Goal: Task Accomplishment & Management: Manage account settings

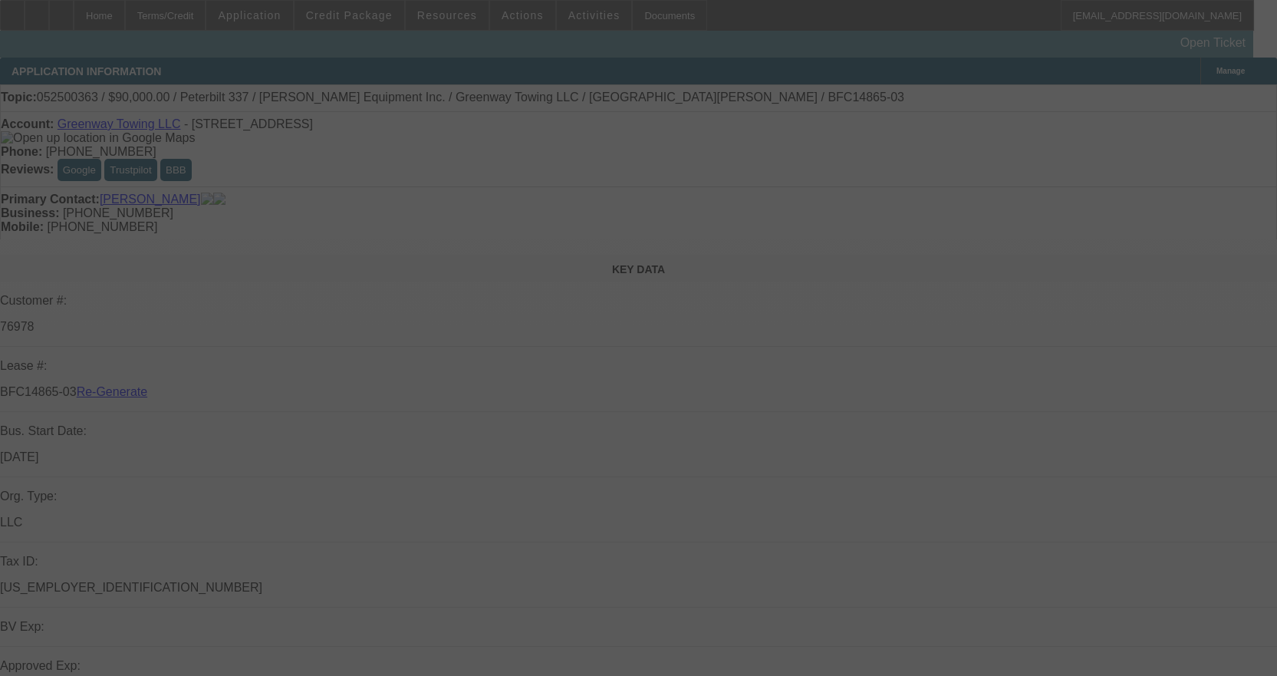
select select "3"
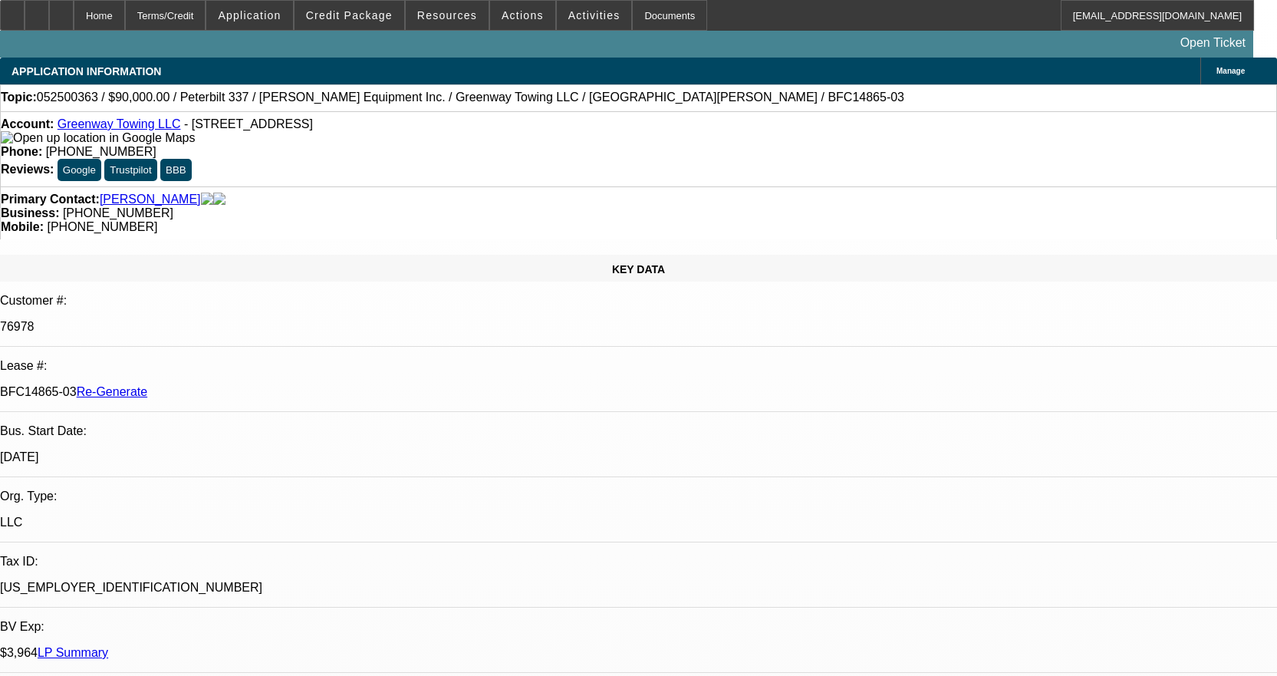
select select "0"
select select "0.1"
select select "4"
click at [649, 18] on div "Documents" at bounding box center [669, 15] width 75 height 31
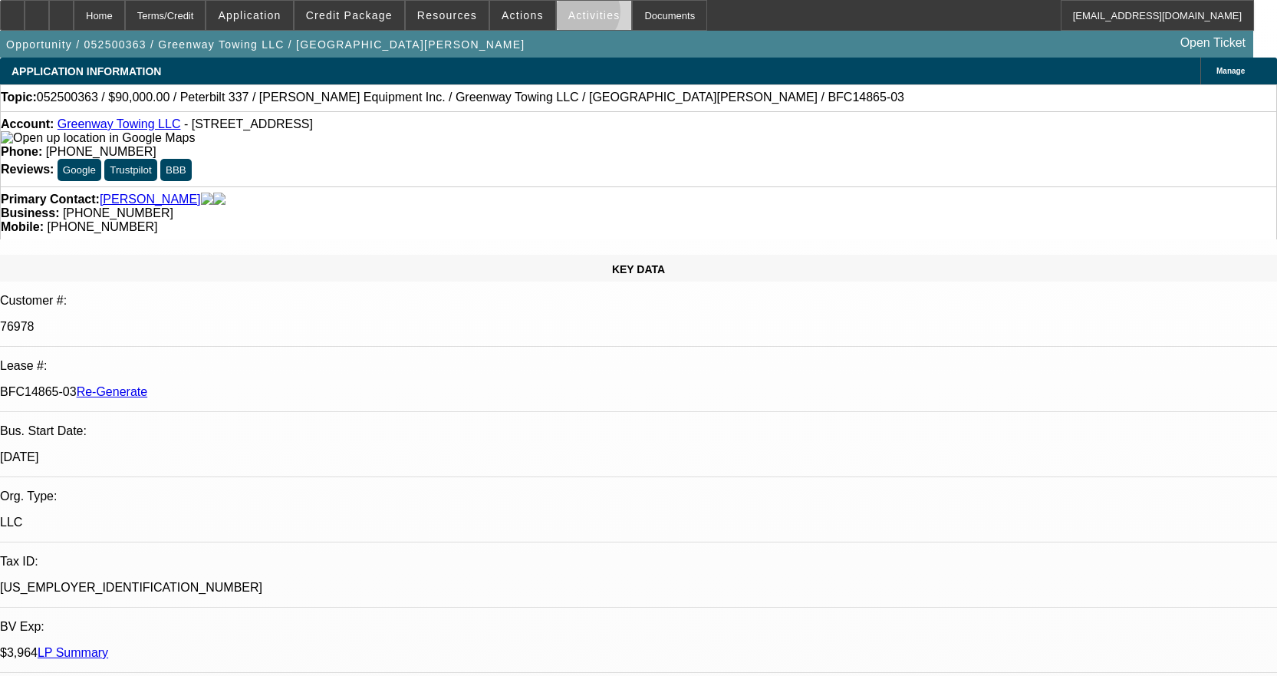
click at [571, 15] on span "Activities" at bounding box center [594, 15] width 52 height 12
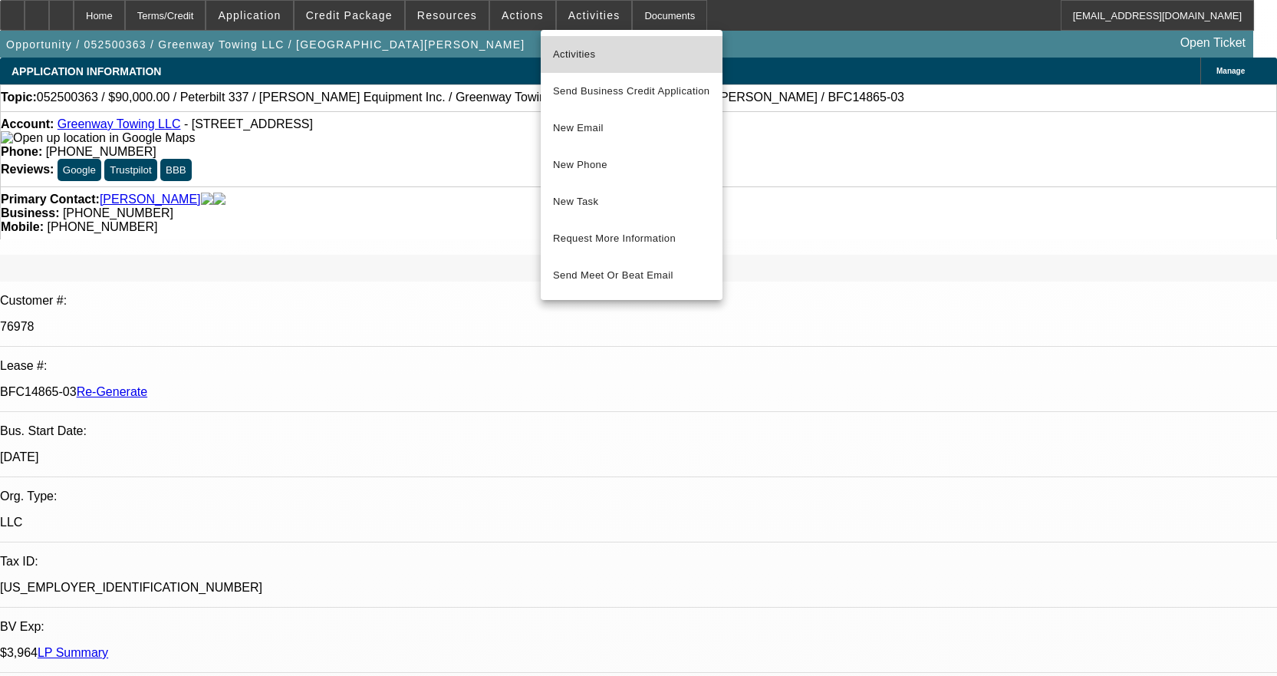
click at [577, 46] on span "Activities" at bounding box center [631, 54] width 157 height 18
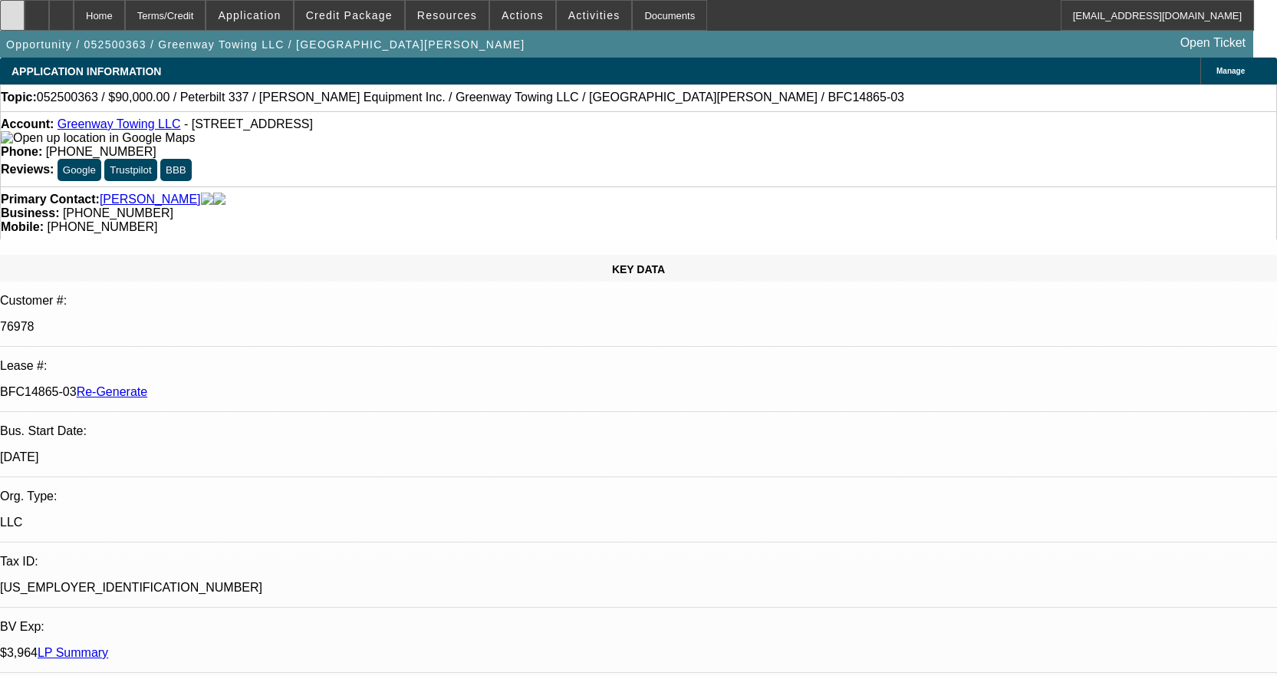
click at [25, 11] on div at bounding box center [12, 15] width 25 height 31
click at [648, 11] on div "Documents" at bounding box center [669, 15] width 75 height 31
click at [522, 3] on span at bounding box center [522, 15] width 65 height 37
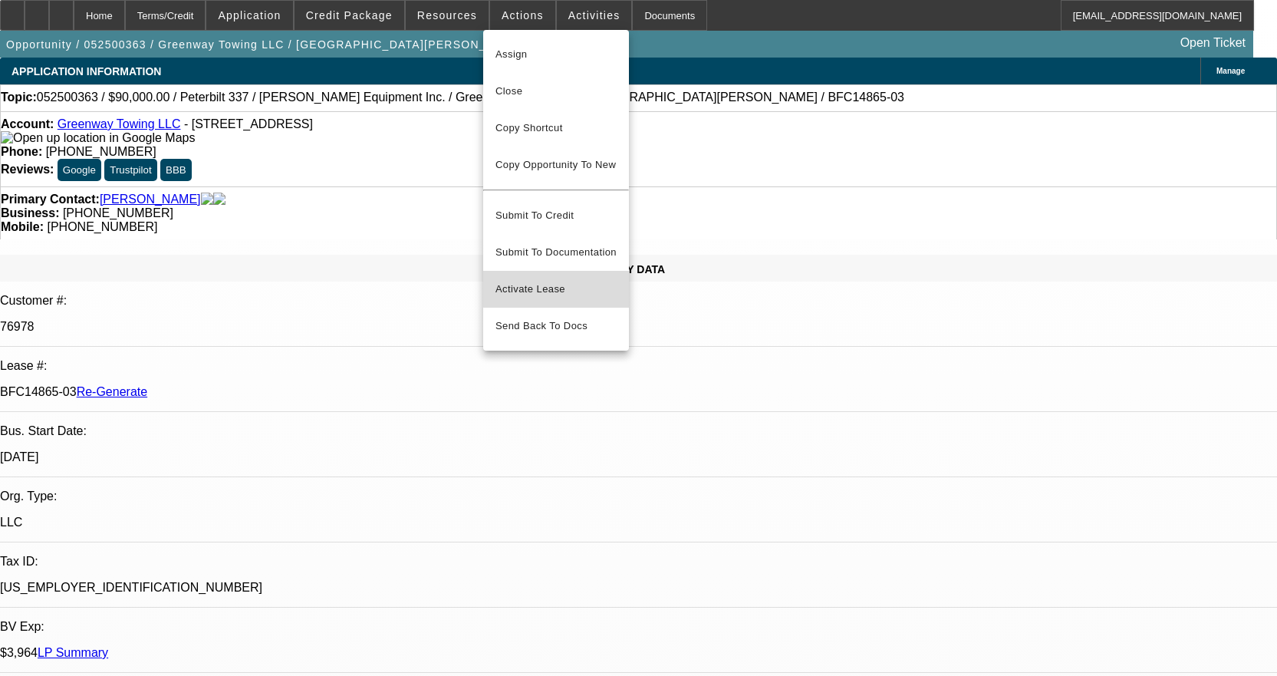
click at [577, 280] on span "Activate Lease" at bounding box center [556, 289] width 121 height 18
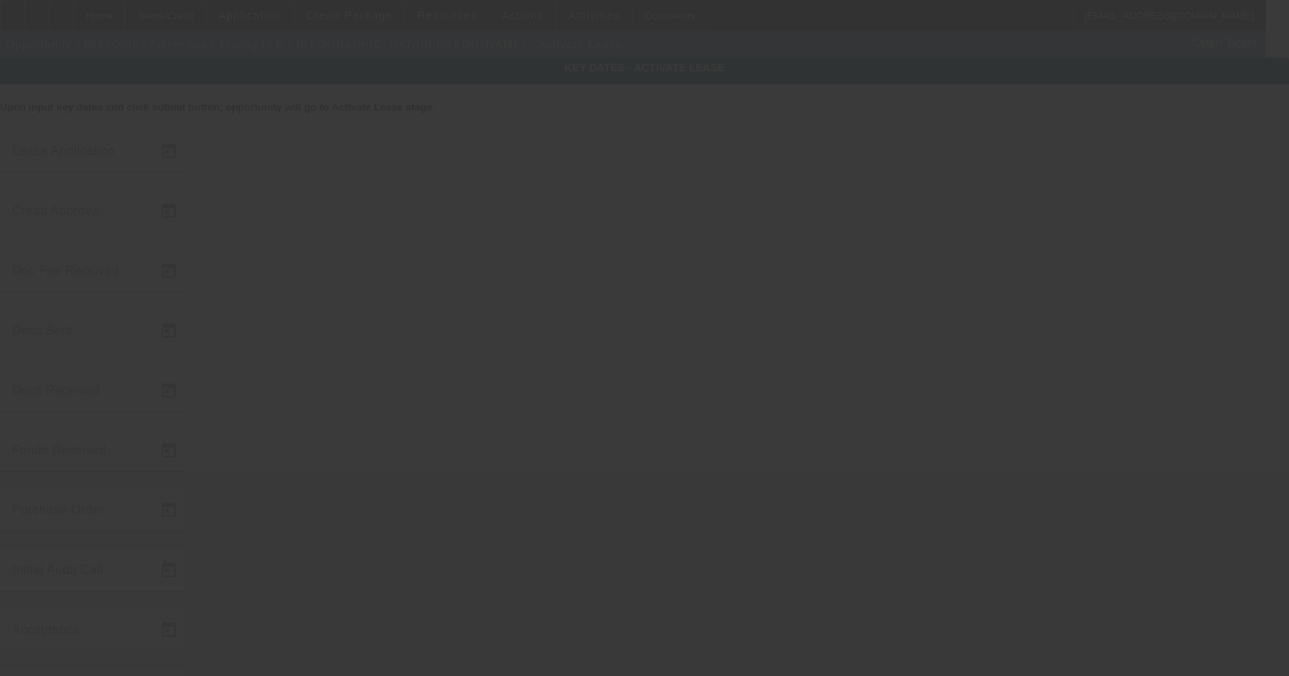
type input "5/15/2025"
type input "8/7/2025"
type input "8/8/2025"
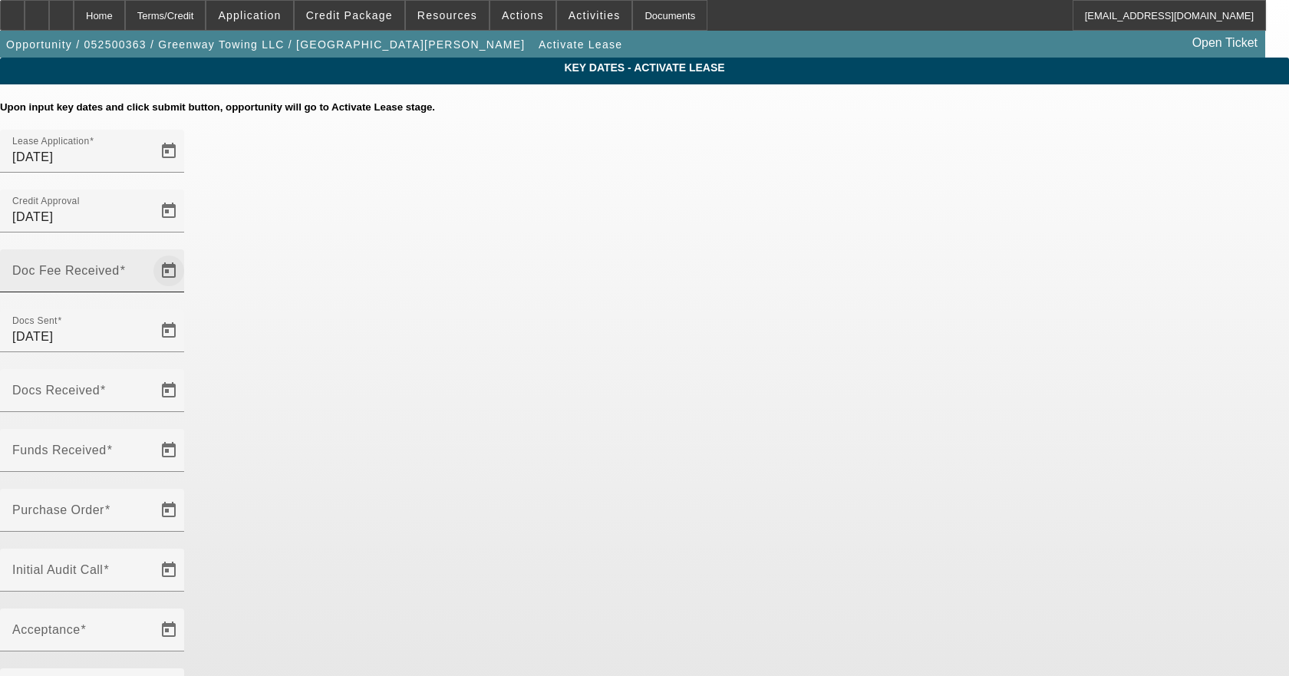
click at [187, 252] on span "Open calendar" at bounding box center [168, 270] width 37 height 37
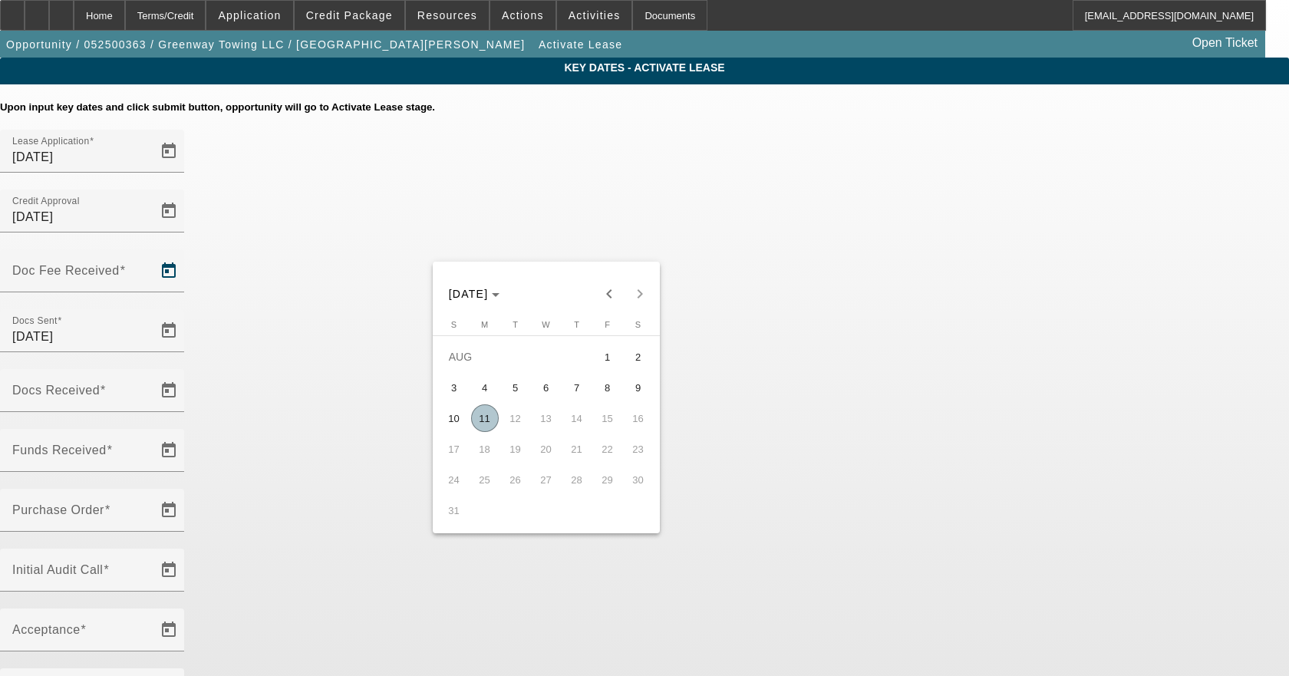
click at [483, 423] on span "11" at bounding box center [485, 418] width 28 height 28
type input "8/11/2025"
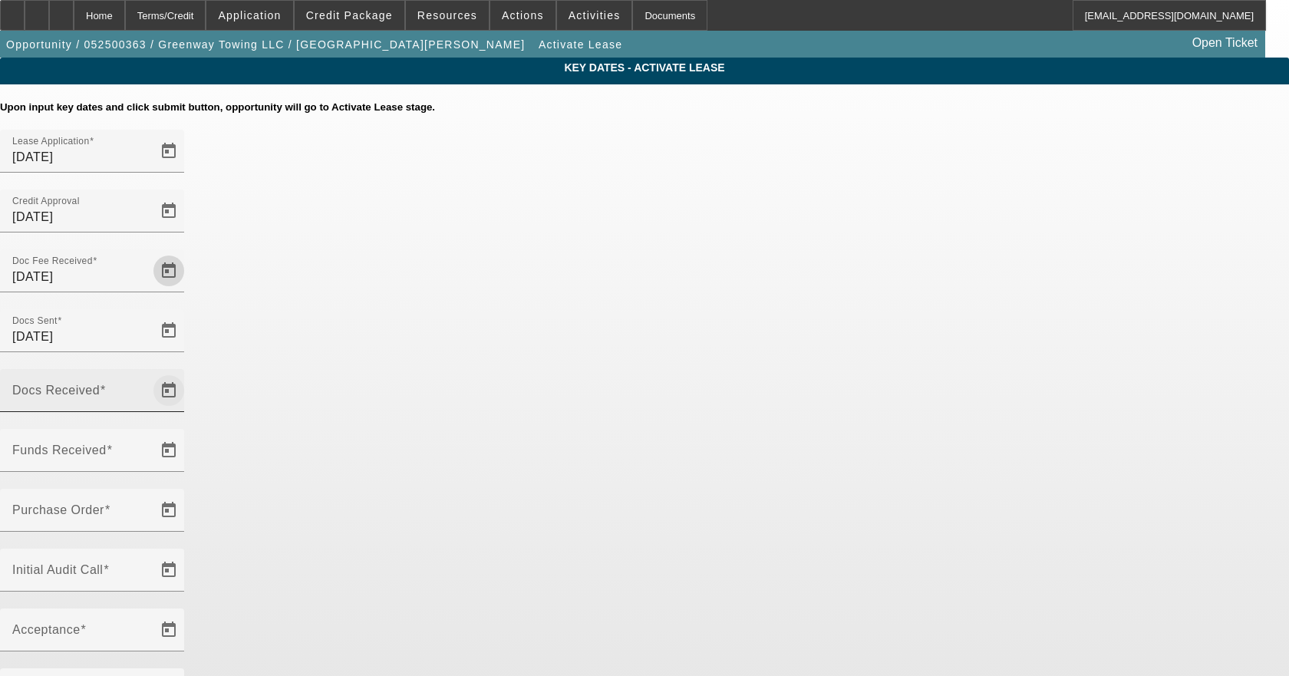
click at [187, 372] on span "Open calendar" at bounding box center [168, 390] width 37 height 37
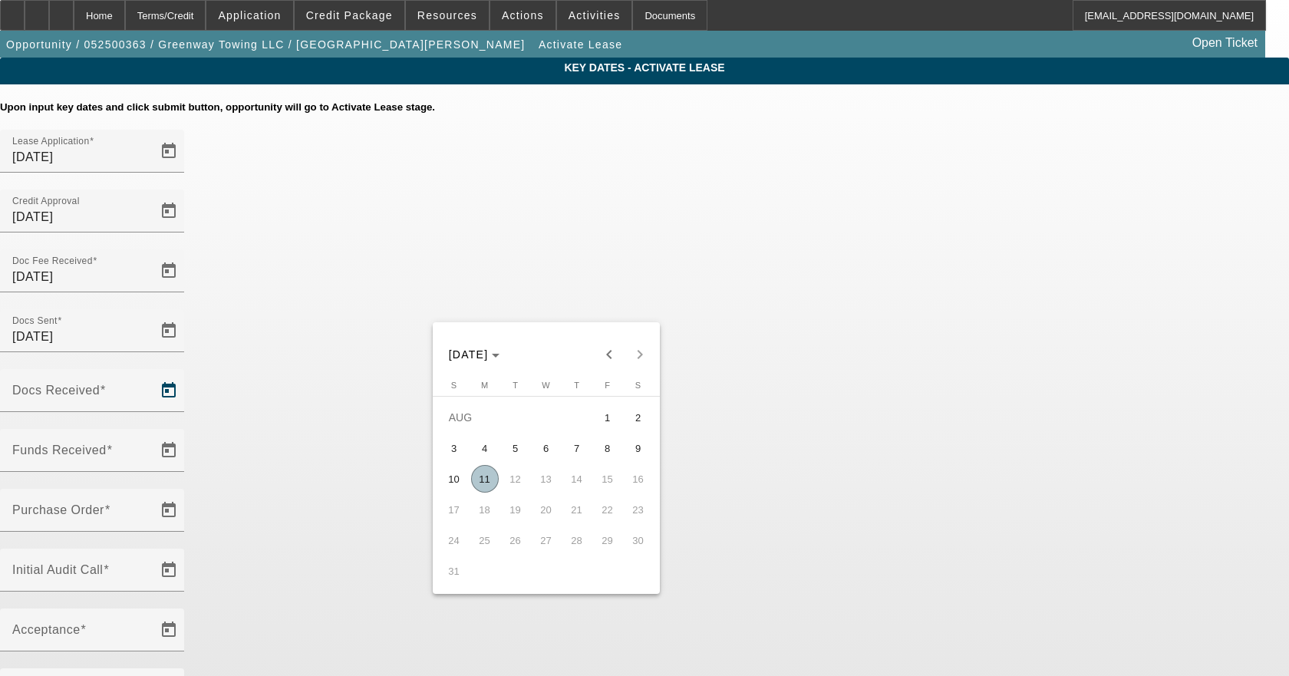
click at [476, 484] on span "11" at bounding box center [485, 479] width 28 height 28
type input "8/11/2025"
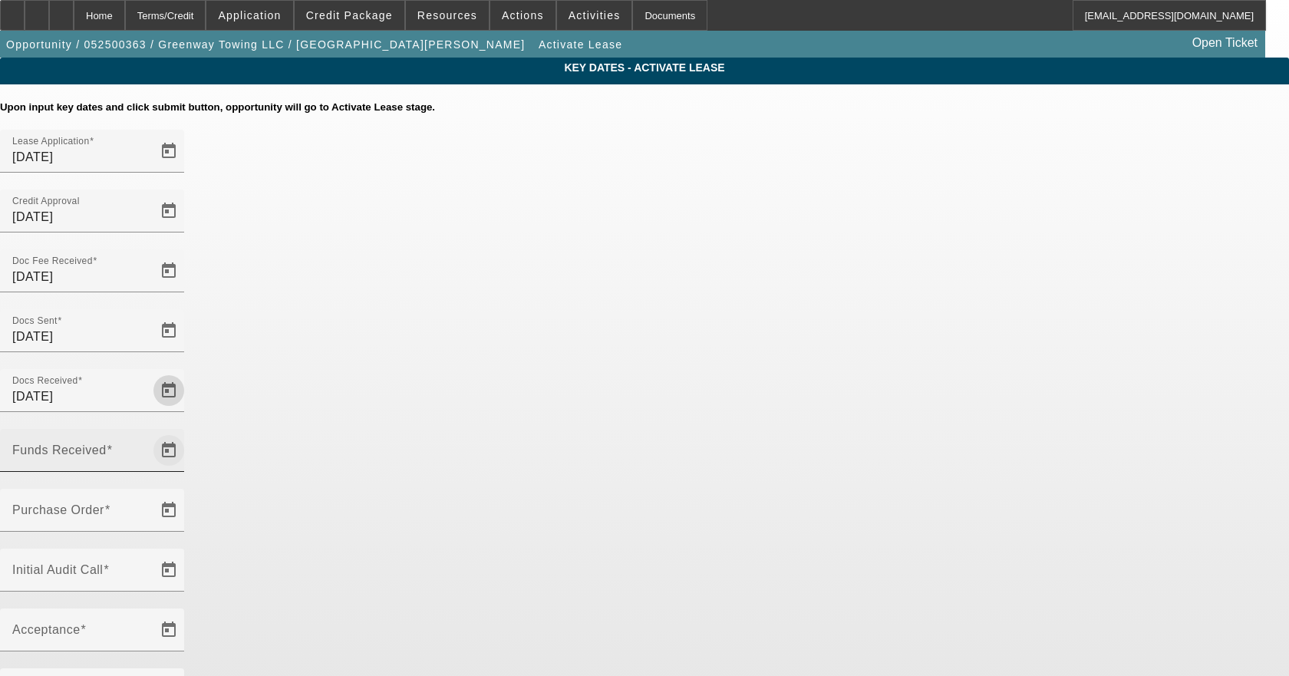
click at [187, 432] on span "Open calendar" at bounding box center [168, 450] width 37 height 37
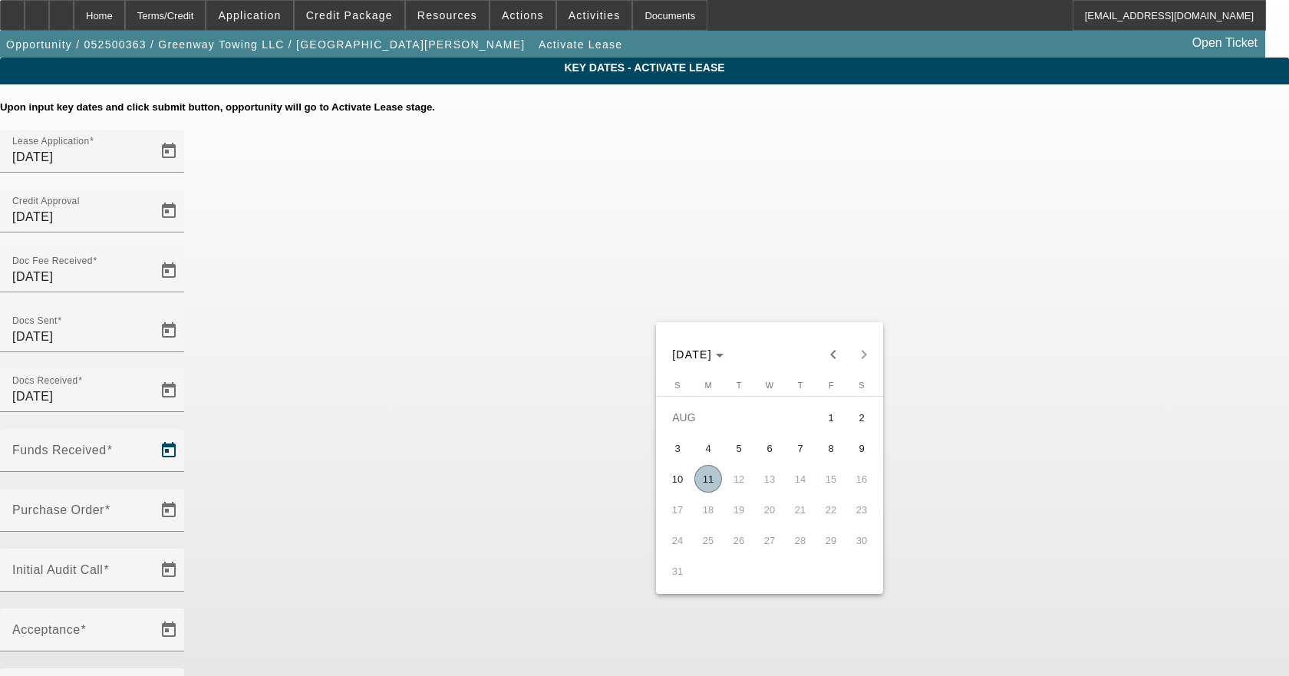
drag, startPoint x: 715, startPoint y: 488, endPoint x: 695, endPoint y: 475, distance: 23.8
click at [714, 488] on span "11" at bounding box center [708, 479] width 28 height 28
type input "8/11/2025"
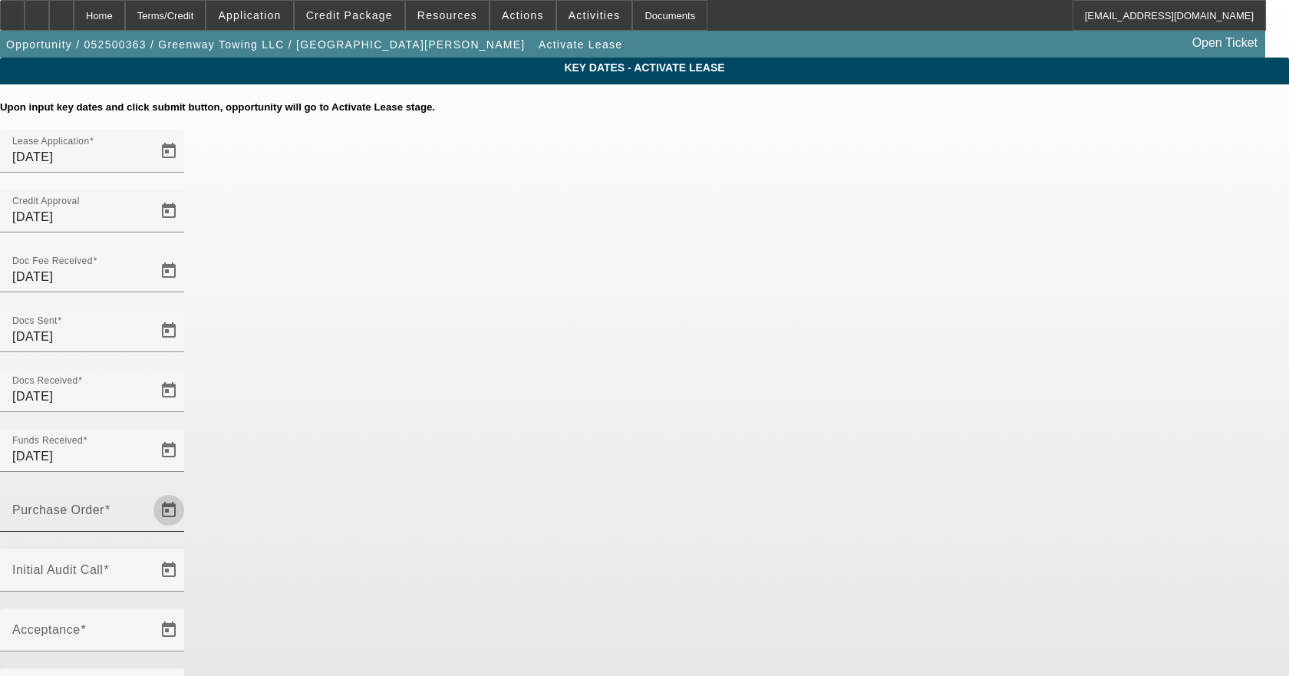
click at [187, 492] on span "Open calendar" at bounding box center [168, 510] width 37 height 37
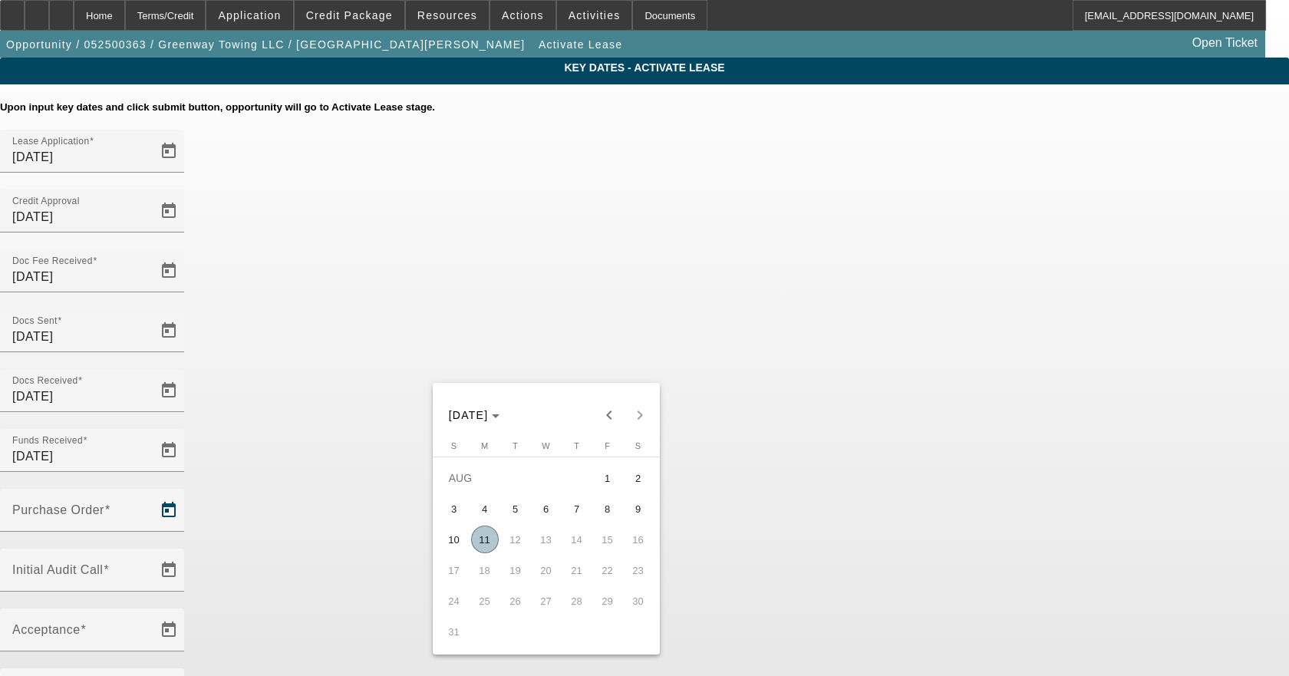
click at [476, 548] on span "11" at bounding box center [485, 540] width 28 height 28
type input "8/11/2025"
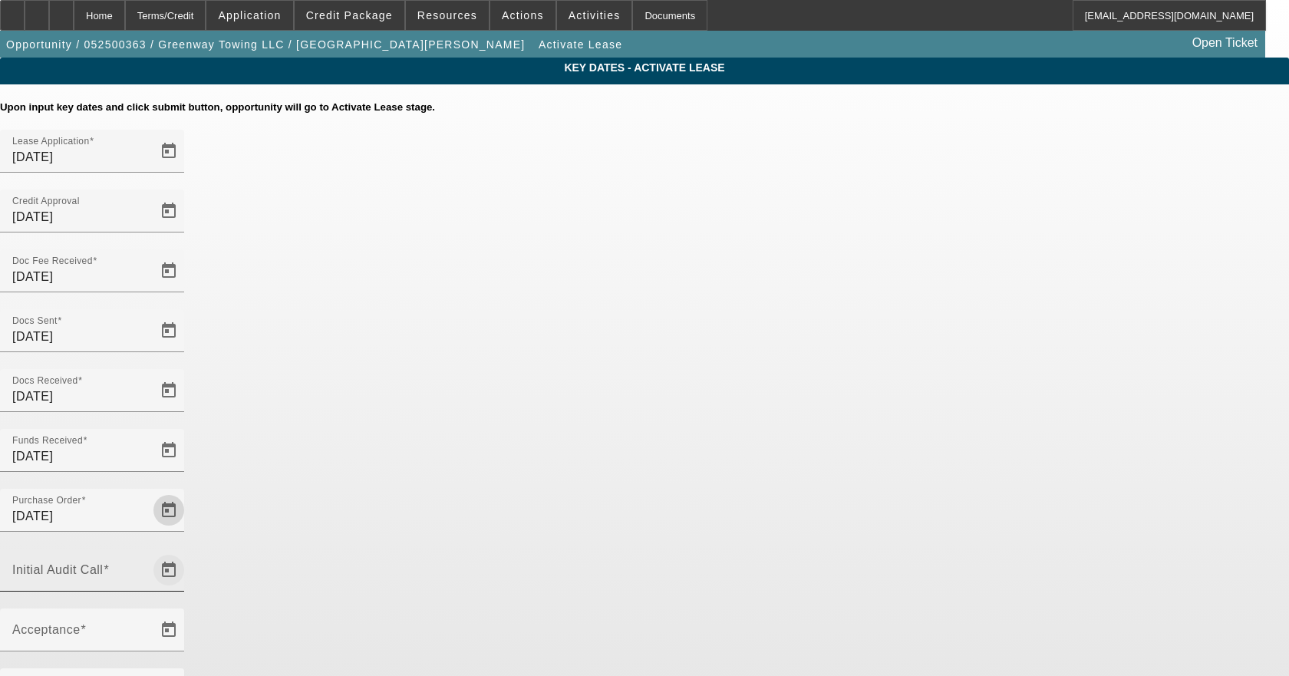
click at [187, 552] on span "Open calendar" at bounding box center [168, 570] width 37 height 37
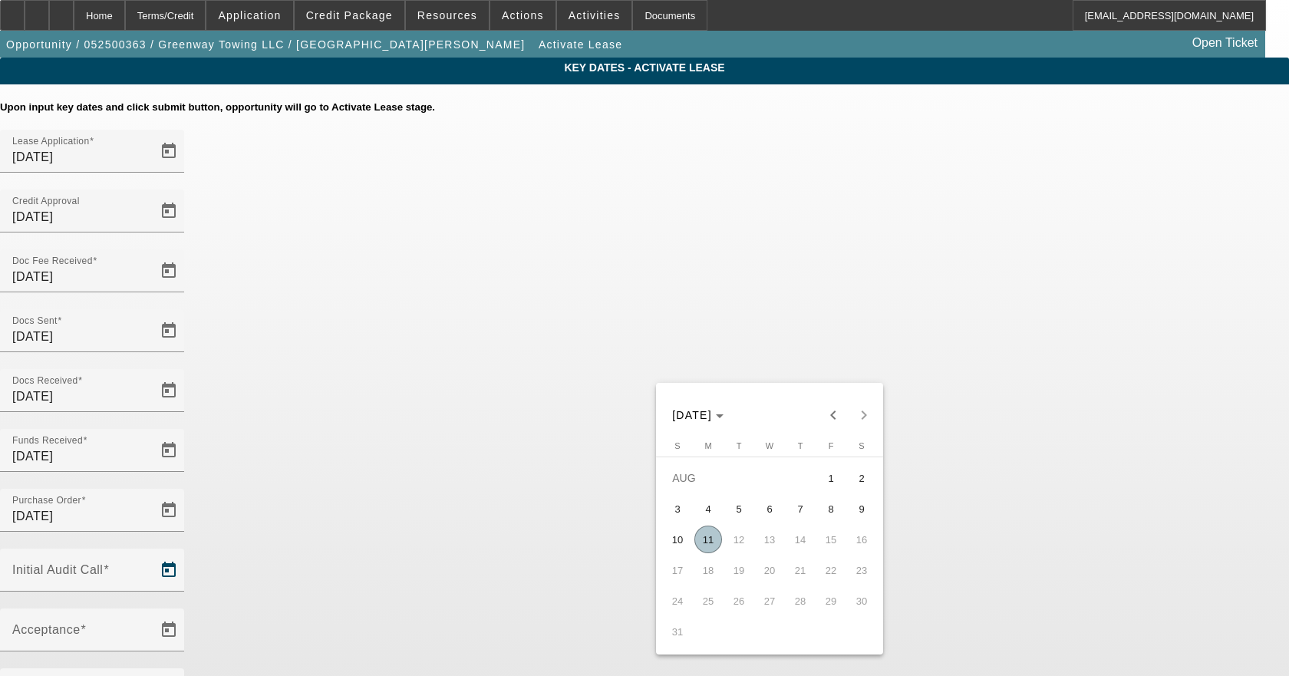
click at [697, 551] on span "11" at bounding box center [708, 540] width 28 height 28
type input "8/11/2025"
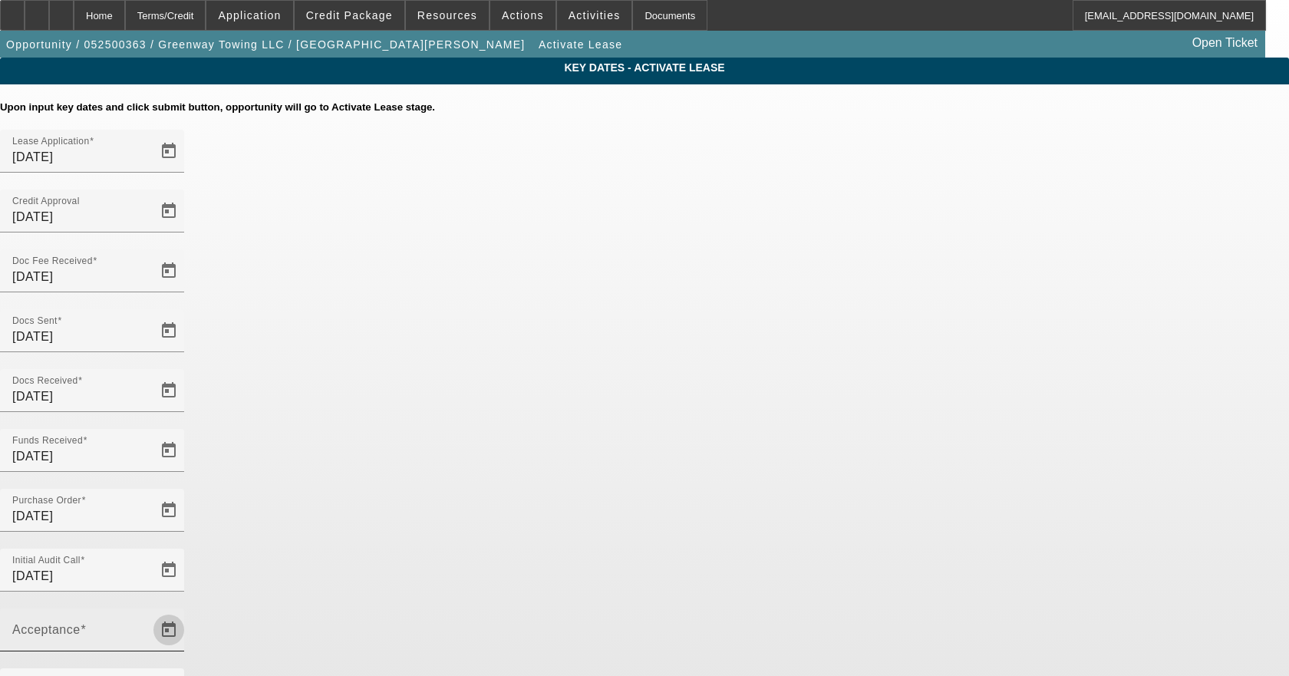
click at [187, 611] on span "Open calendar" at bounding box center [168, 629] width 37 height 37
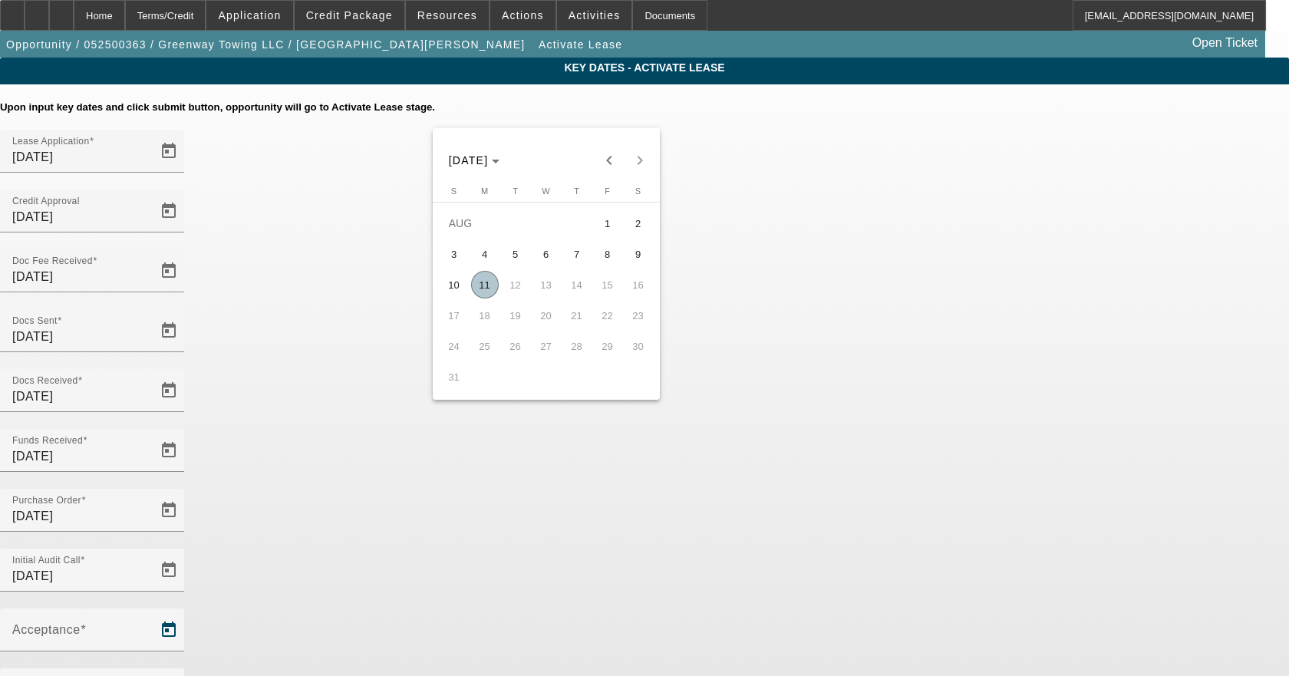
click at [476, 292] on span "11" at bounding box center [485, 285] width 28 height 28
type input "8/11/2025"
type input "9/1/2025"
type input "10/1/2025"
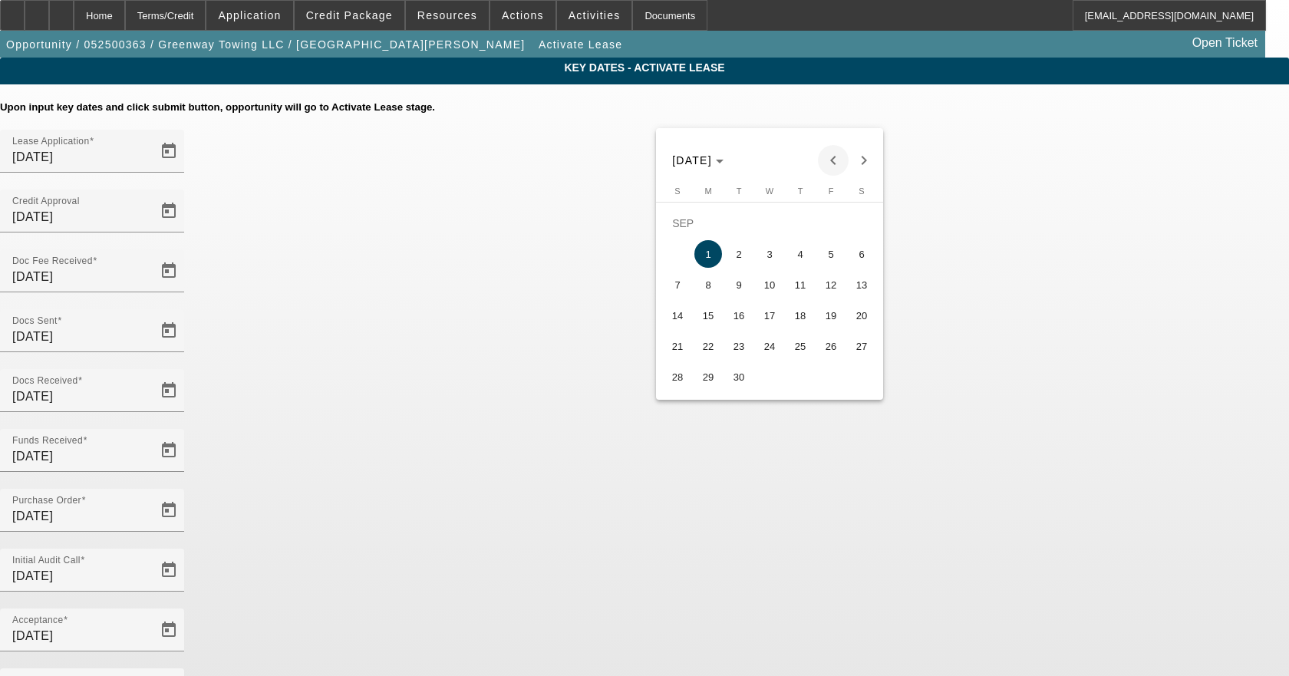
click at [828, 150] on span "Previous month" at bounding box center [833, 160] width 31 height 31
click at [827, 291] on span "15" at bounding box center [831, 285] width 28 height 28
type input "8/15/2025"
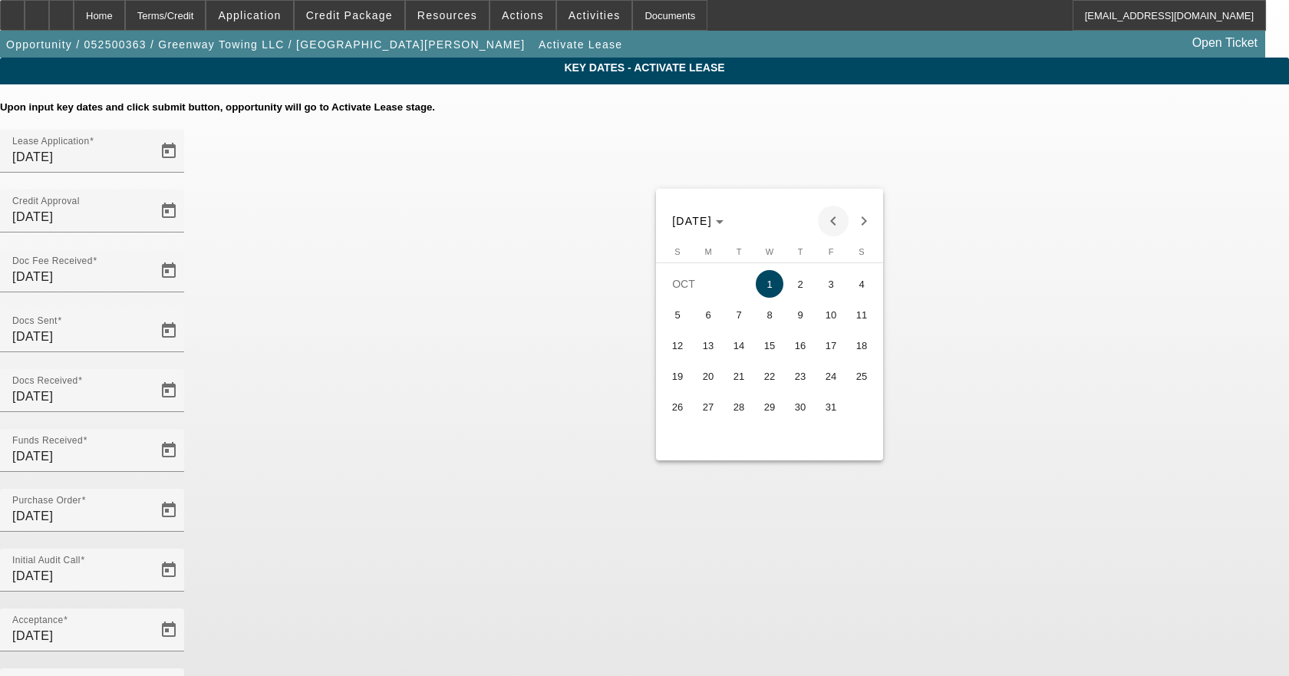
click at [825, 222] on span "Previous month" at bounding box center [833, 221] width 31 height 31
click at [695, 374] on button "15" at bounding box center [708, 376] width 31 height 31
type input "9/15/2025"
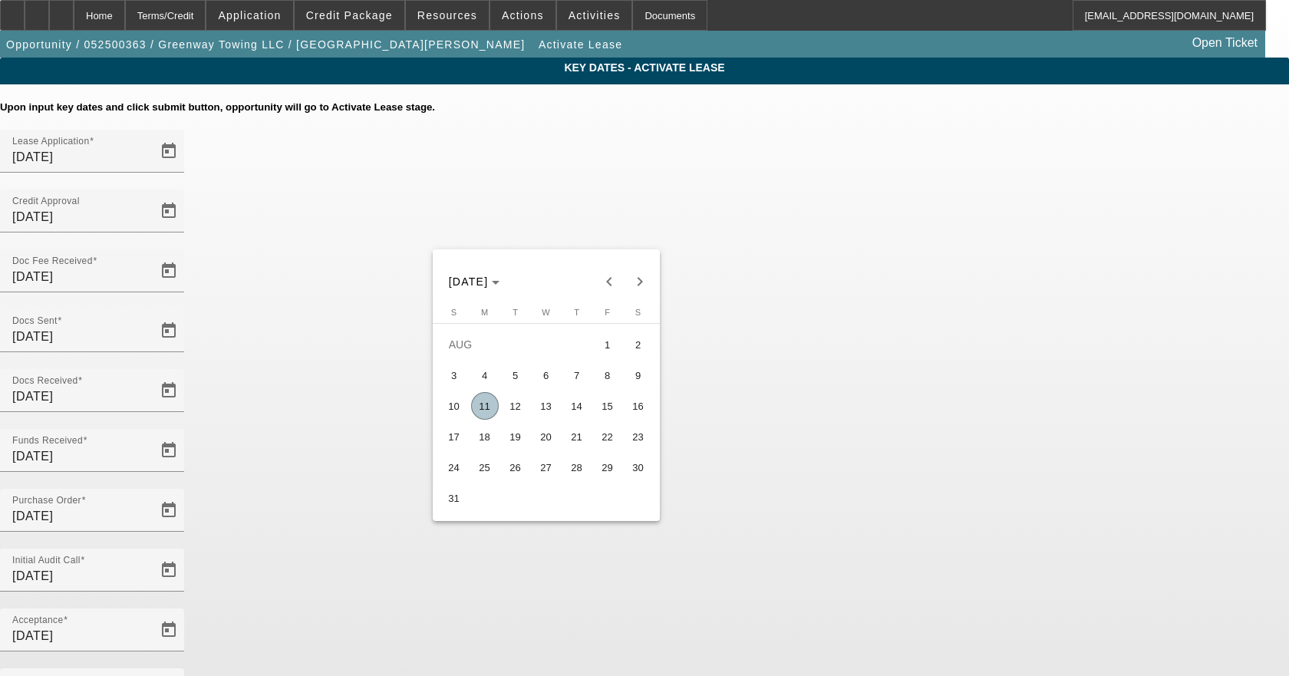
click at [526, 410] on span "12" at bounding box center [516, 406] width 28 height 28
type input "8/12/2025"
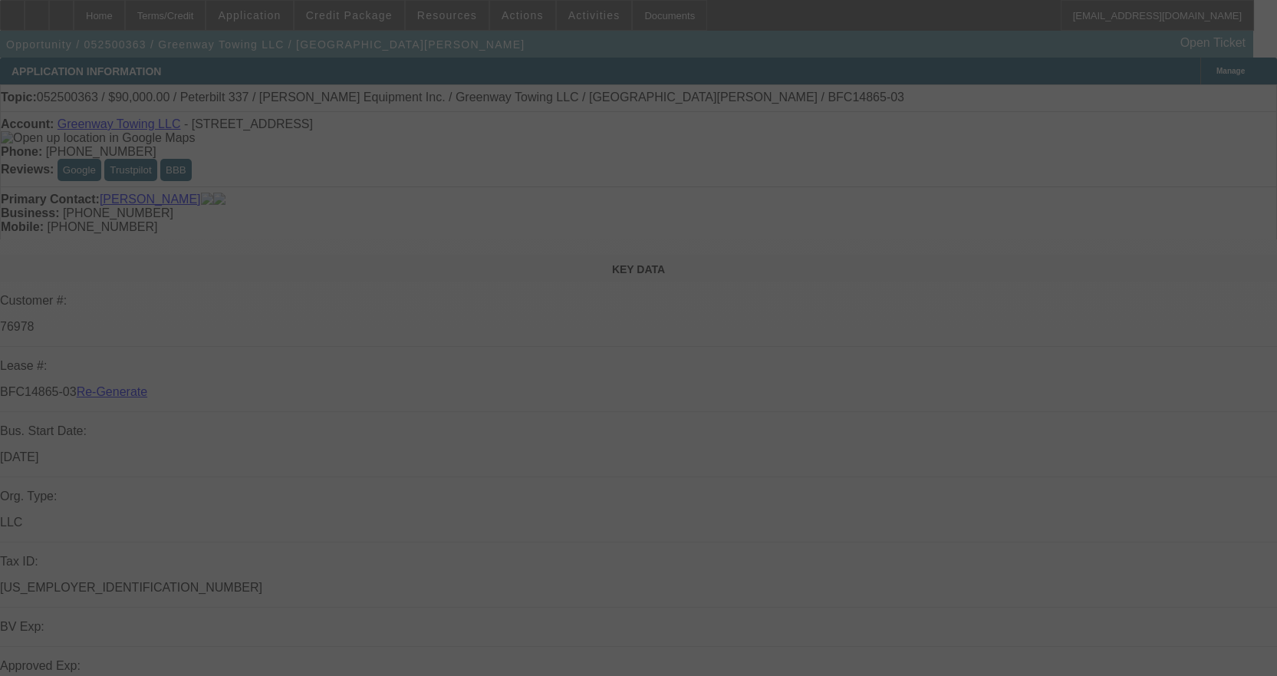
select select "4"
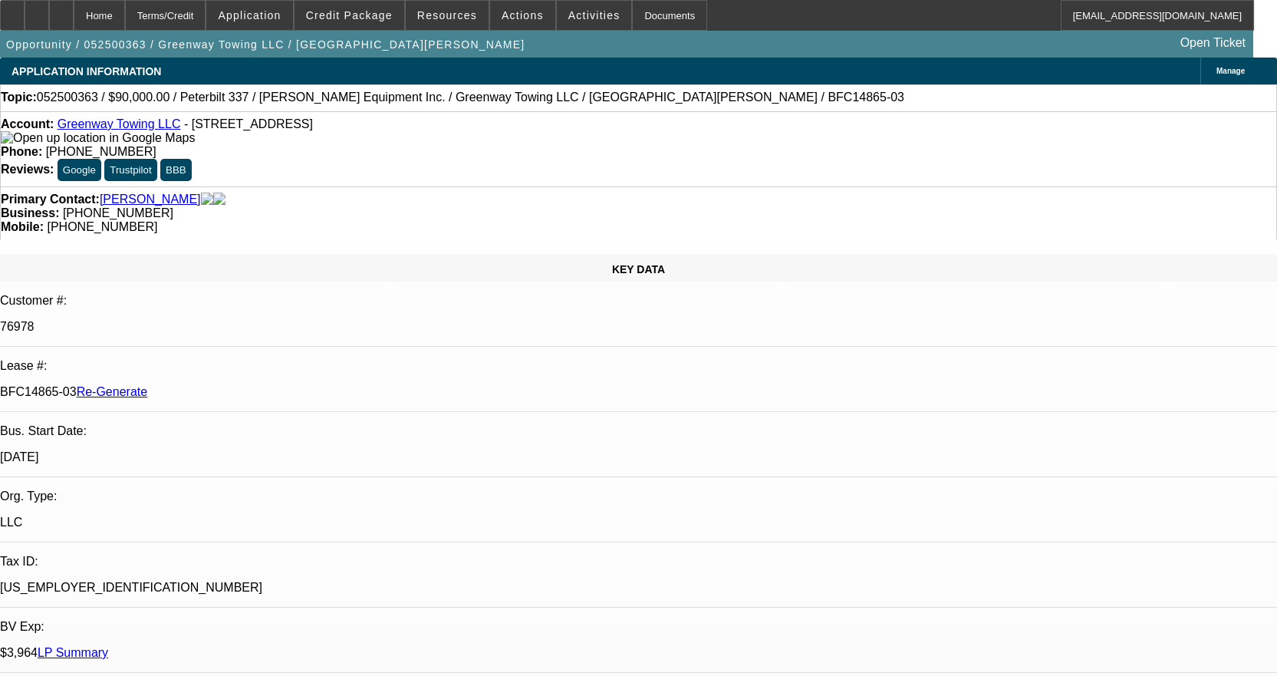
select select "0"
select select "0.1"
select select "4"
click at [370, 11] on span "Credit Package" at bounding box center [349, 15] width 87 height 12
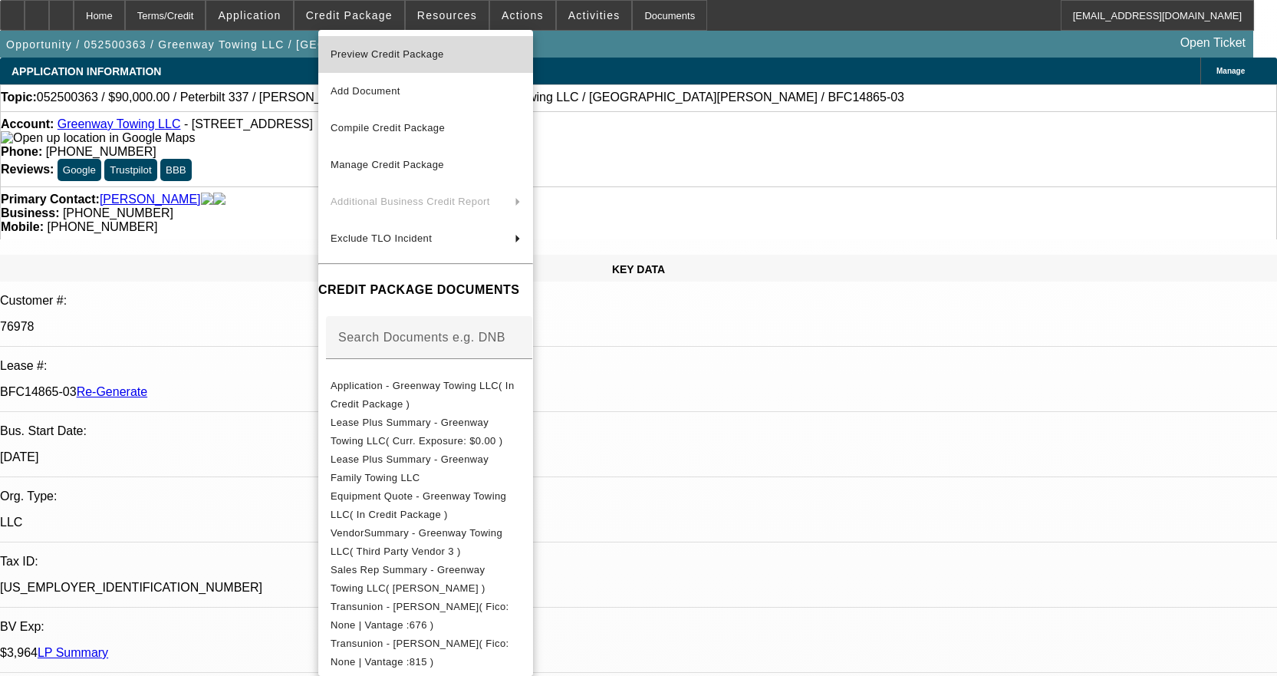
click at [382, 48] on span "Preview Credit Package" at bounding box center [426, 54] width 190 height 18
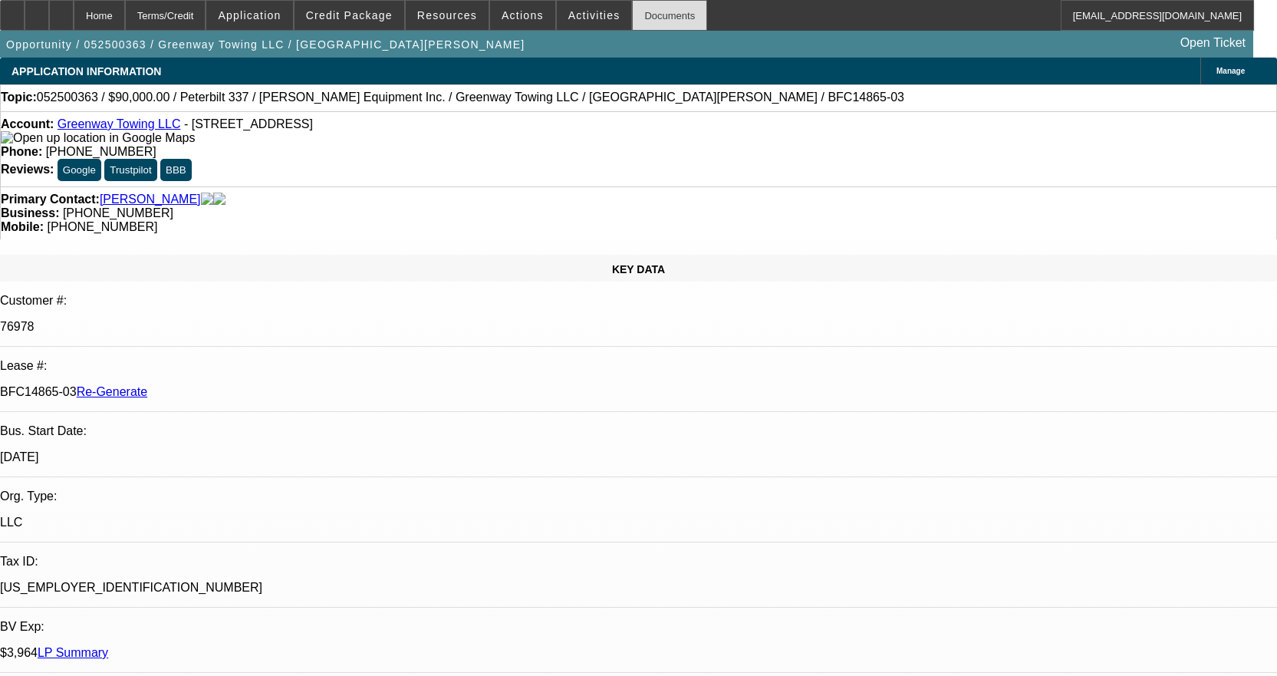
click at [651, 18] on div "Documents" at bounding box center [669, 15] width 75 height 31
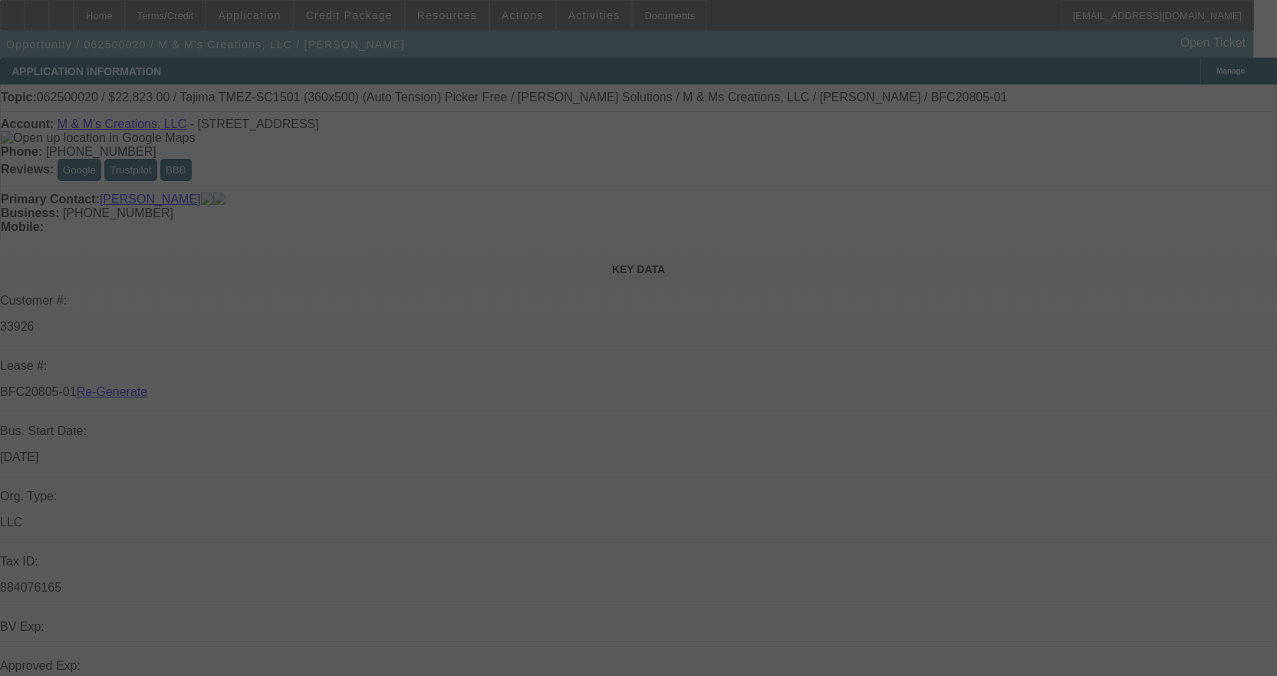
select select "3"
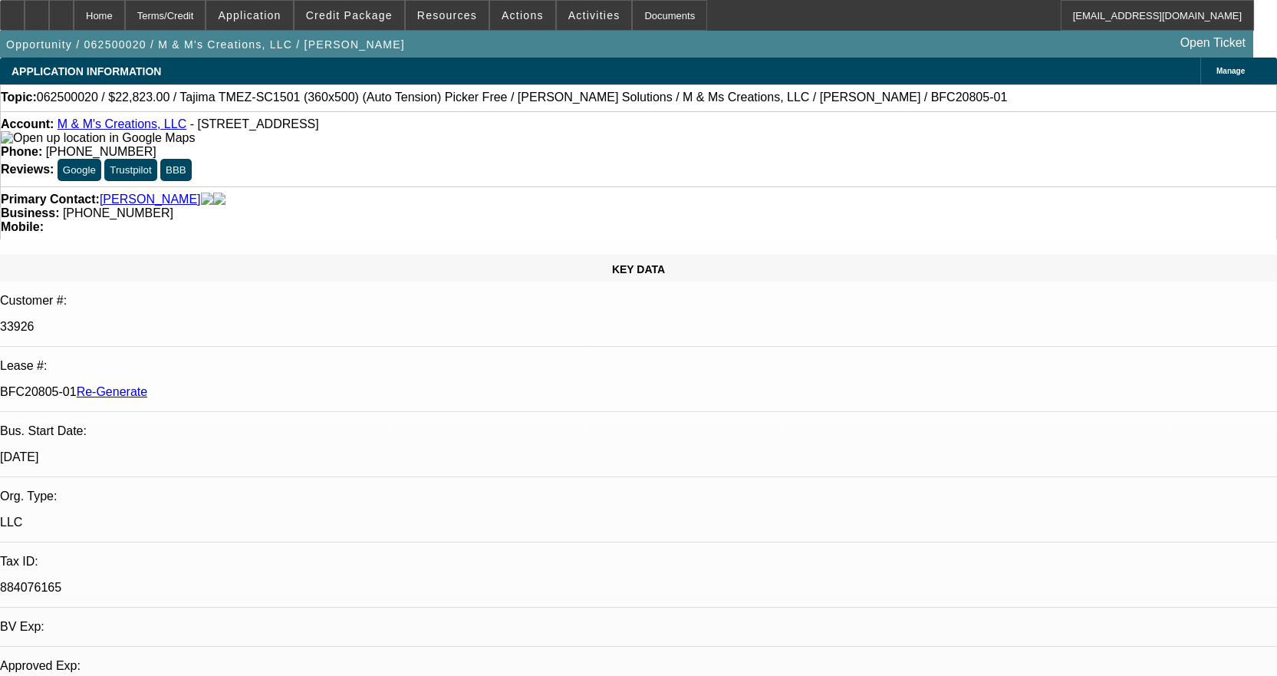
select select "0"
select select "2"
select select "0"
select select "6"
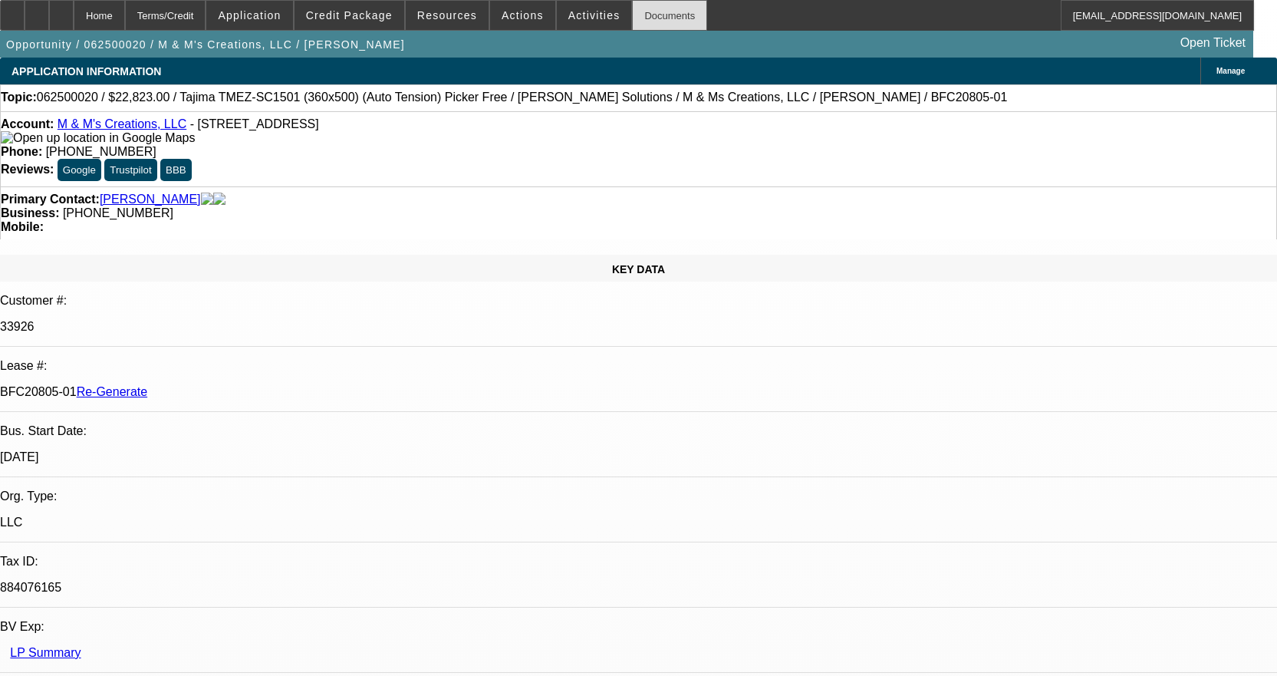
click at [632, 8] on div "Documents" at bounding box center [669, 15] width 75 height 31
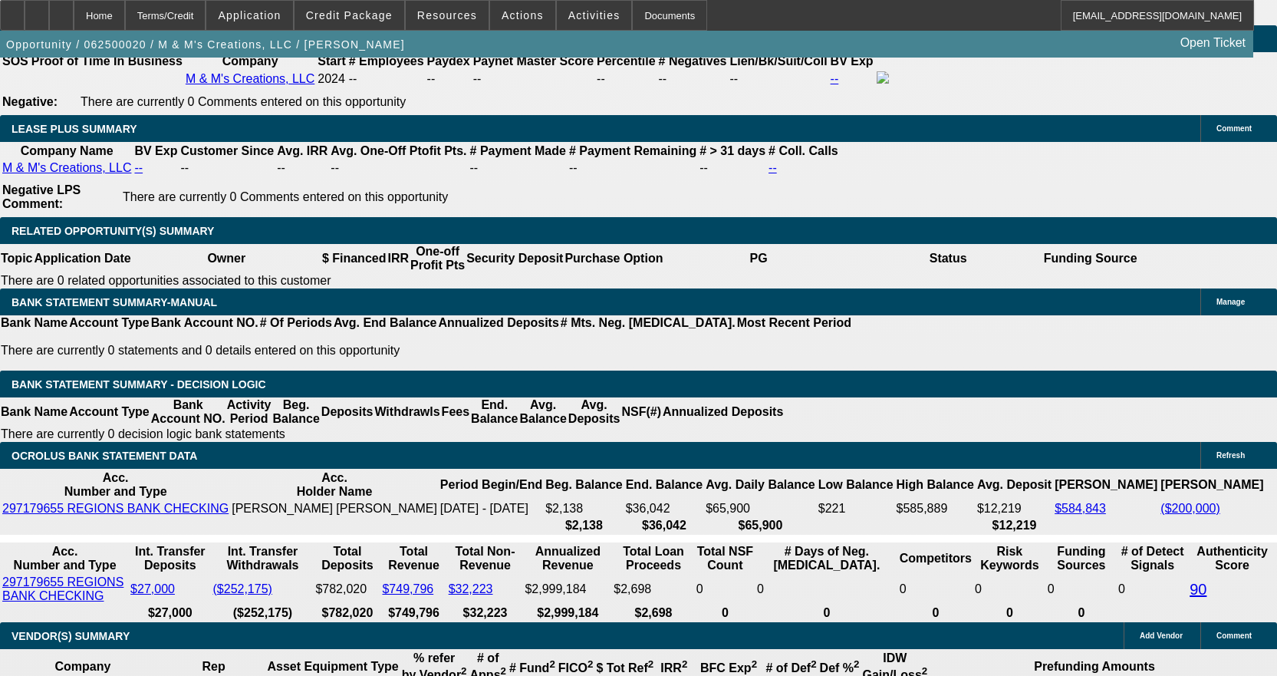
scroll to position [2608, 0]
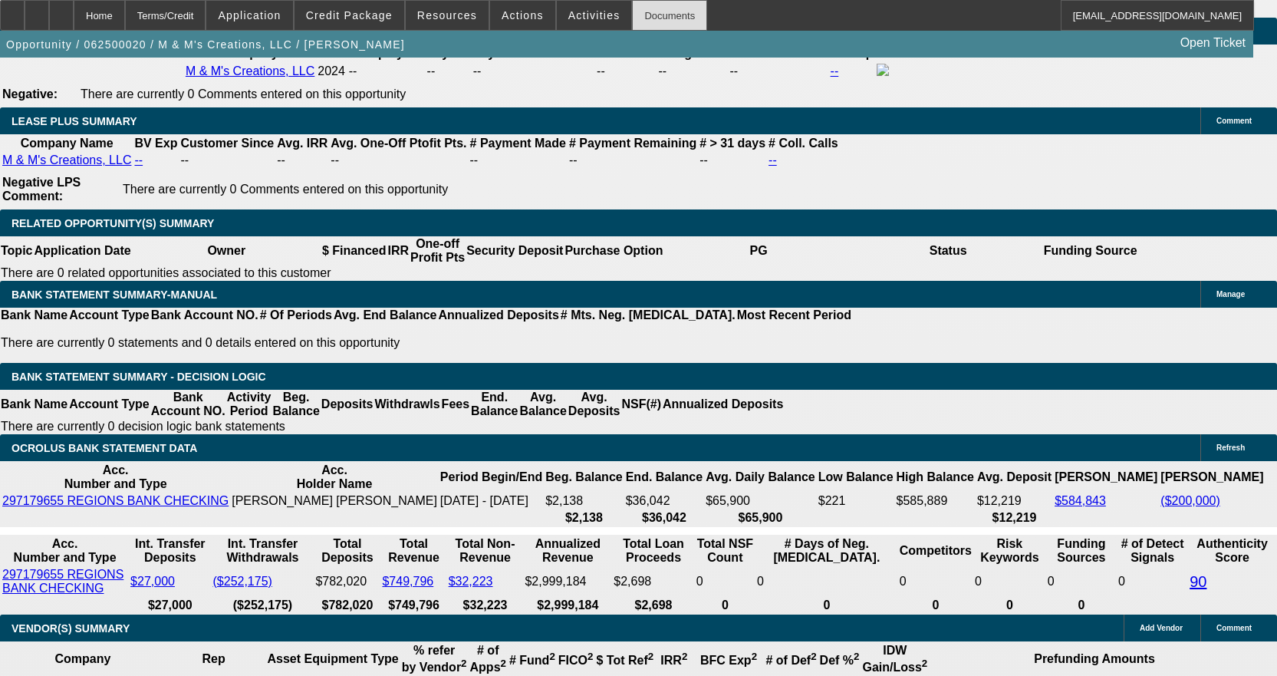
click at [644, 14] on div "Documents" at bounding box center [669, 15] width 75 height 31
click at [522, 21] on span at bounding box center [522, 15] width 65 height 37
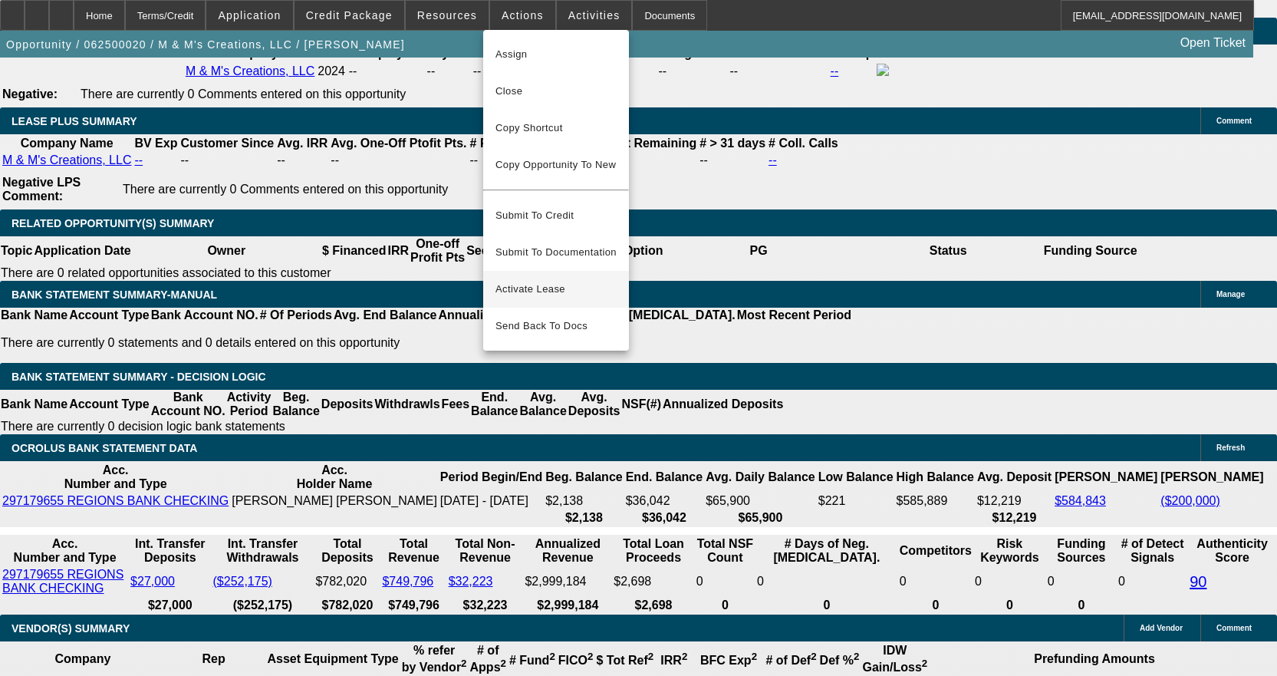
click at [557, 280] on span "Activate Lease" at bounding box center [556, 289] width 121 height 18
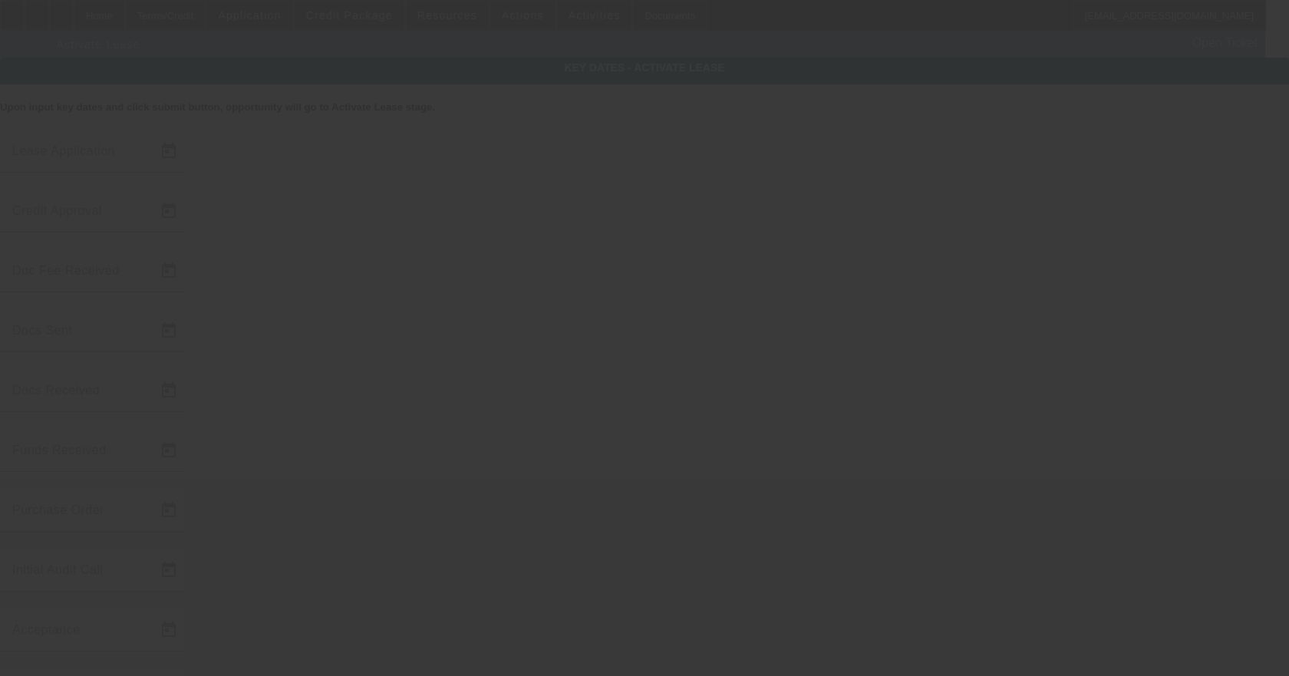
type input "6/2/2025"
type input "8/11/2025"
type input "6/16/2025"
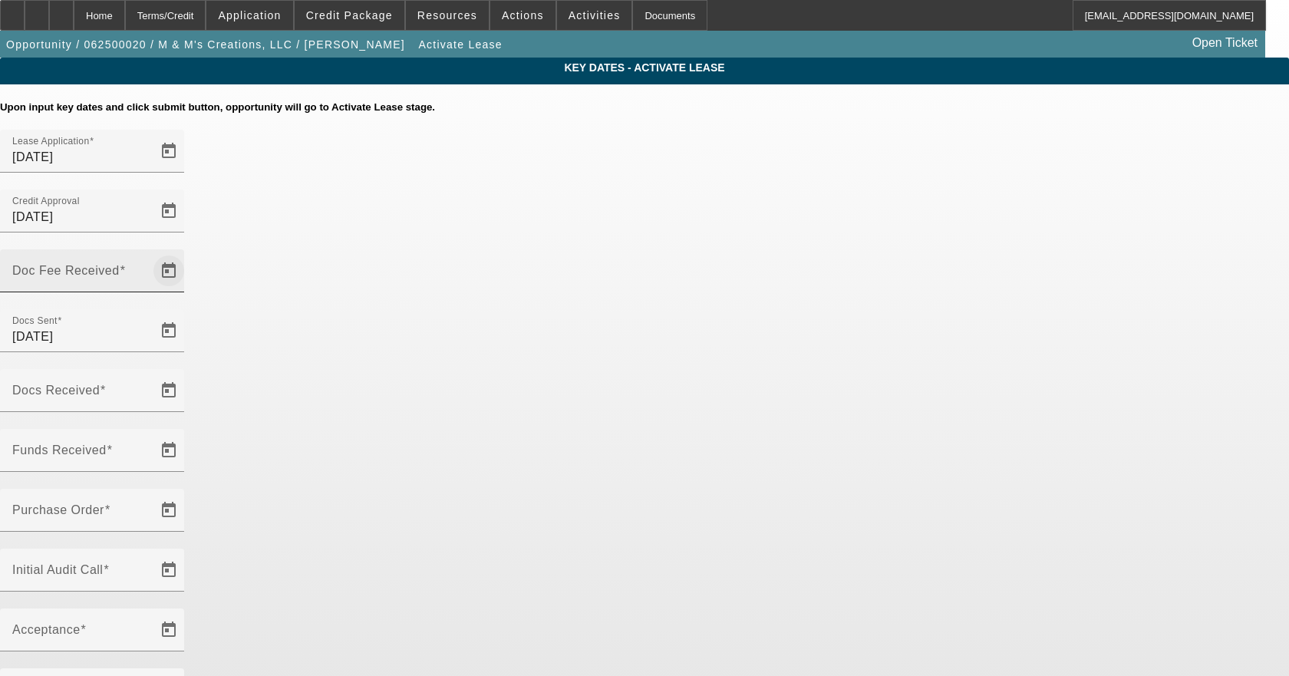
click at [187, 252] on span "Open calendar" at bounding box center [168, 270] width 37 height 37
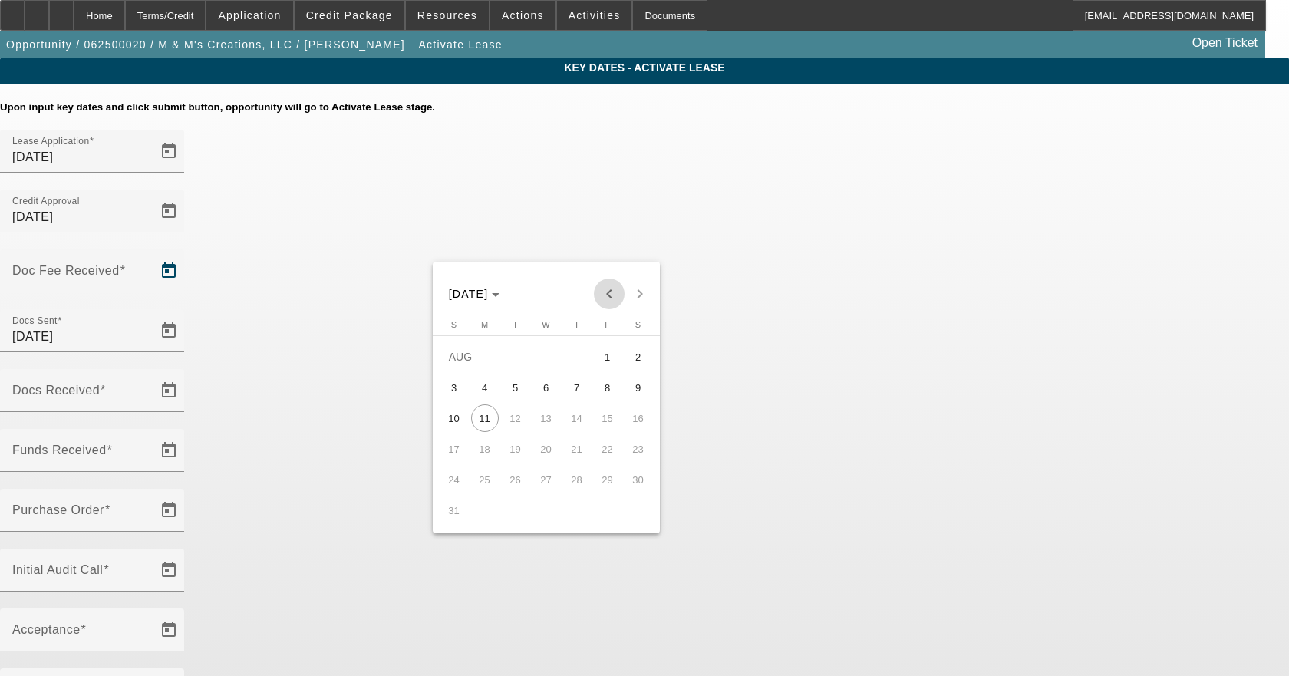
click at [611, 284] on span "Previous month" at bounding box center [609, 293] width 31 height 31
drag, startPoint x: 552, startPoint y: 448, endPoint x: 555, endPoint y: 438, distance: 10.4
click at [552, 448] on span "18" at bounding box center [546, 449] width 28 height 28
type input "6/18/2025"
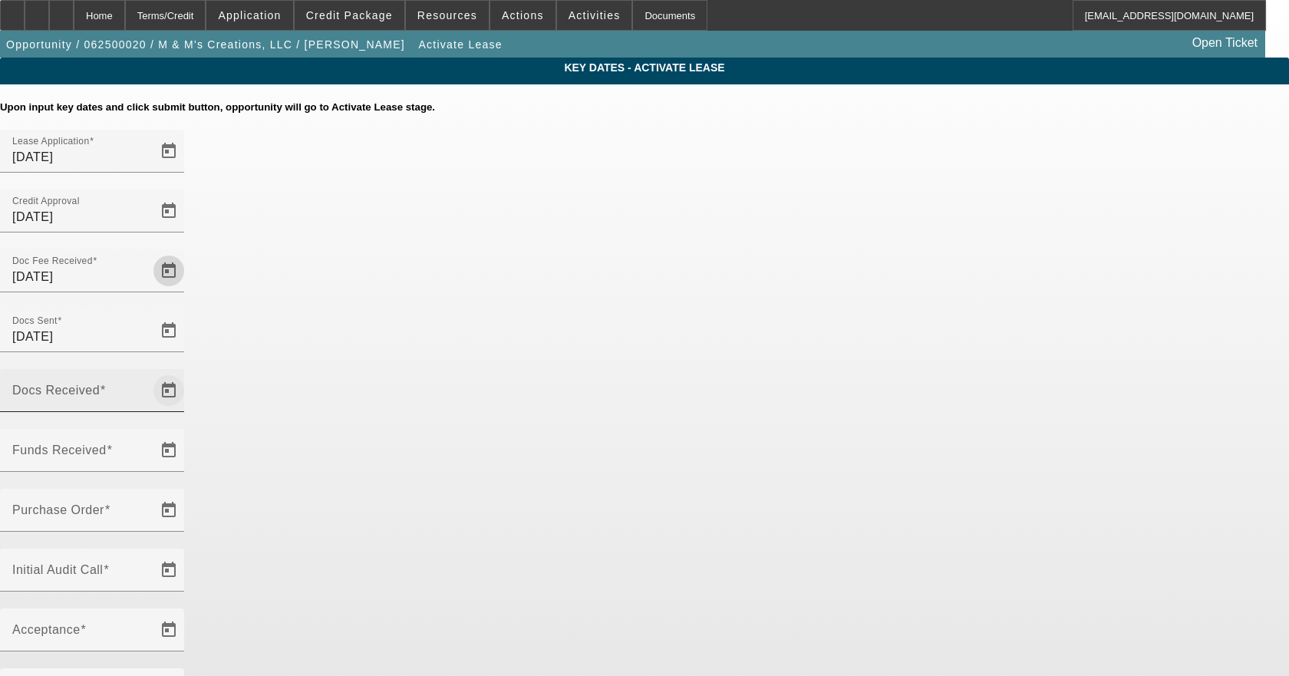
click at [187, 372] on span "Open calendar" at bounding box center [168, 390] width 37 height 37
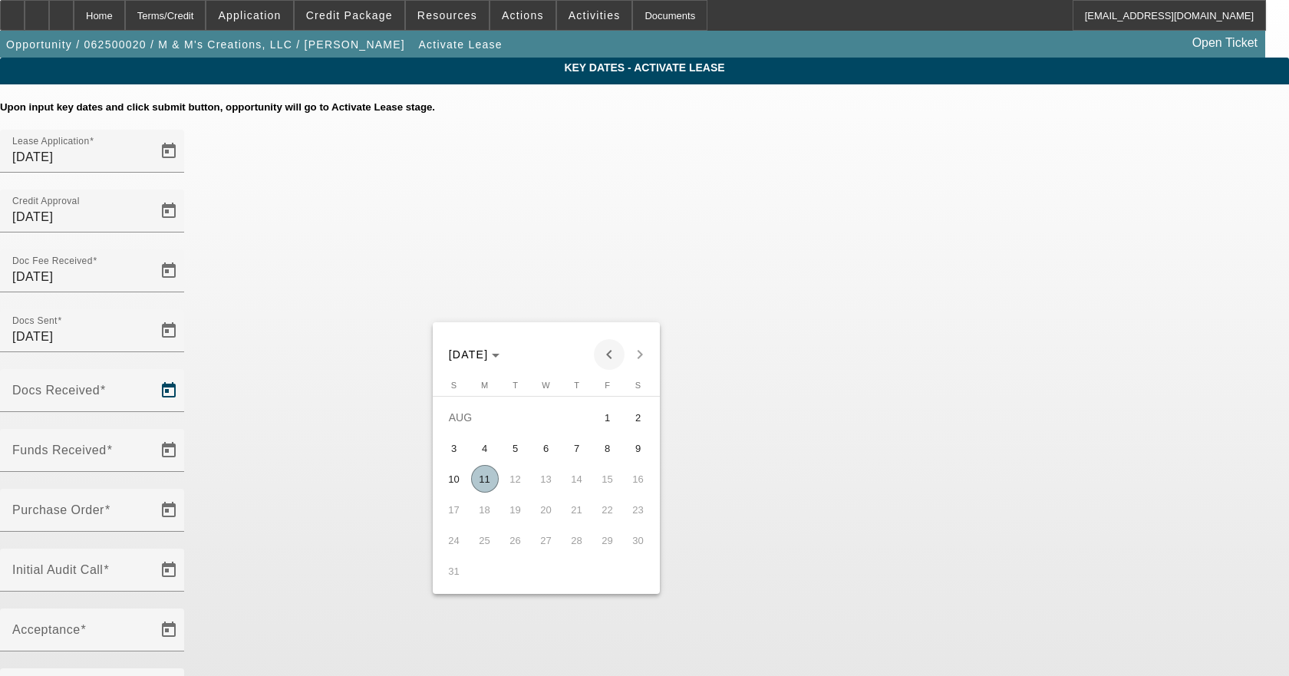
click at [609, 351] on span "Previous month" at bounding box center [609, 354] width 31 height 31
click at [546, 512] on span "18" at bounding box center [546, 510] width 28 height 28
type input "6/18/2025"
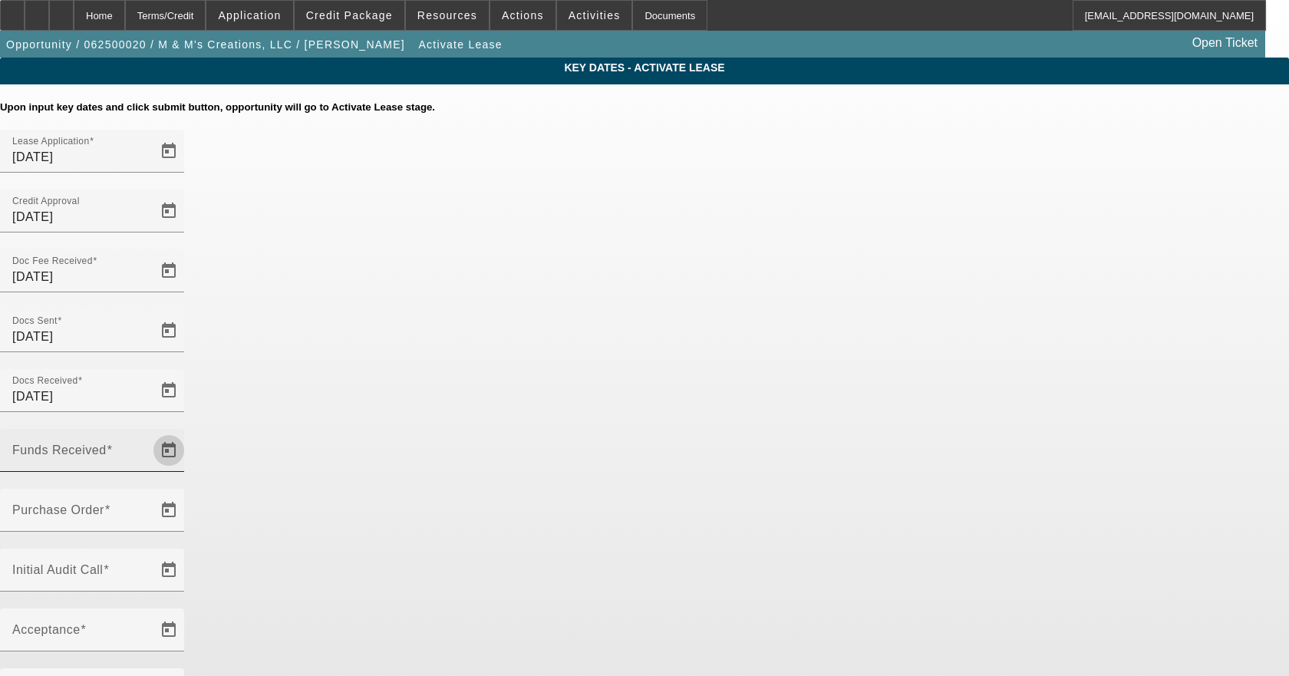
click at [187, 432] on span "Open calendar" at bounding box center [168, 450] width 37 height 37
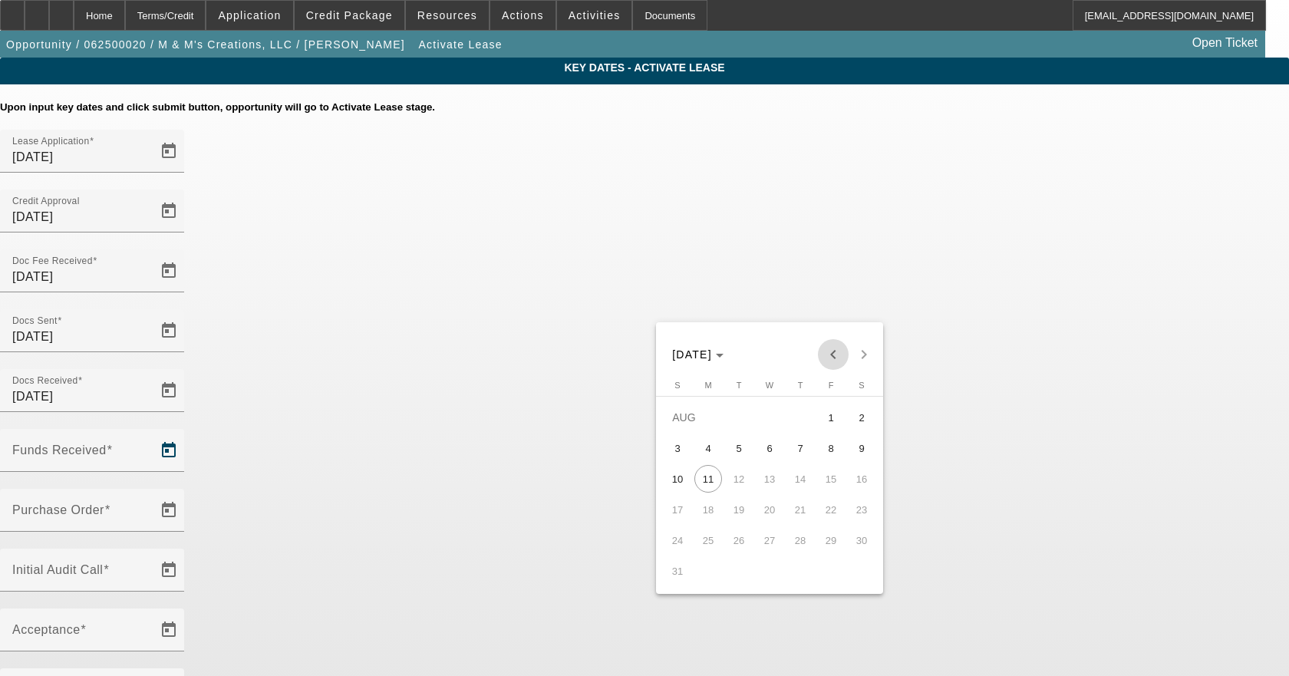
click at [829, 348] on span "Previous month" at bounding box center [833, 354] width 31 height 31
click at [776, 510] on span "18" at bounding box center [770, 510] width 28 height 28
type input "6/18/2025"
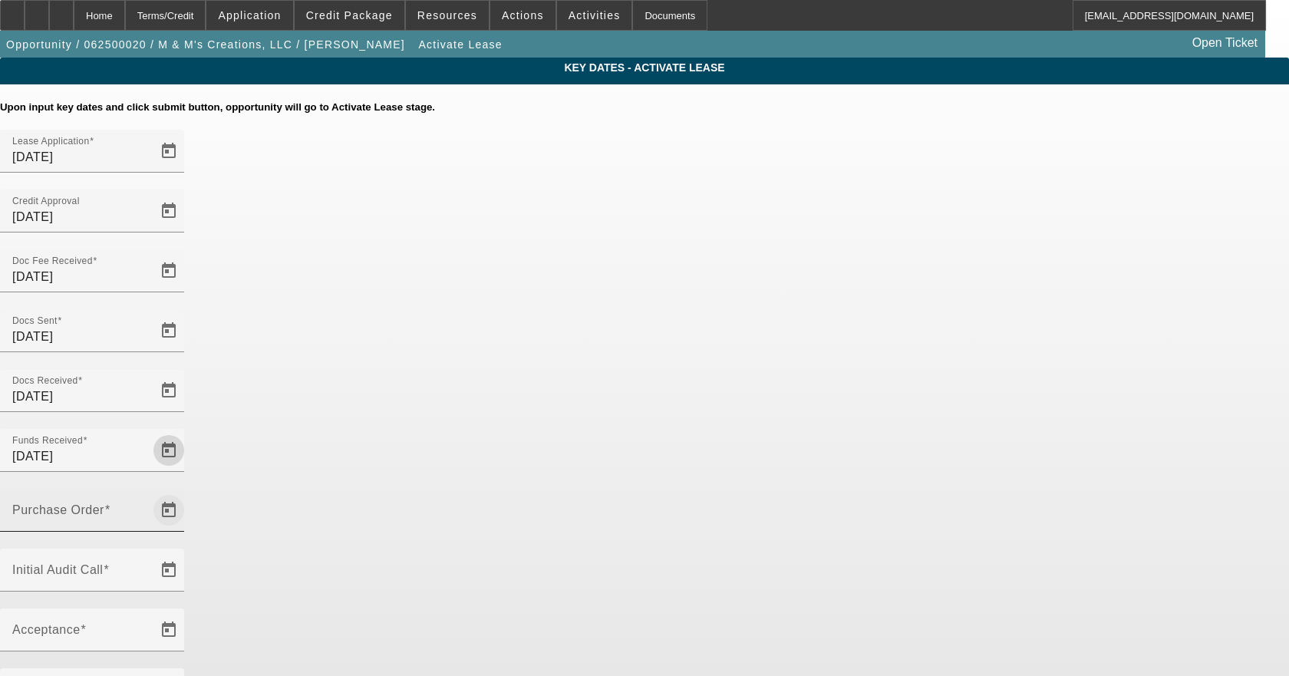
click at [187, 492] on span "Open calendar" at bounding box center [168, 510] width 37 height 37
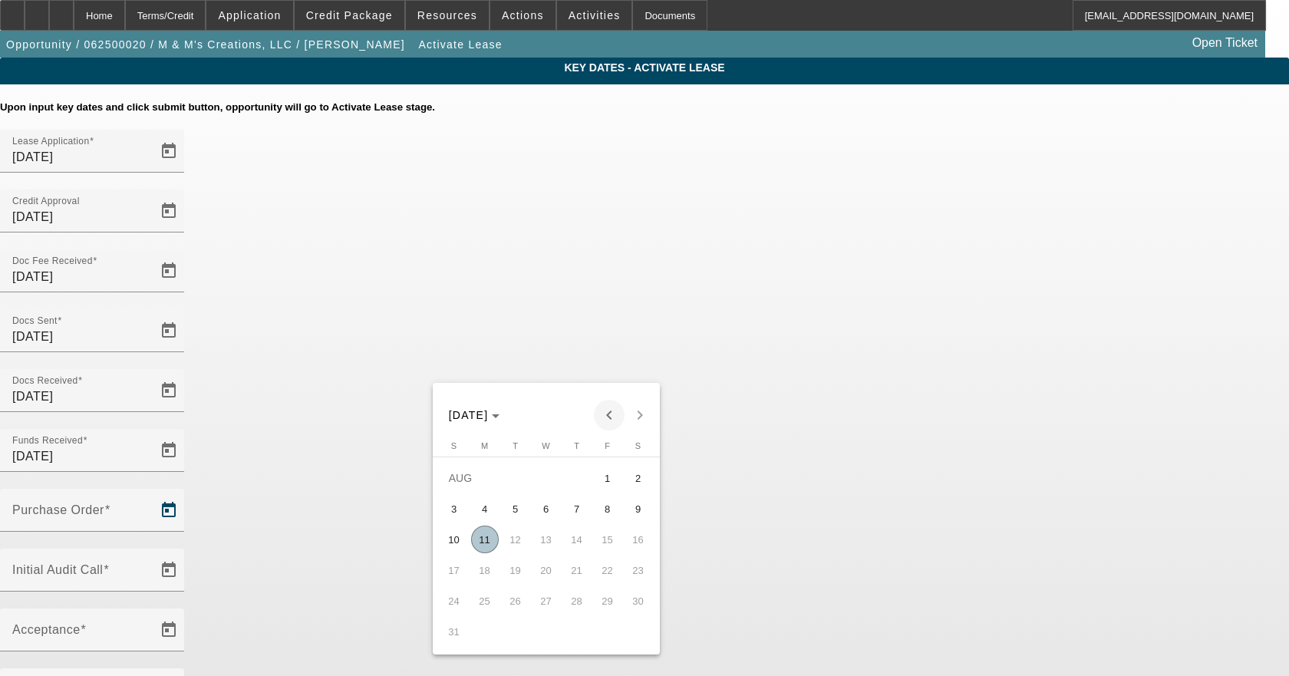
click at [612, 414] on span "Previous month" at bounding box center [609, 415] width 31 height 31
click at [549, 566] on span "18" at bounding box center [546, 570] width 28 height 28
type input "6/18/2025"
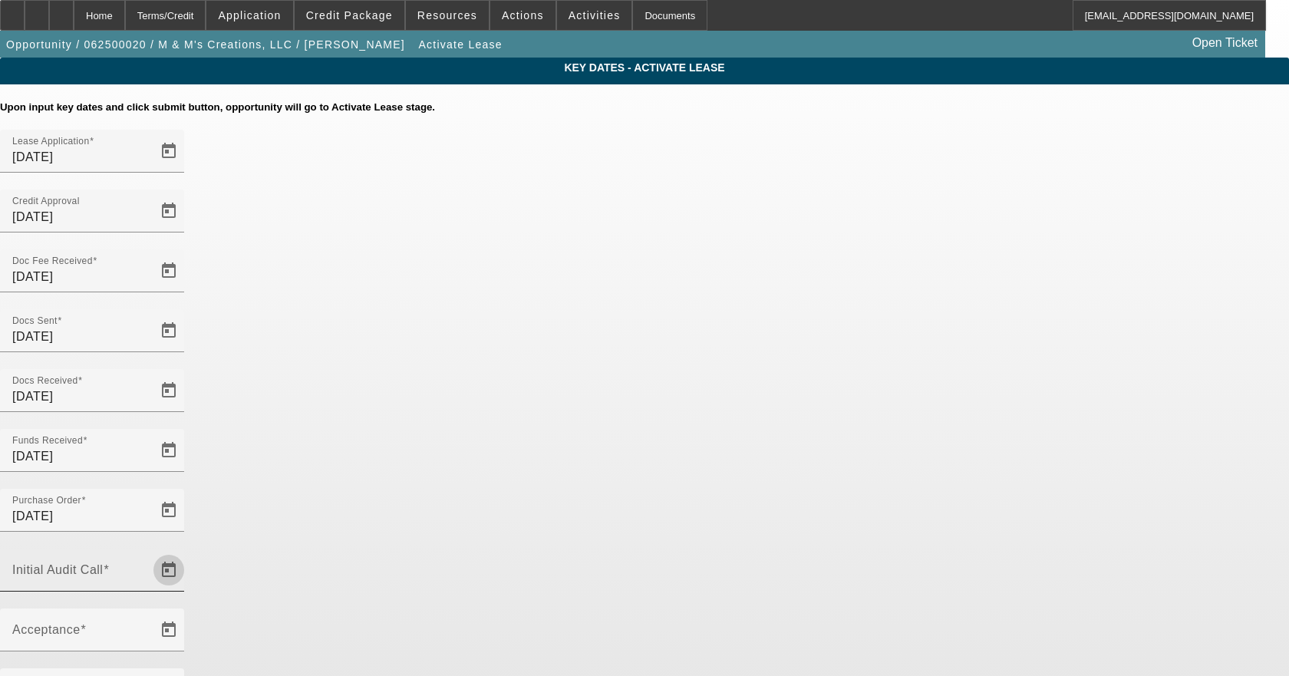
click at [187, 552] on span "Open calendar" at bounding box center [168, 570] width 37 height 37
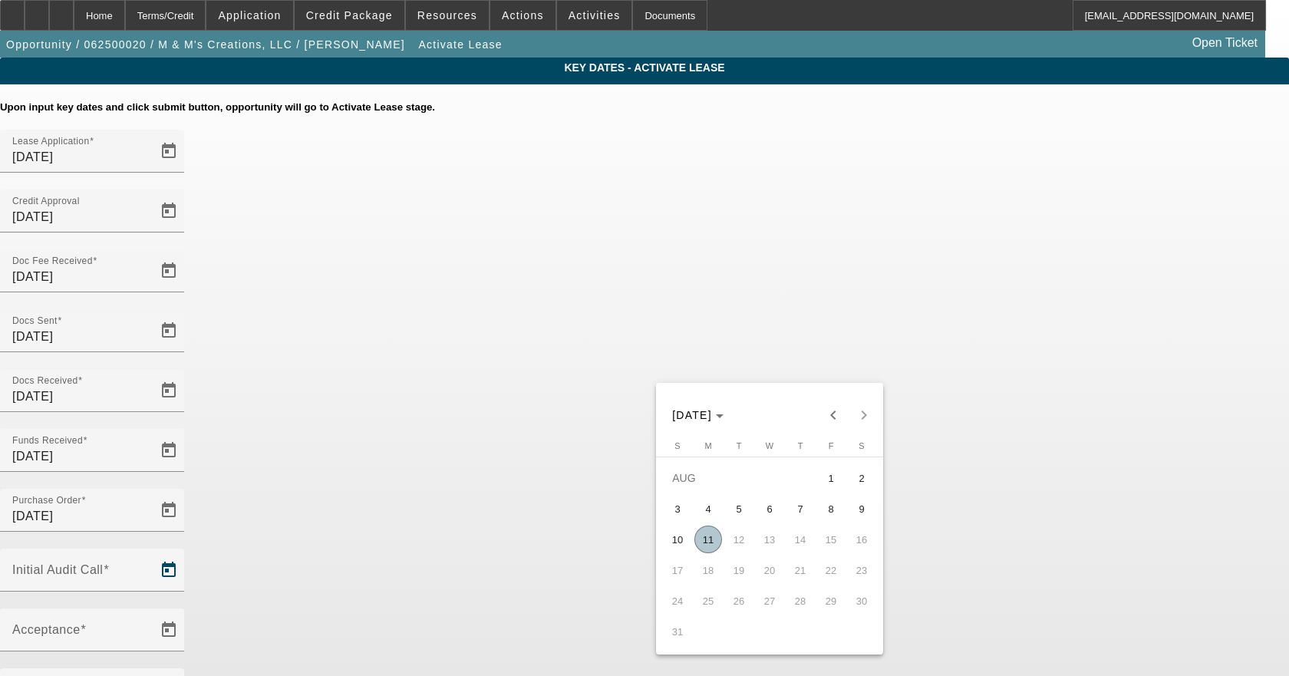
click at [717, 542] on span "11" at bounding box center [708, 540] width 28 height 28
type input "8/11/2025"
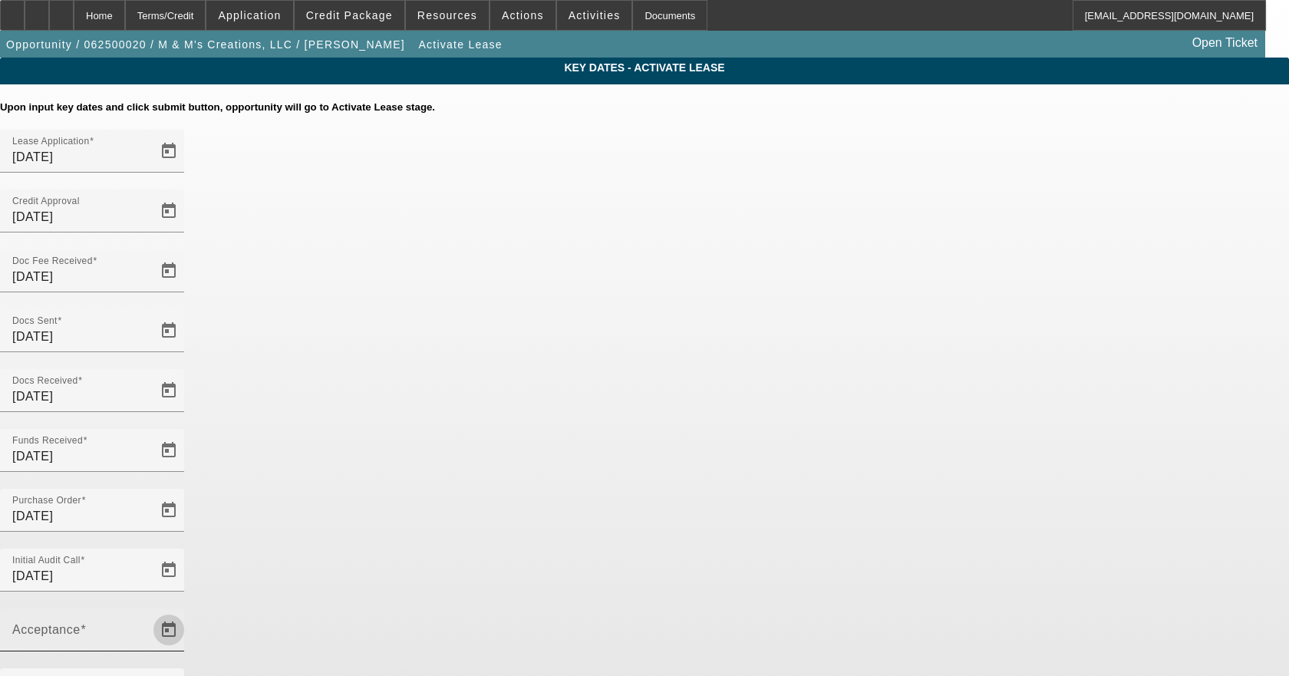
click at [187, 611] on span "Open calendar" at bounding box center [168, 629] width 37 height 37
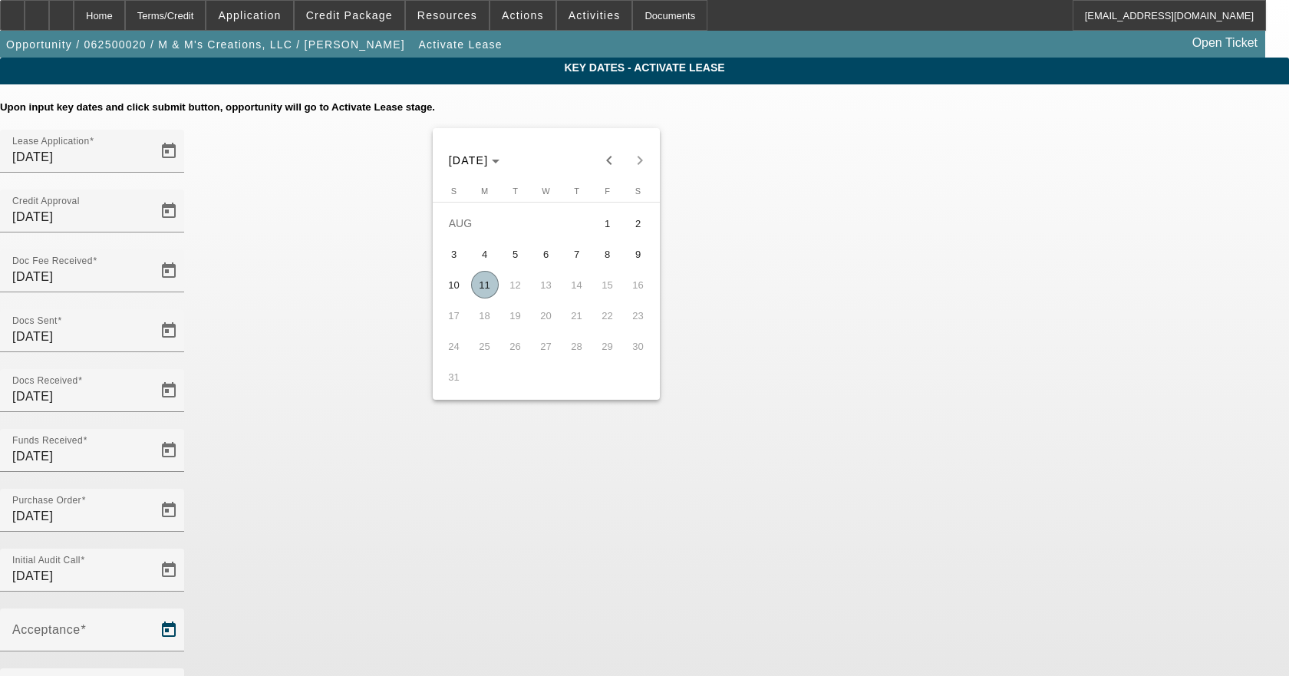
click at [483, 296] on span "11" at bounding box center [485, 285] width 28 height 28
type input "8/11/2025"
type input "9/1/2025"
type input "10/1/2025"
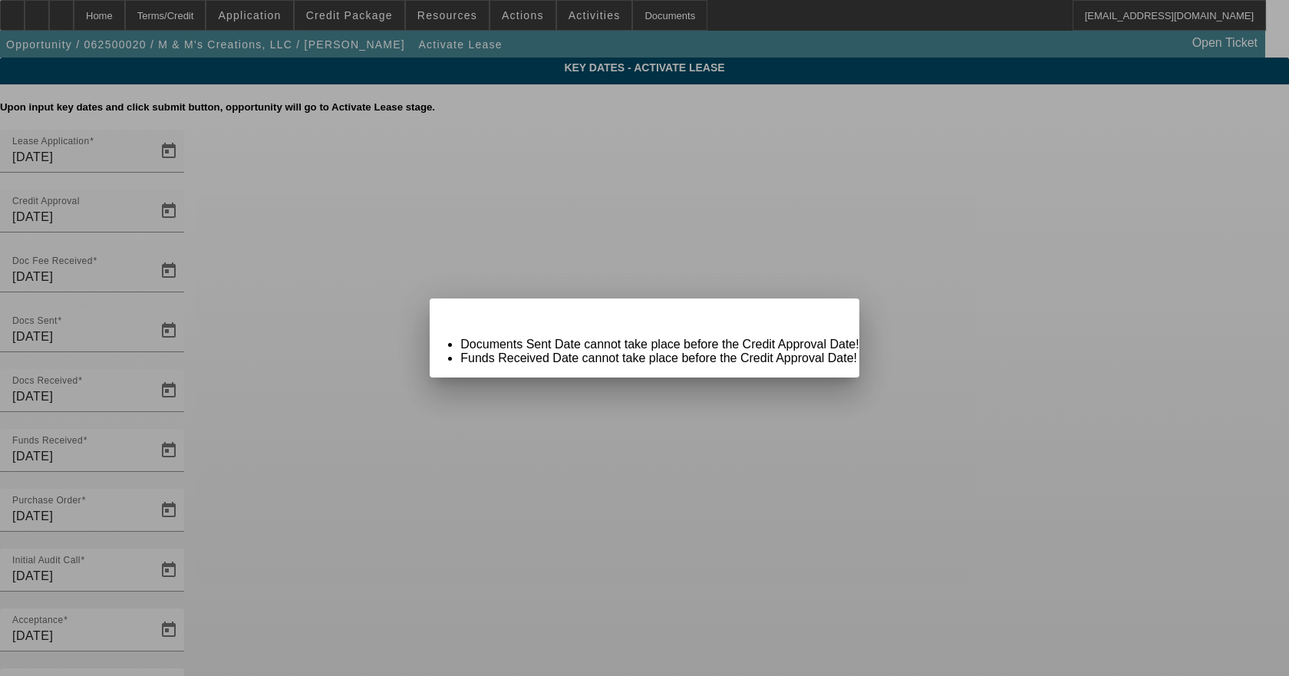
click at [825, 316] on div "Close" at bounding box center [842, 307] width 34 height 18
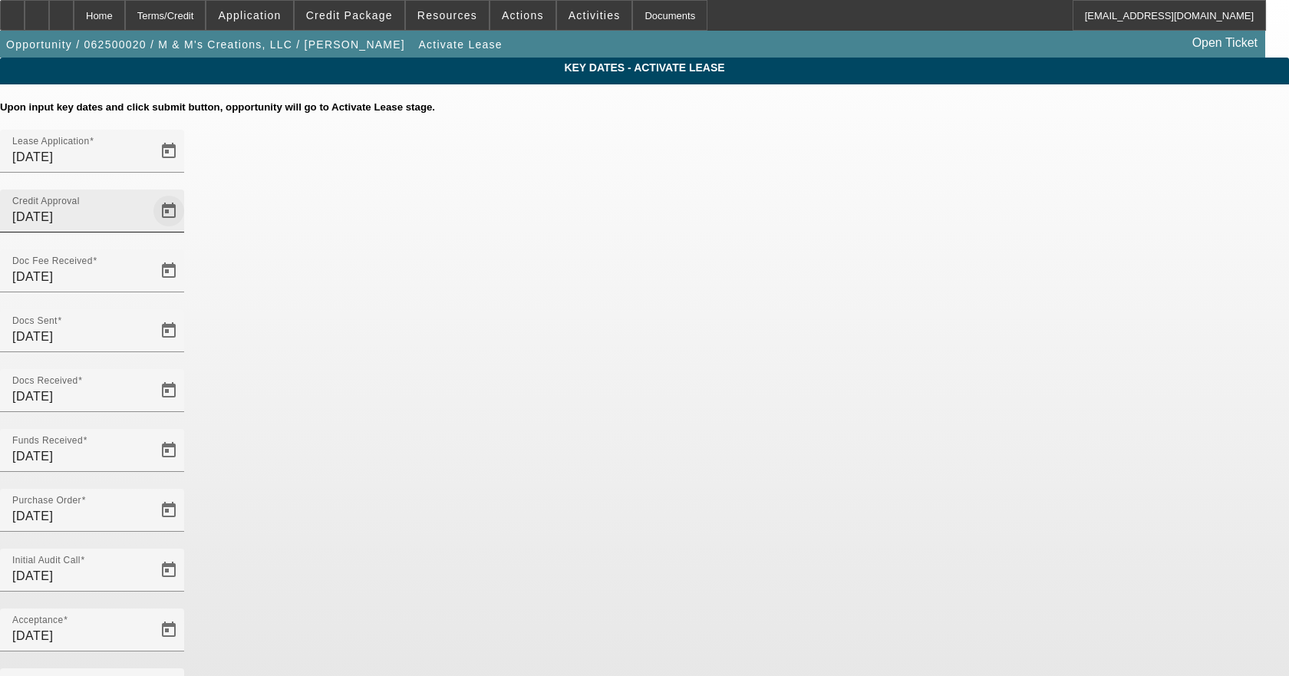
click at [187, 193] on span "Open calendar" at bounding box center [168, 211] width 37 height 37
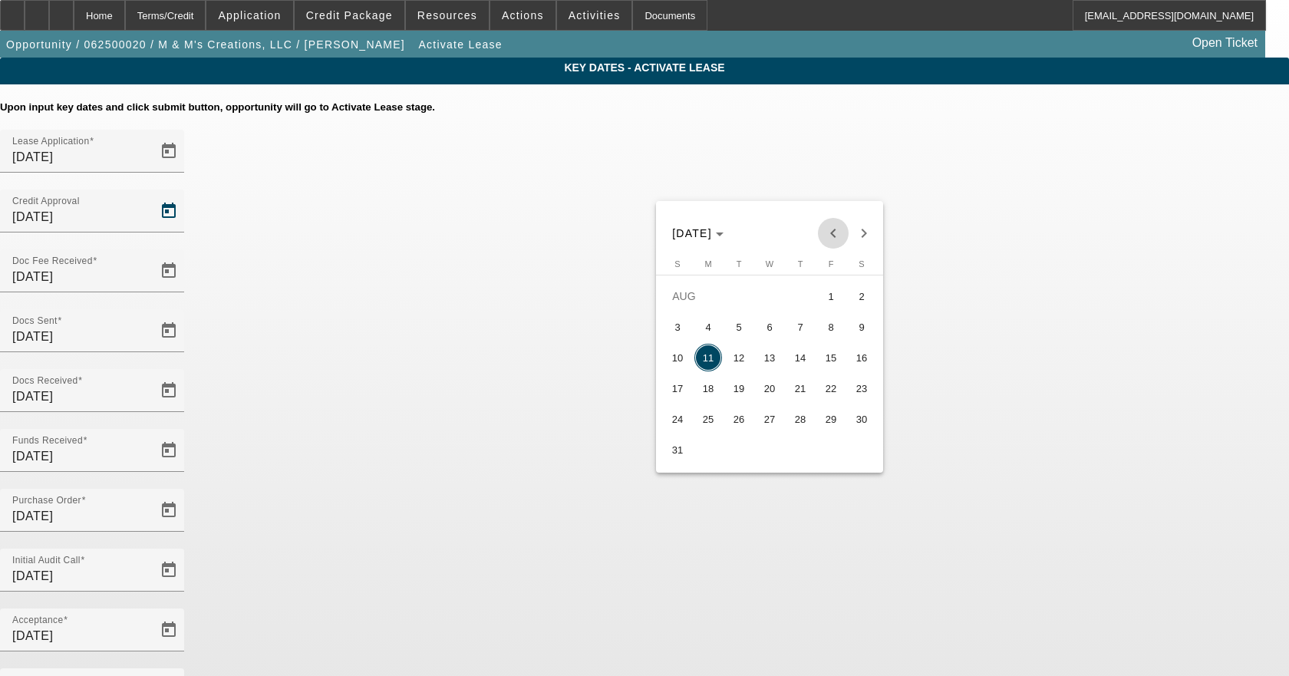
click at [825, 235] on span "Previous month" at bounding box center [833, 233] width 31 height 31
drag, startPoint x: 714, startPoint y: 392, endPoint x: 720, endPoint y: 398, distance: 8.7
click at [715, 392] on span "16" at bounding box center [708, 388] width 28 height 28
type input "6/16/2025"
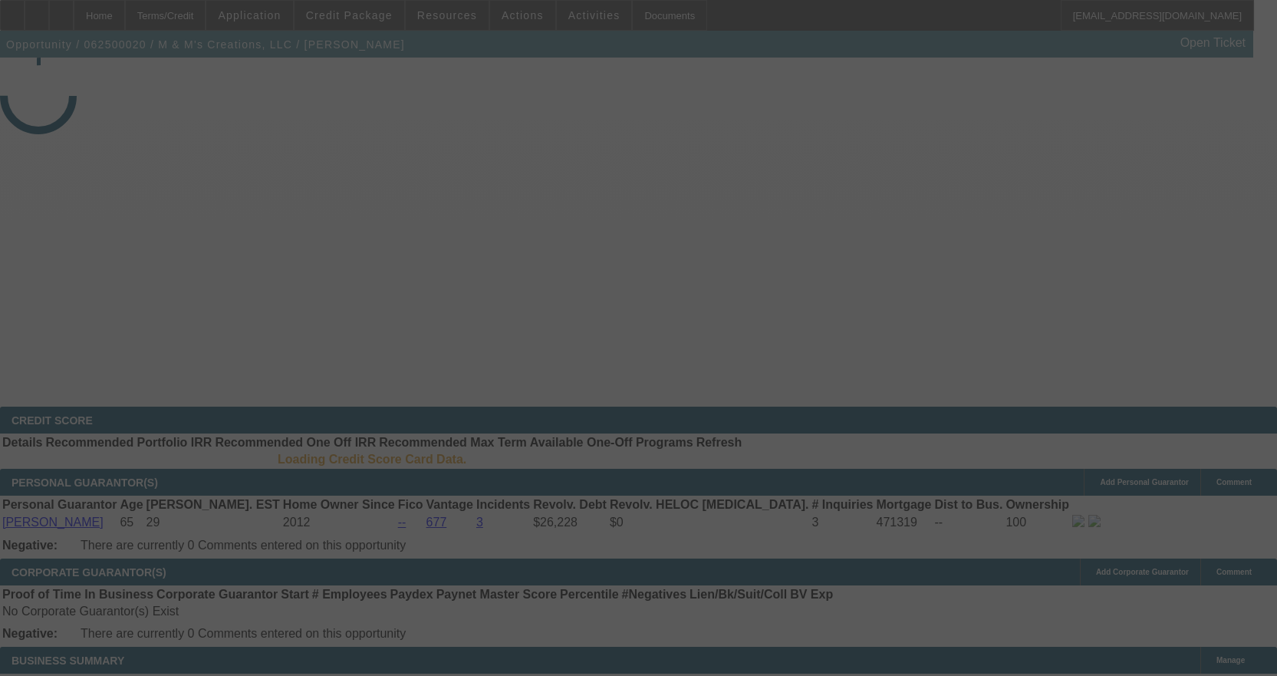
select select "4"
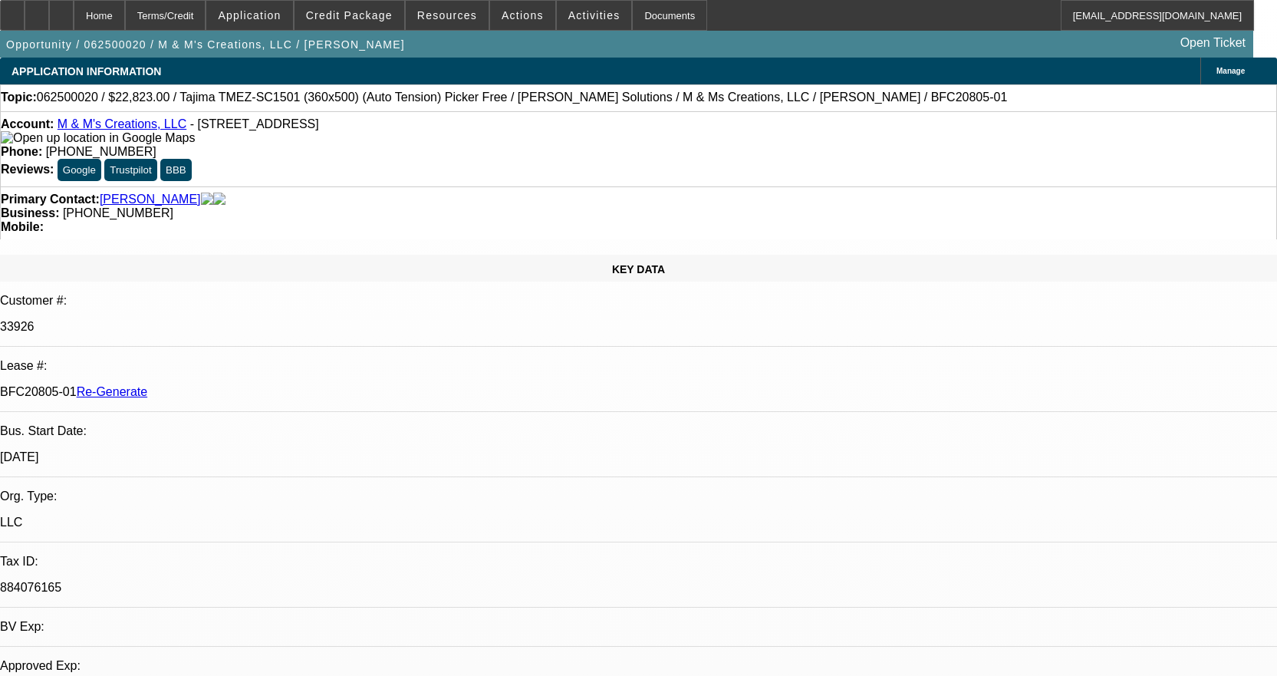
select select "0"
select select "2"
select select "0"
select select "6"
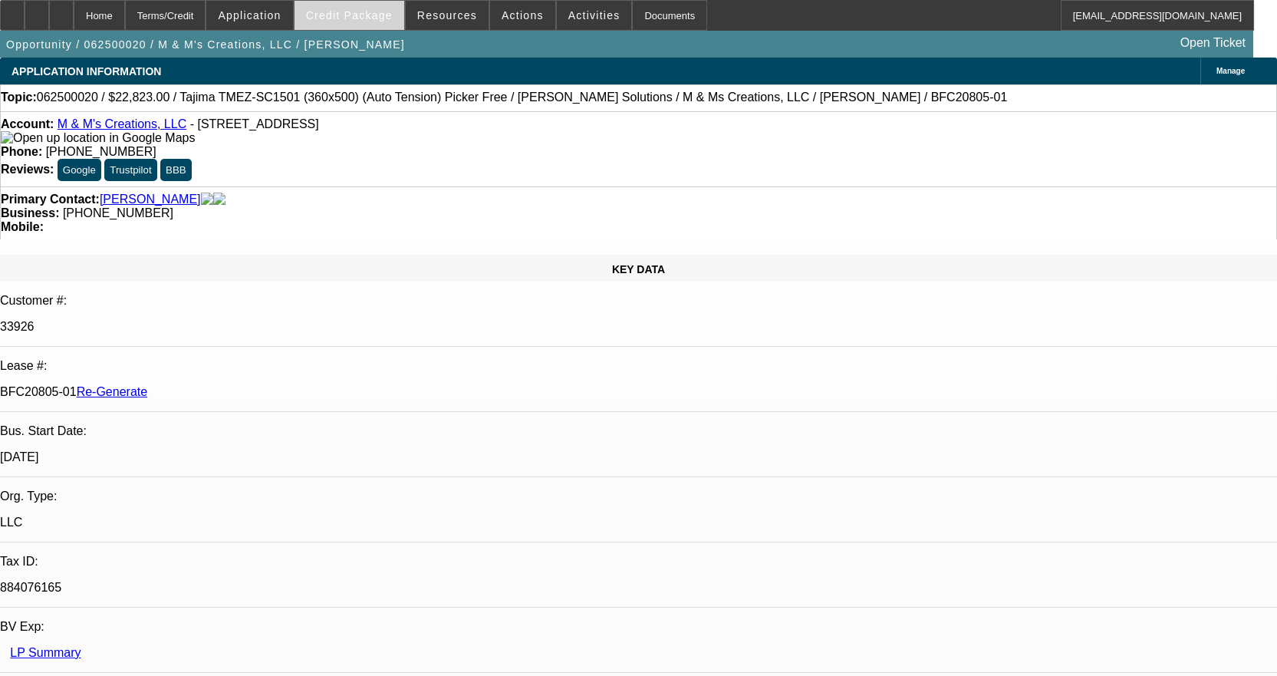
click at [375, 12] on span "Credit Package" at bounding box center [349, 15] width 87 height 12
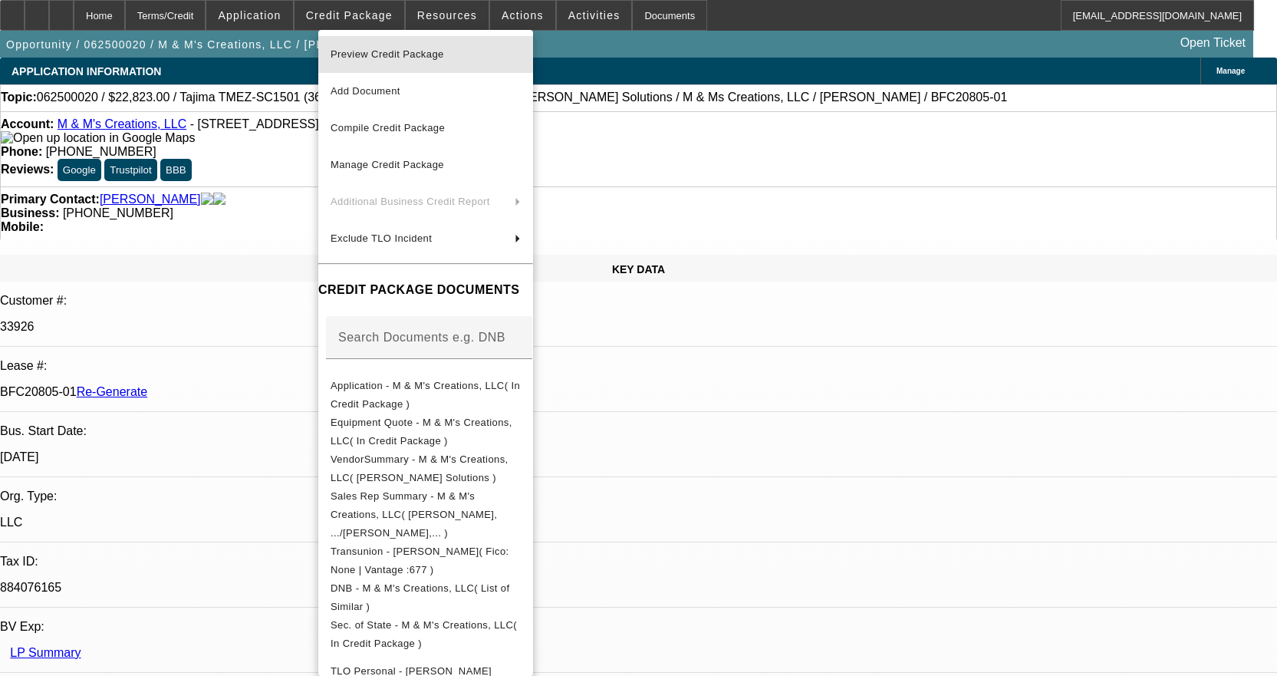
click at [395, 53] on span "Preview Credit Package" at bounding box center [388, 54] width 114 height 12
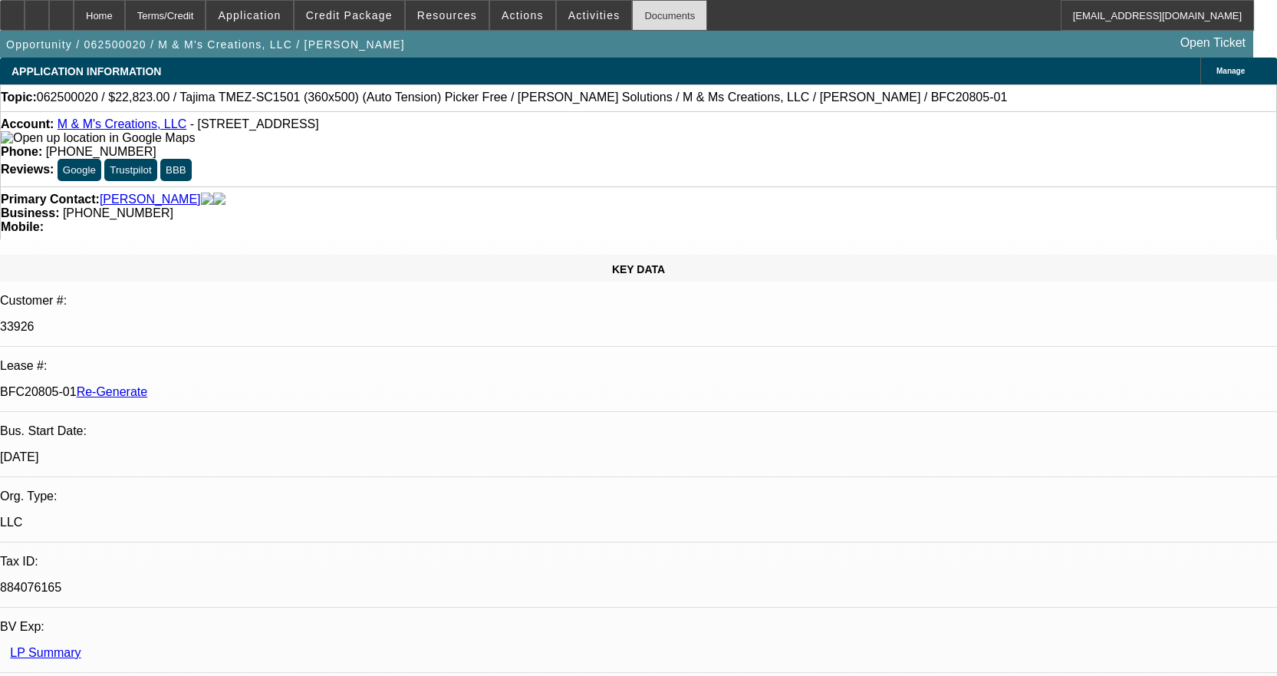
click at [637, 18] on div "Documents" at bounding box center [669, 15] width 75 height 31
click at [635, 12] on div "Documents" at bounding box center [669, 15] width 75 height 31
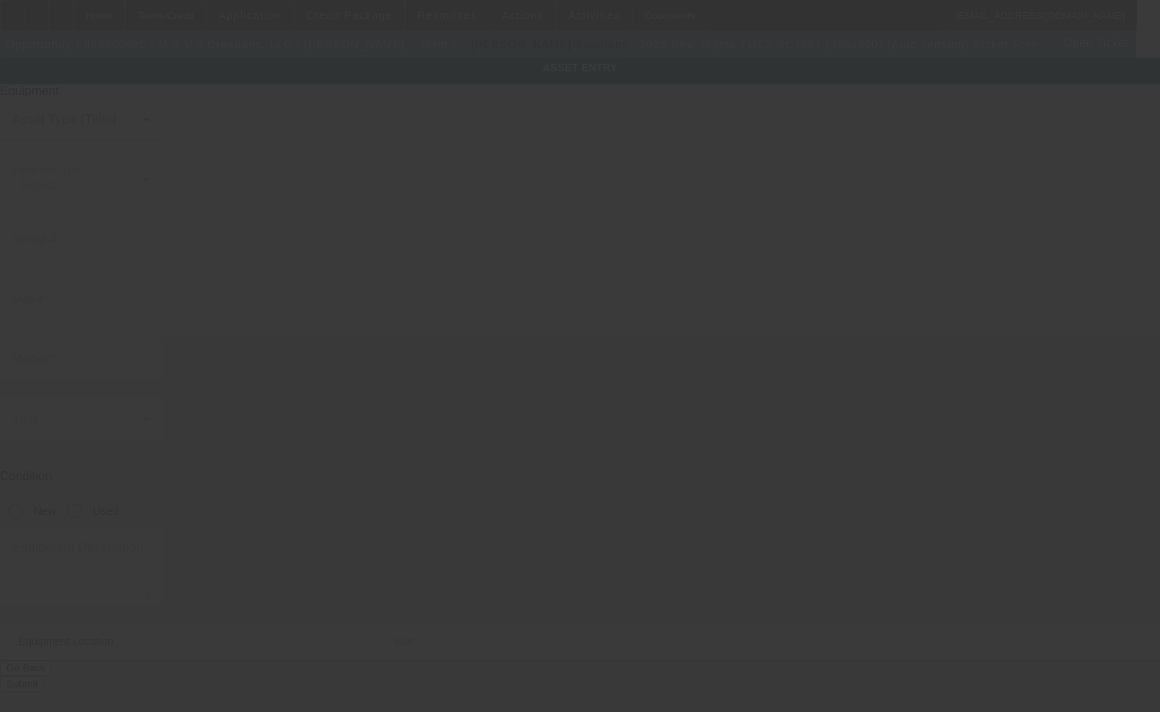
type input "Tajima"
type input "TMEZ-SC1501 (360x500) (Auto Tension) Picker Free"
radio input "true"
type textarea "1 Head 15 Needle Embroidery Machine includes, Stand, Supply Kit, Cap Driver wit…"
type input "1491 Shenandoah Way"
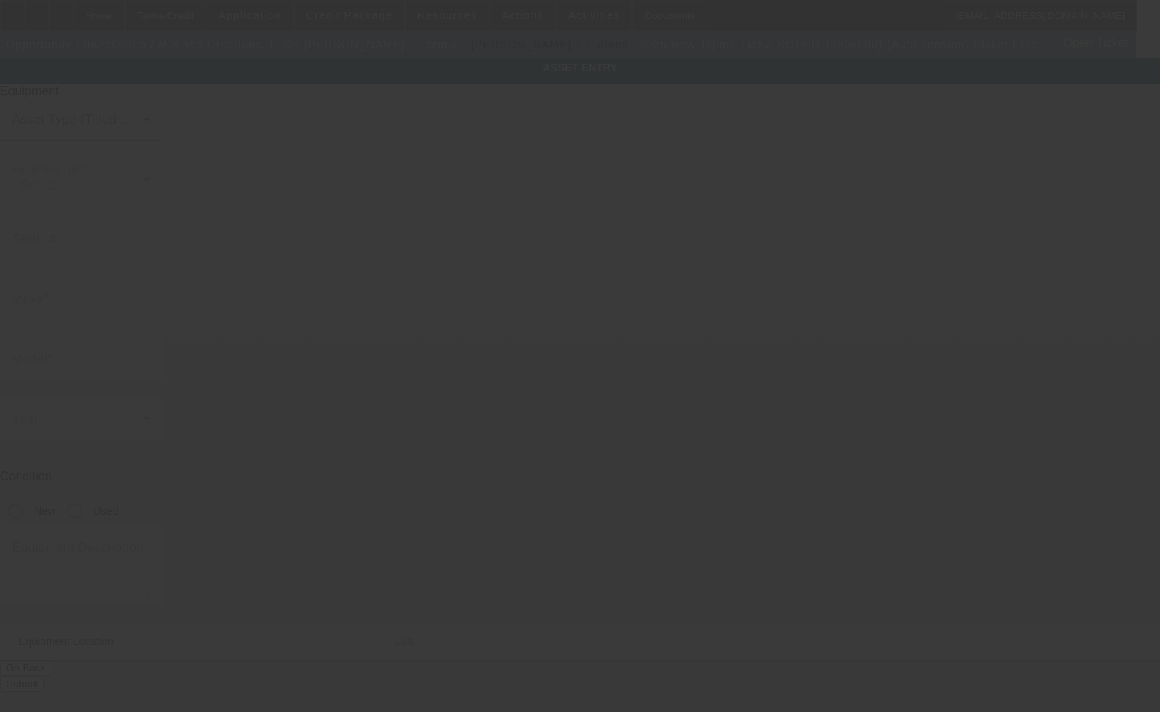
type input "Parrottsville"
type input "37843"
type input "Cocke"
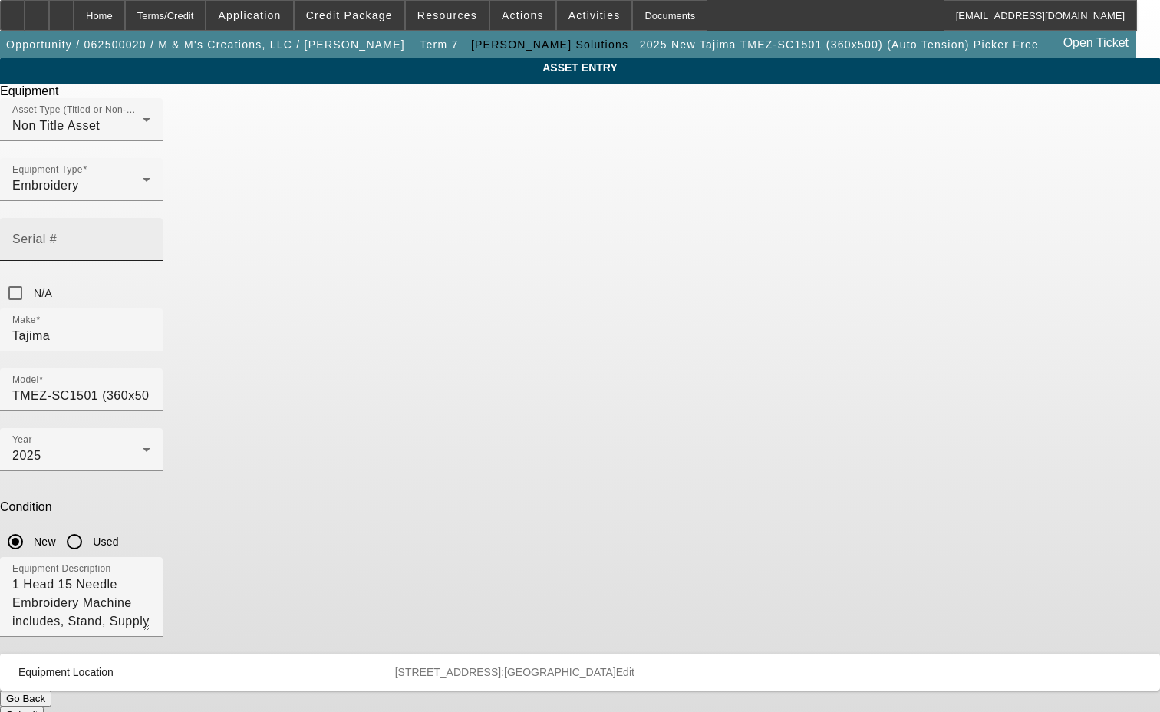
click at [150, 229] on div "Serial #" at bounding box center [81, 239] width 138 height 43
type input "B1F03441"
click at [44, 707] on button "Submit" at bounding box center [22, 715] width 44 height 16
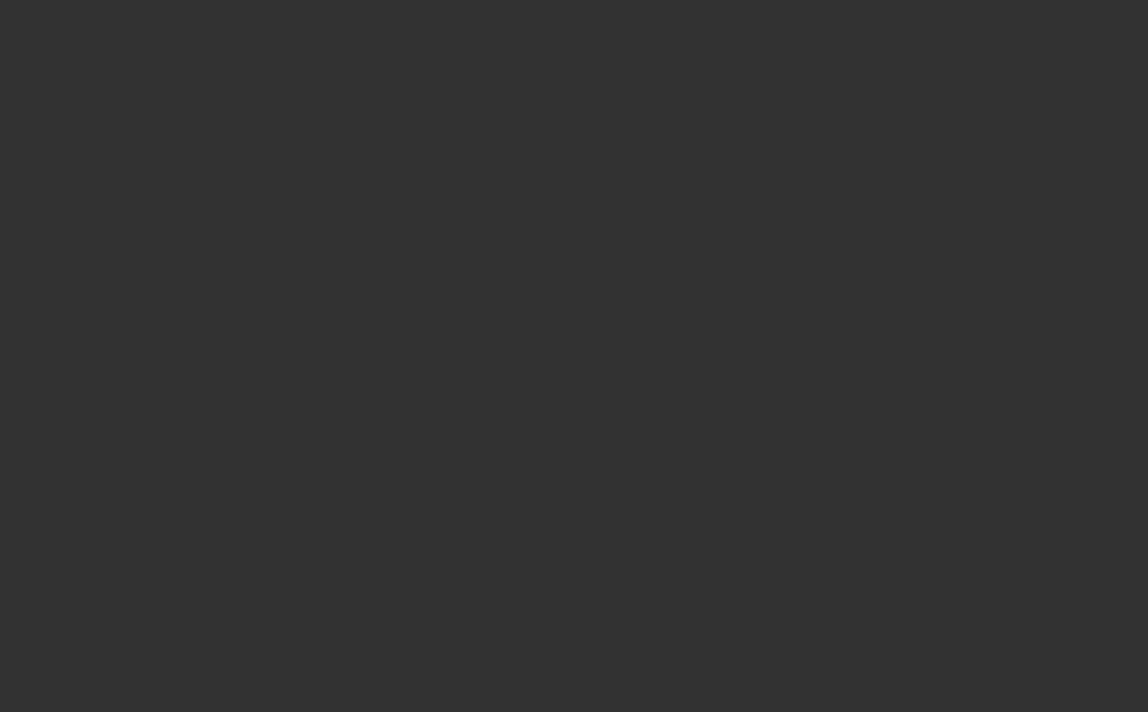
select select "3"
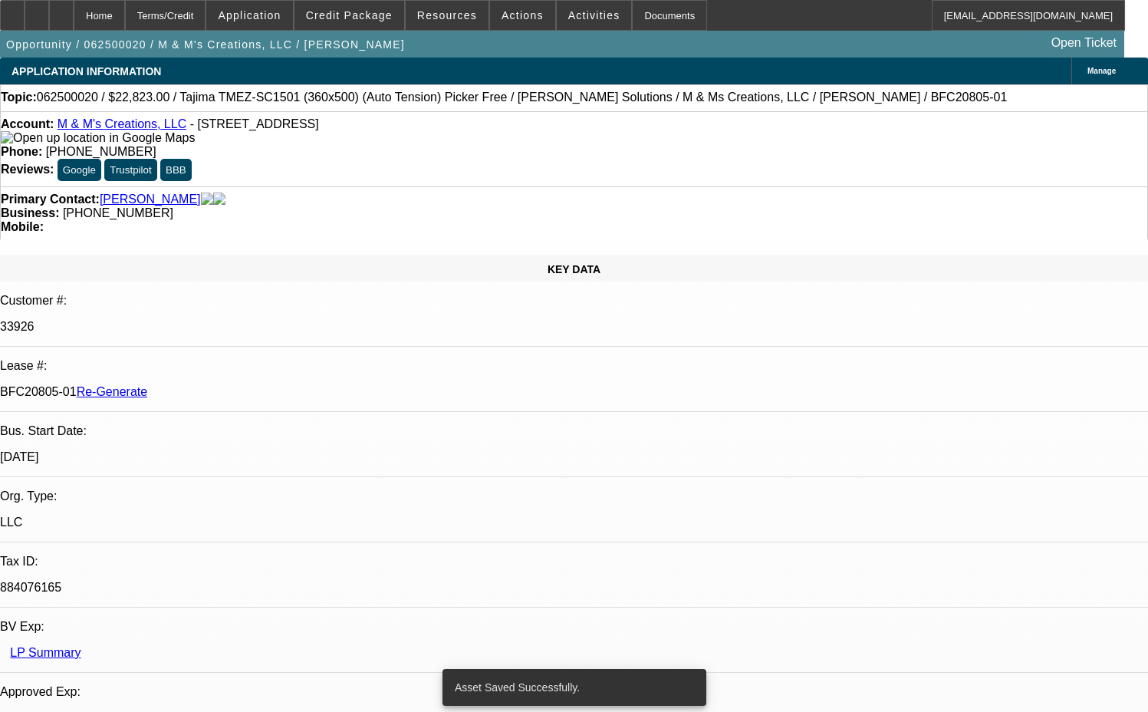
select select "0"
select select "2"
select select "0"
select select "6"
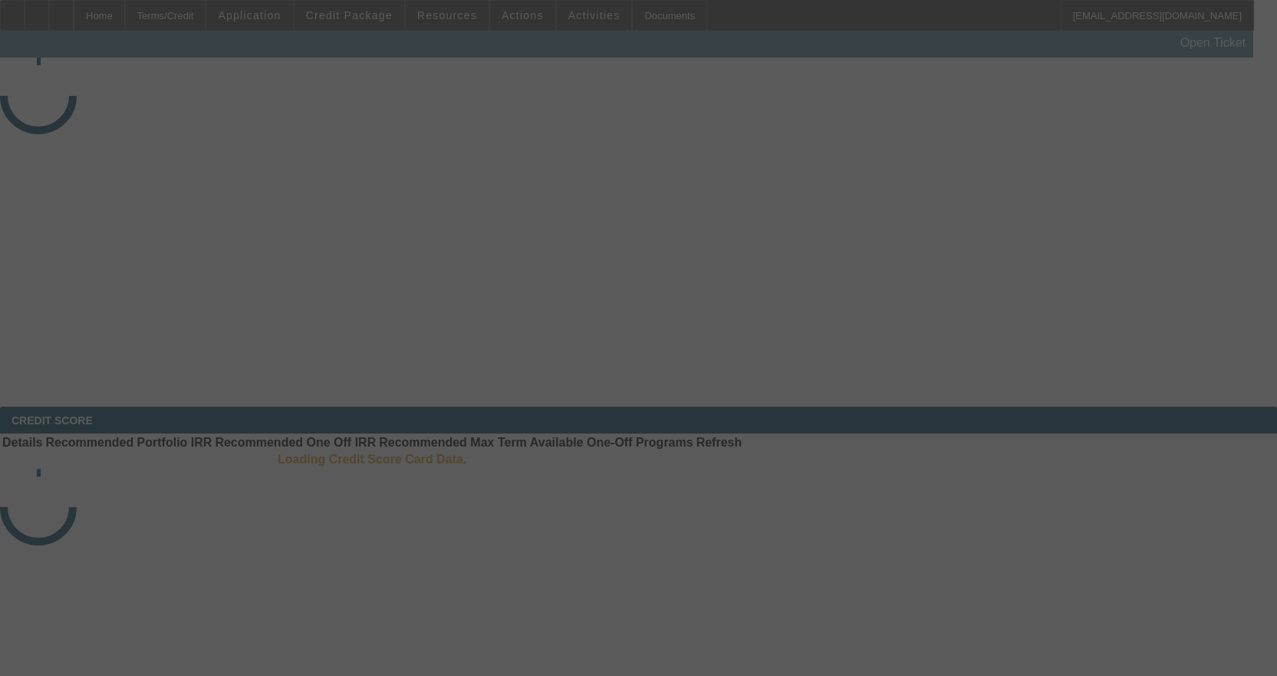
select select "3"
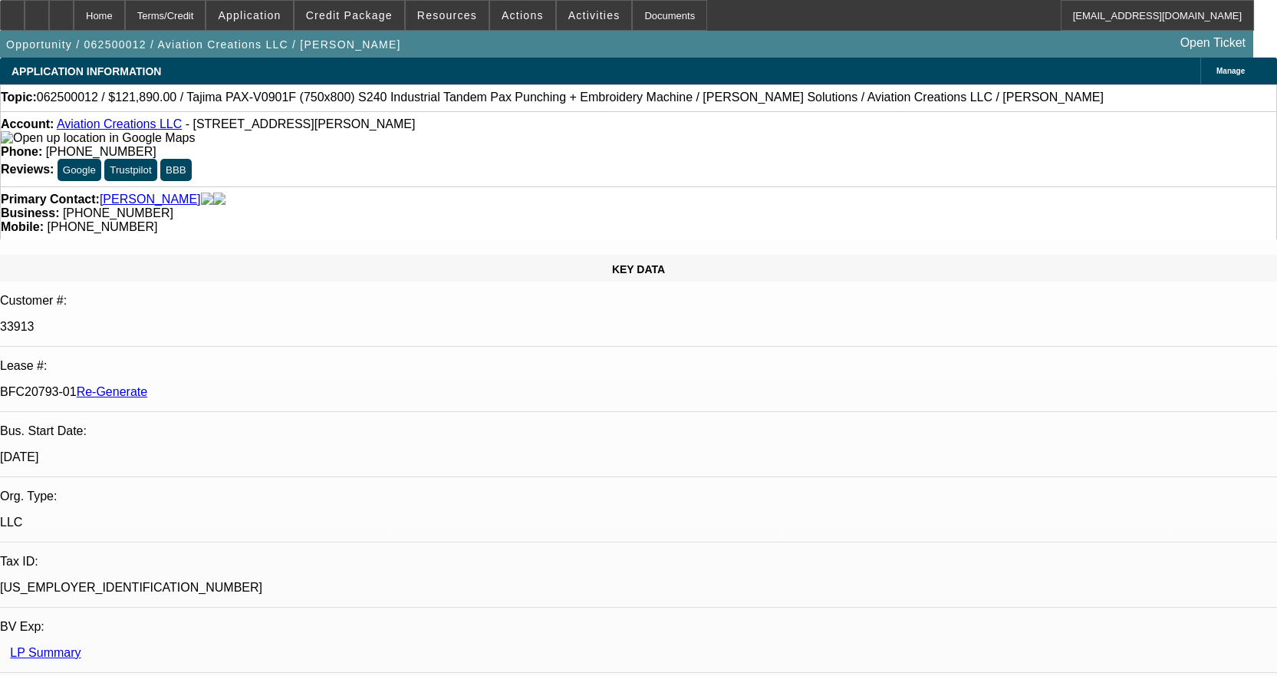
select select "0"
select select "6"
click at [519, 22] on span at bounding box center [522, 15] width 65 height 37
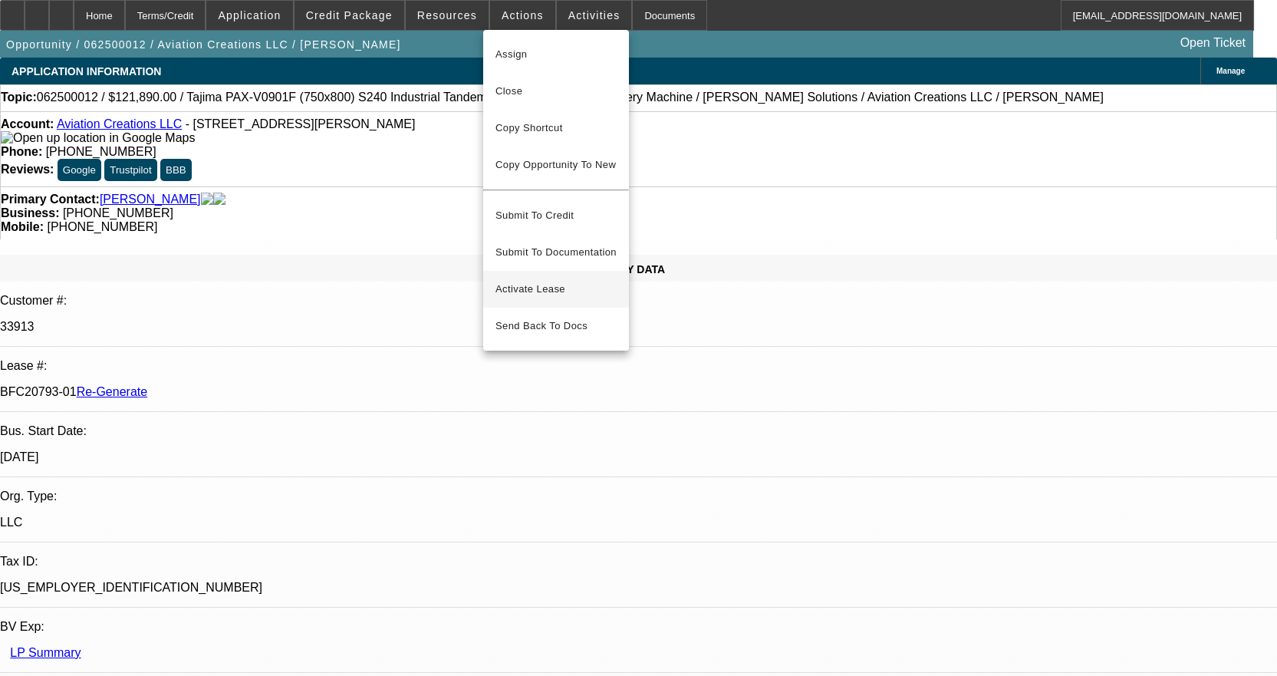
click at [549, 280] on span "Activate Lease" at bounding box center [556, 289] width 121 height 18
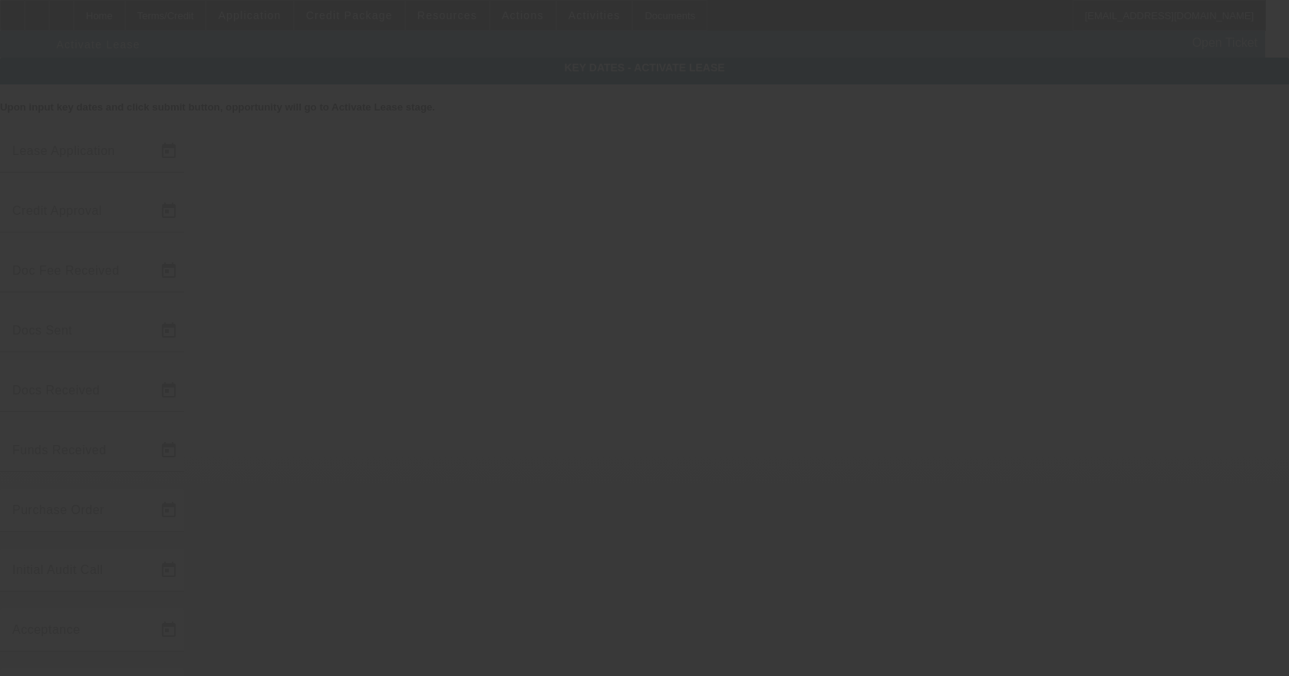
type input "[DATE]"
type input "6/6/2025"
type input "6/10/2025"
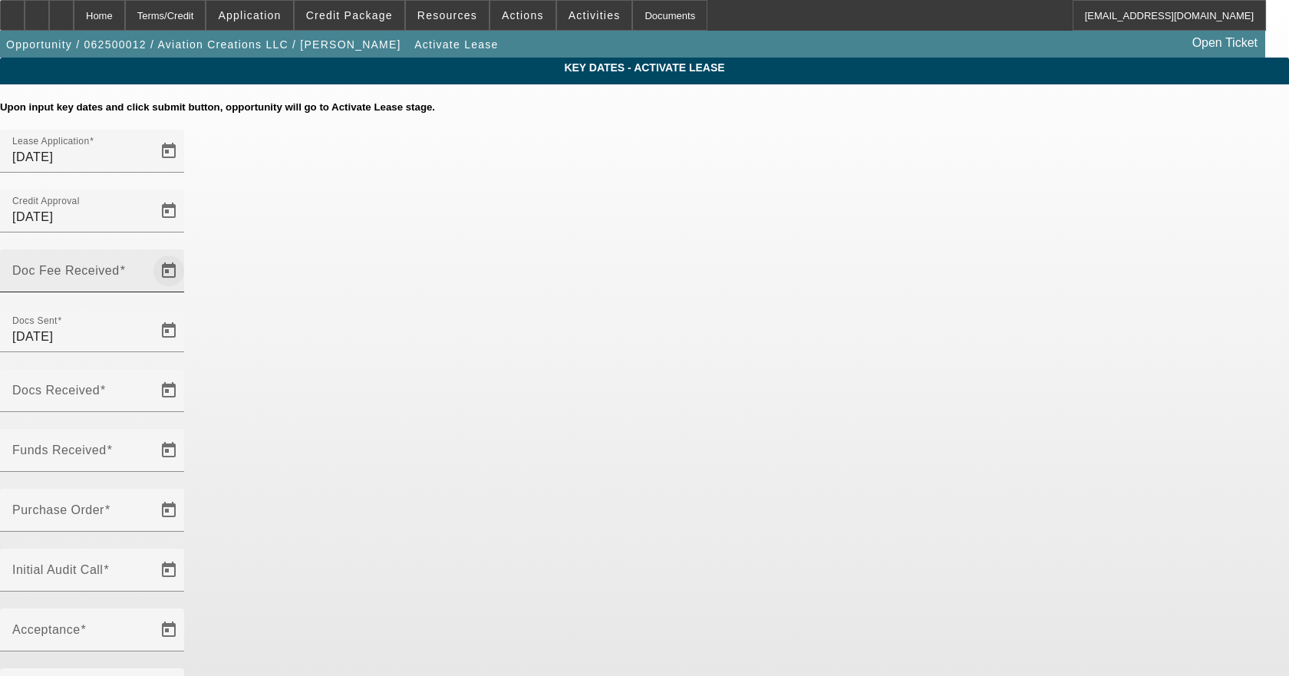
click at [187, 252] on span "Open calendar" at bounding box center [168, 270] width 37 height 37
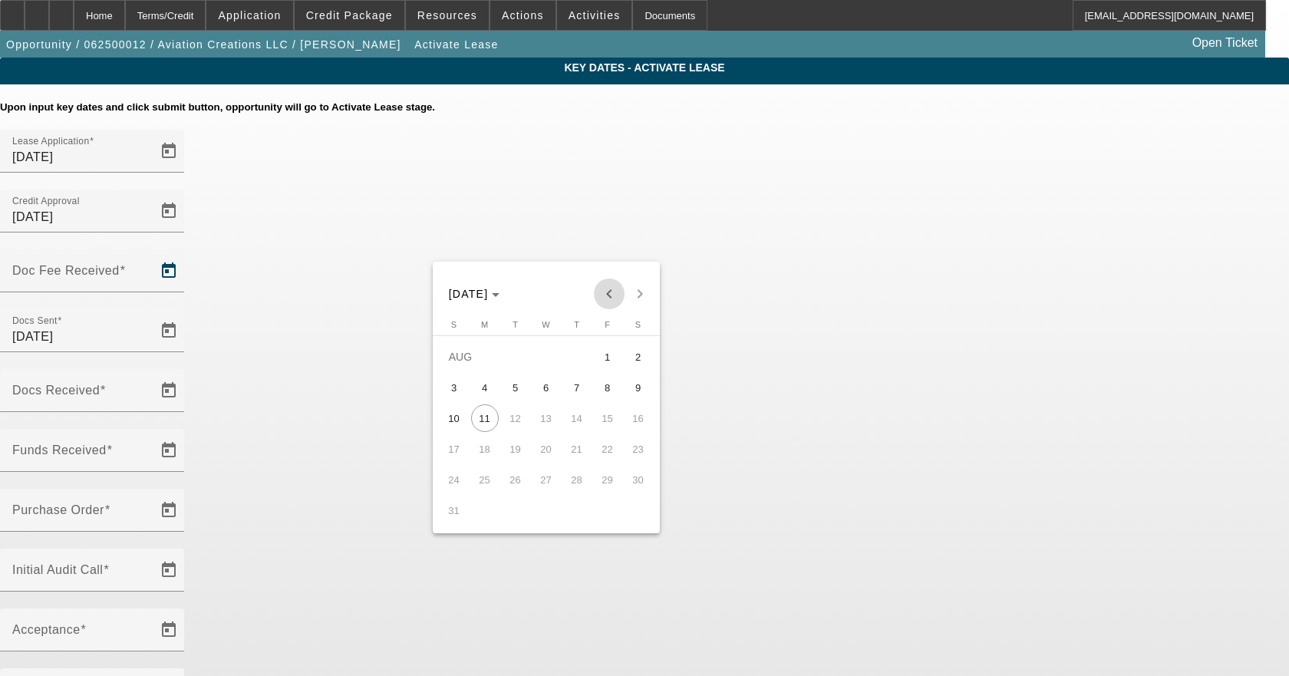
click at [615, 292] on span "Previous month" at bounding box center [609, 293] width 31 height 31
click at [606, 460] on span "18" at bounding box center [608, 449] width 28 height 28
type input "7/18/2025"
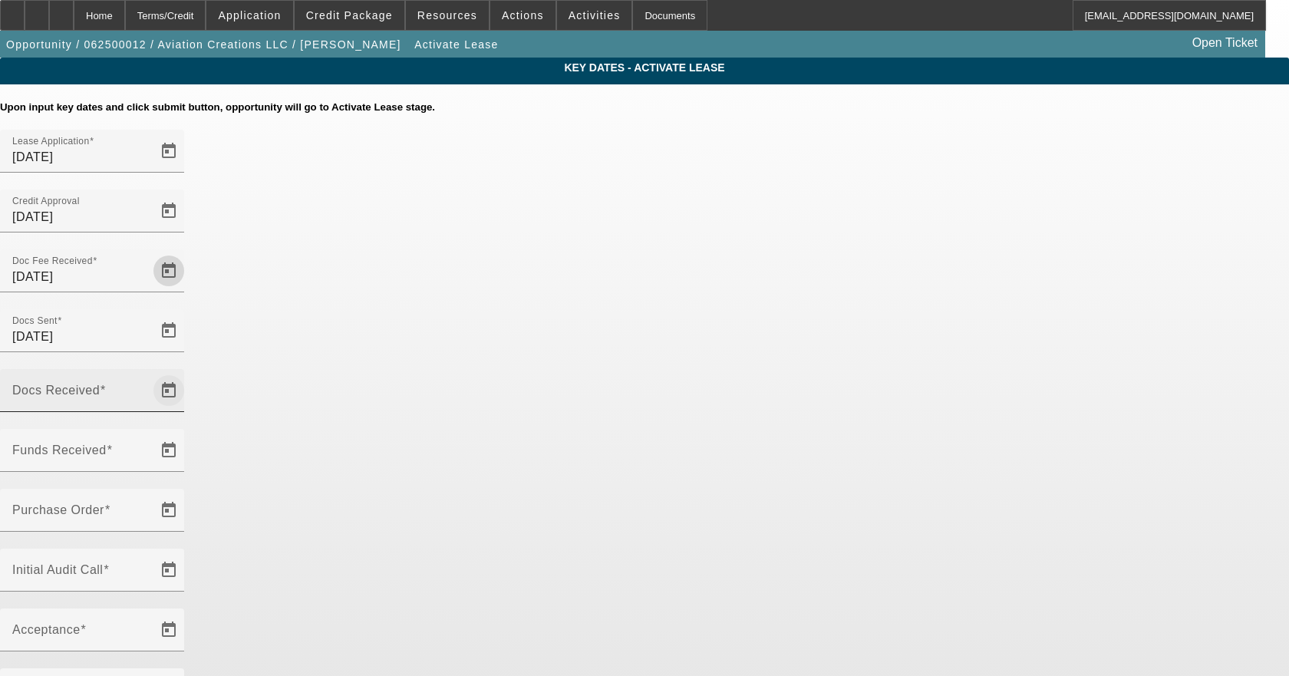
click at [187, 372] on span "Open calendar" at bounding box center [168, 390] width 37 height 37
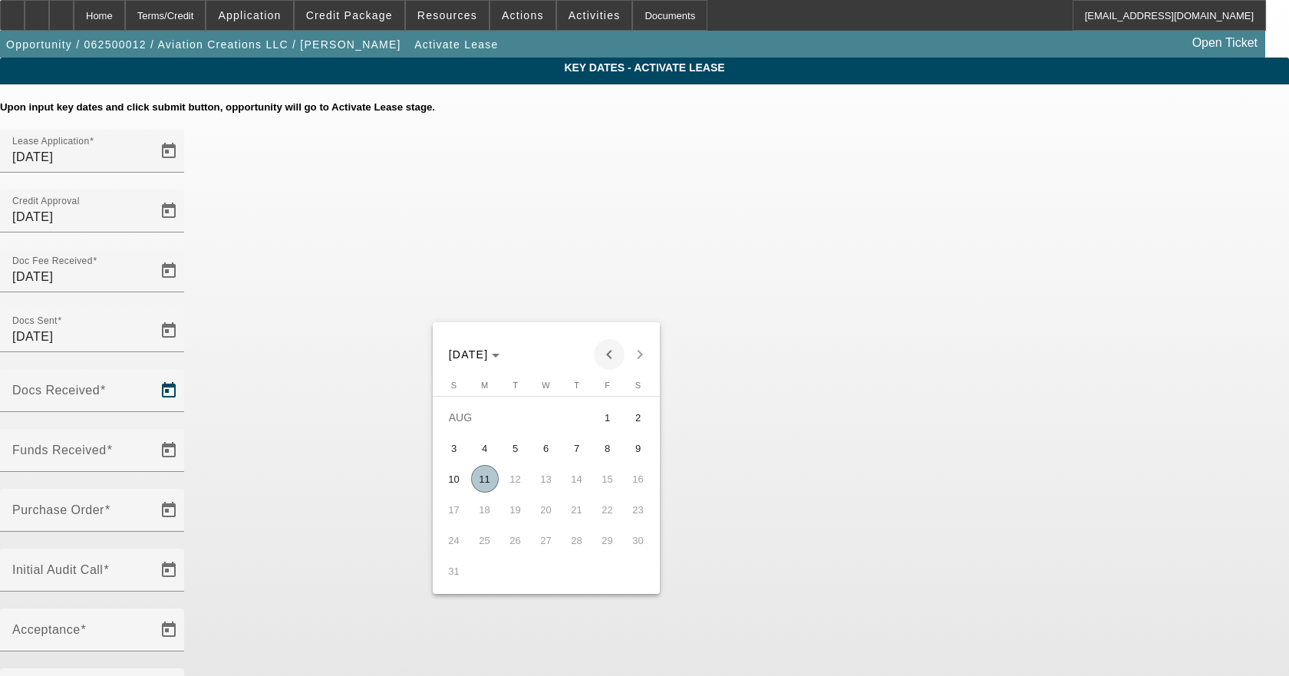
click at [611, 351] on span "Previous month" at bounding box center [609, 354] width 31 height 31
click at [601, 514] on span "18" at bounding box center [608, 510] width 28 height 28
type input "7/18/2025"
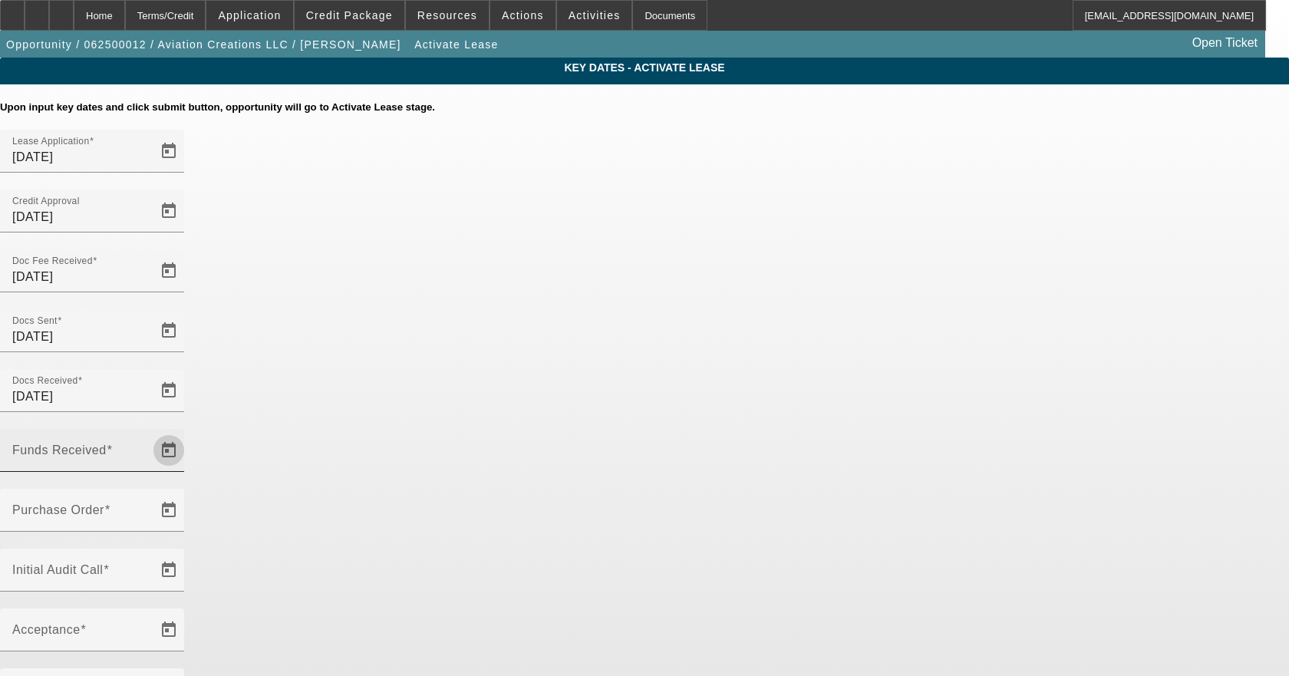
click at [187, 432] on span "Open calendar" at bounding box center [168, 450] width 37 height 37
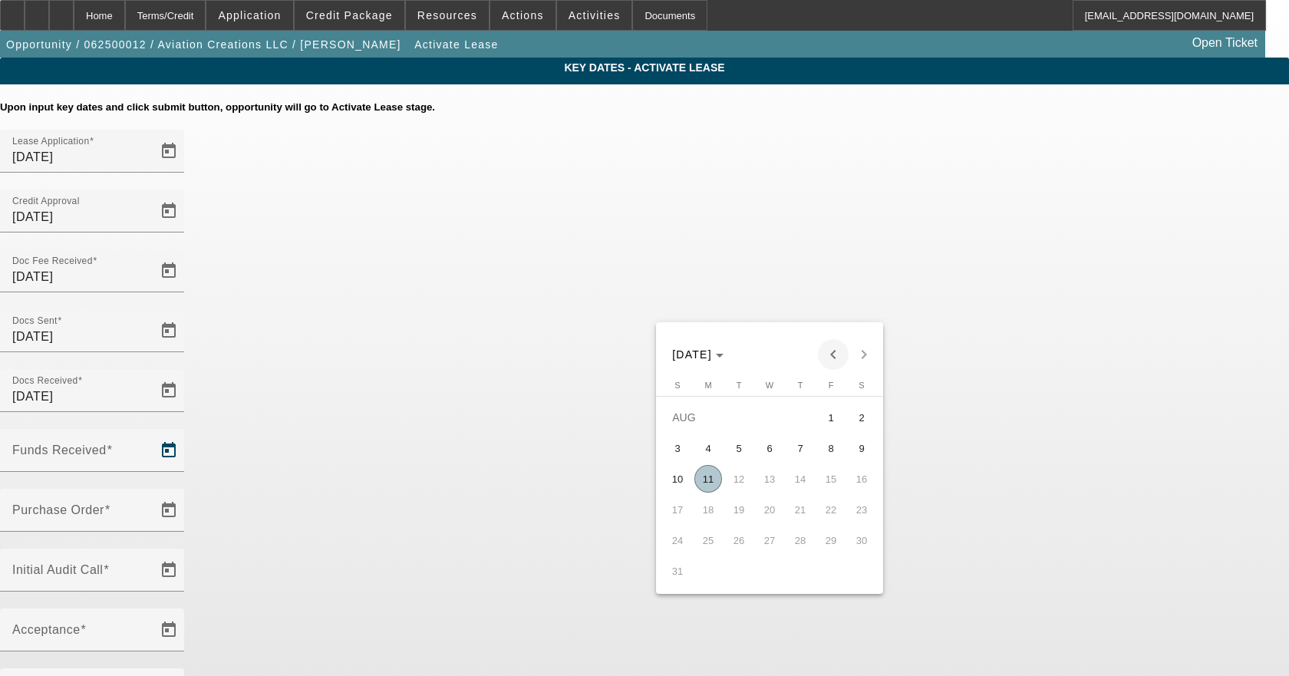
click at [825, 354] on span "Previous month" at bounding box center [833, 354] width 31 height 31
drag, startPoint x: 825, startPoint y: 512, endPoint x: 817, endPoint y: 507, distance: 9.4
click at [825, 512] on span "18" at bounding box center [831, 510] width 28 height 28
type input "7/18/2025"
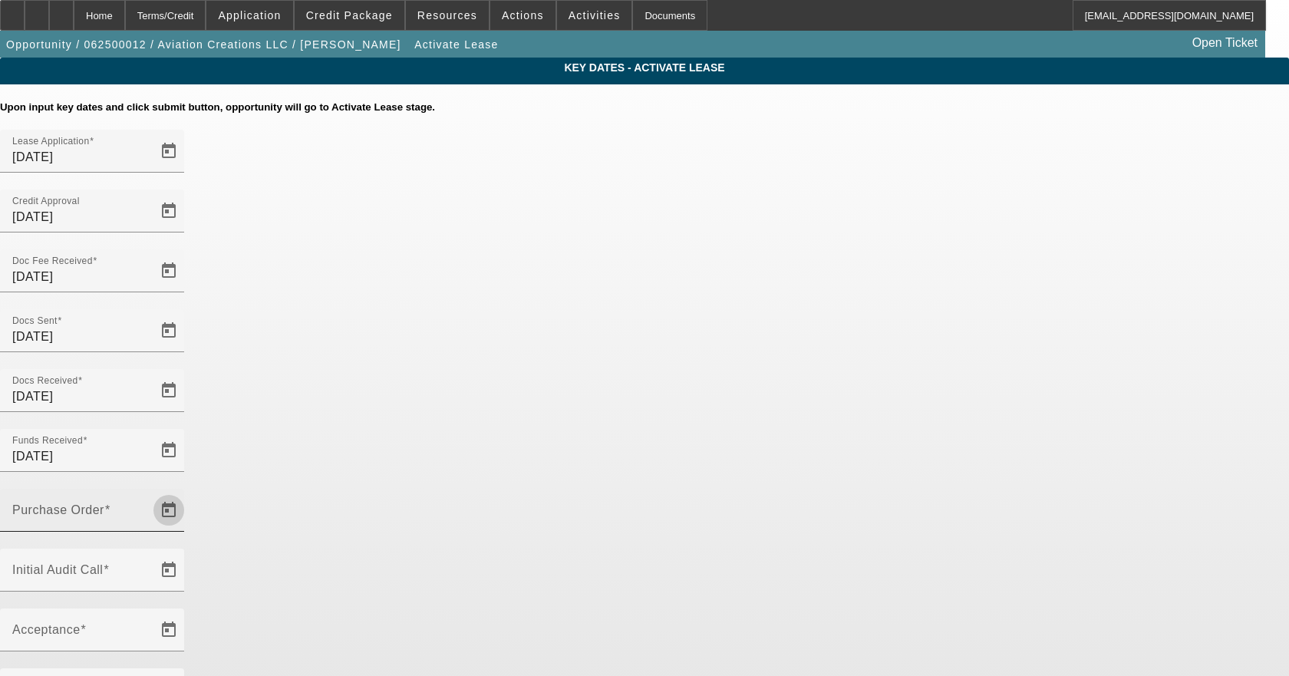
click at [187, 492] on span "Open calendar" at bounding box center [168, 510] width 37 height 37
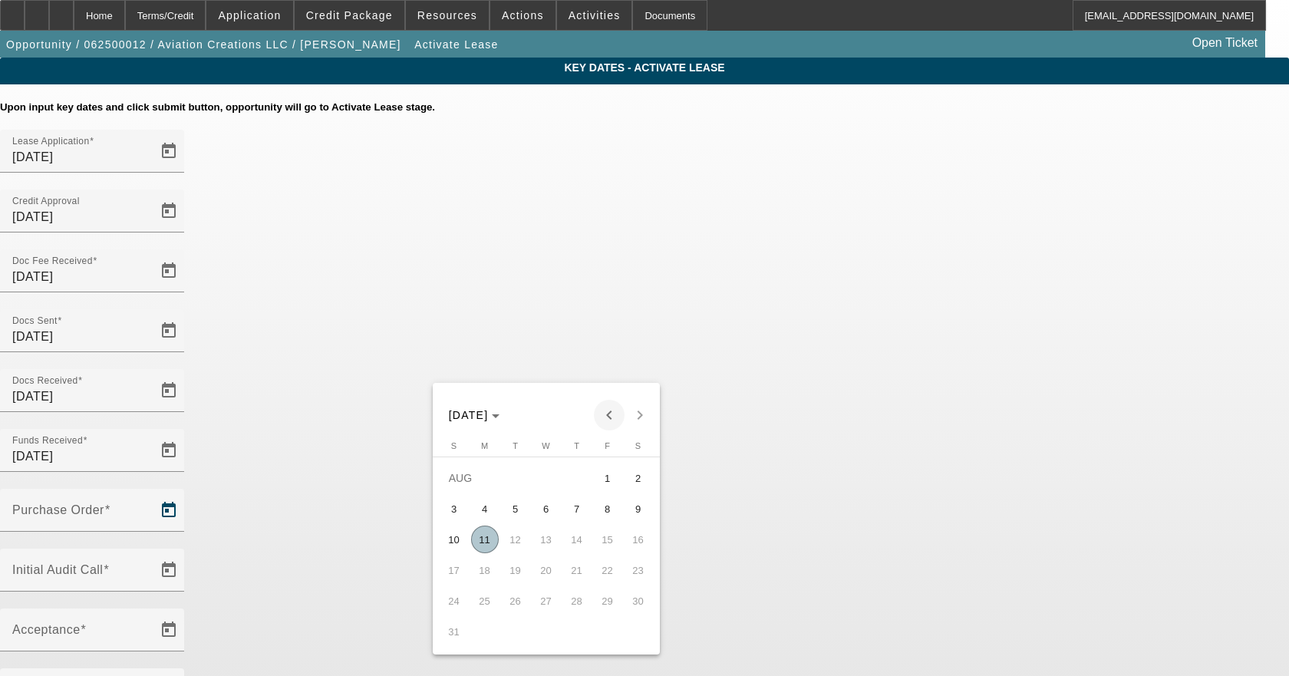
click at [607, 412] on span "Previous month" at bounding box center [609, 415] width 31 height 31
click at [615, 574] on span "18" at bounding box center [608, 570] width 28 height 28
type input "7/18/2025"
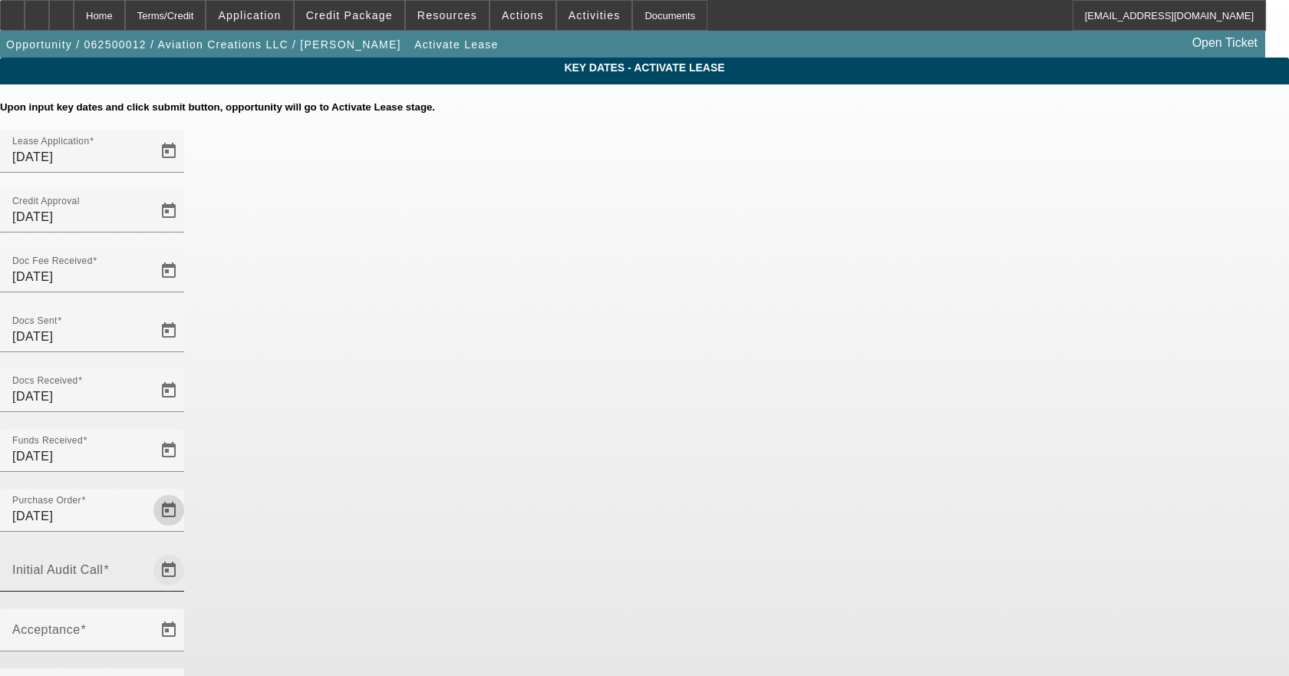
click at [187, 552] on span "Open calendar" at bounding box center [168, 570] width 37 height 37
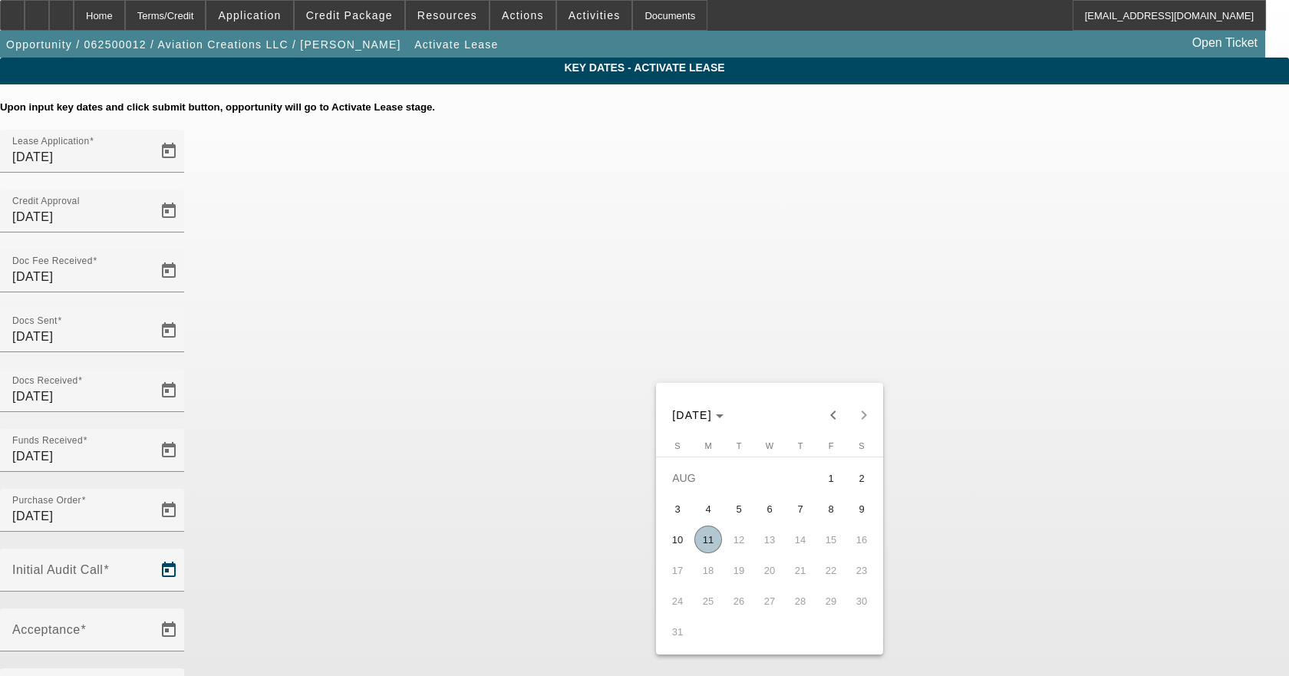
click at [708, 545] on span "11" at bounding box center [708, 540] width 28 height 28
type input "8/11/2025"
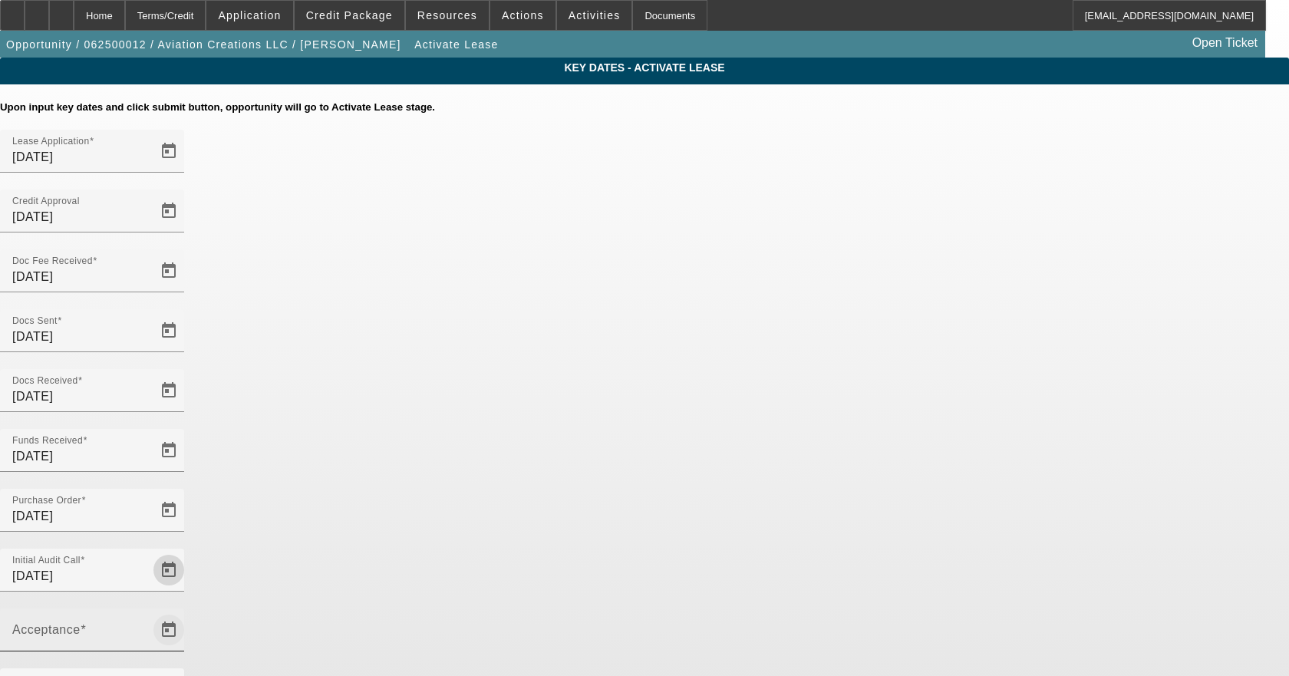
click at [187, 611] on span "Open calendar" at bounding box center [168, 629] width 37 height 37
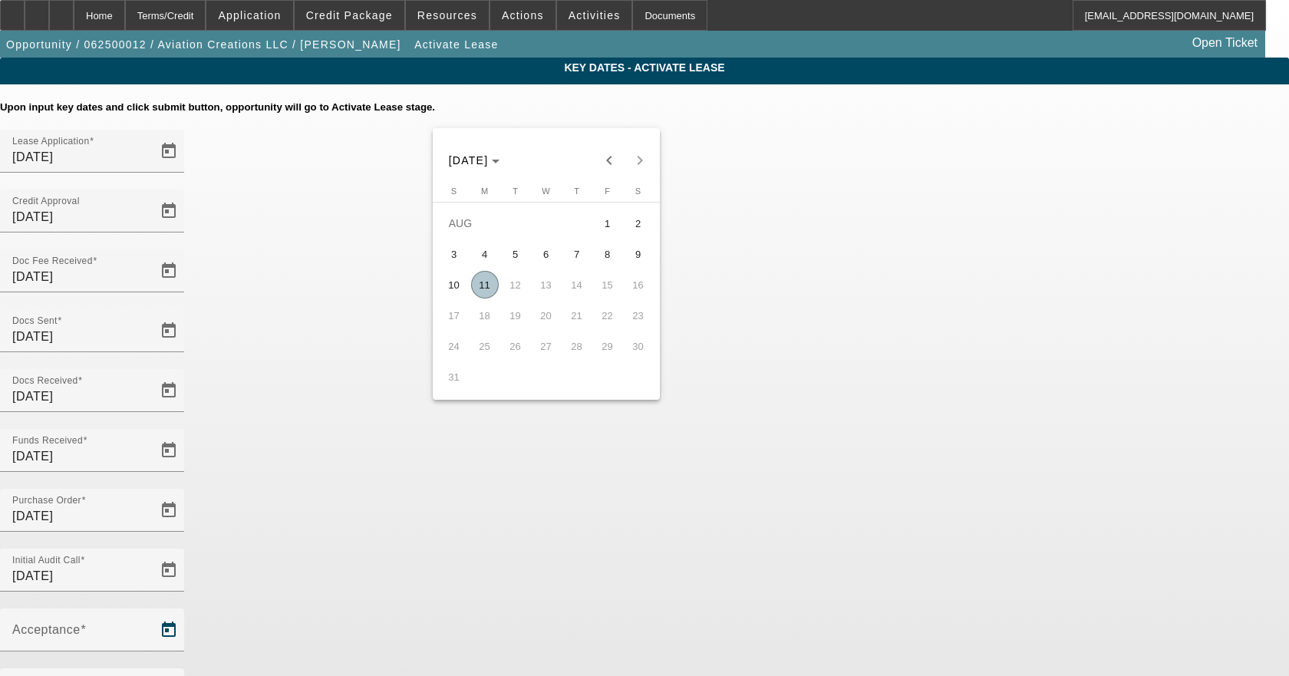
click at [489, 287] on span "11" at bounding box center [485, 285] width 28 height 28
type input "8/11/2025"
type input "9/1/2025"
type input "10/1/2025"
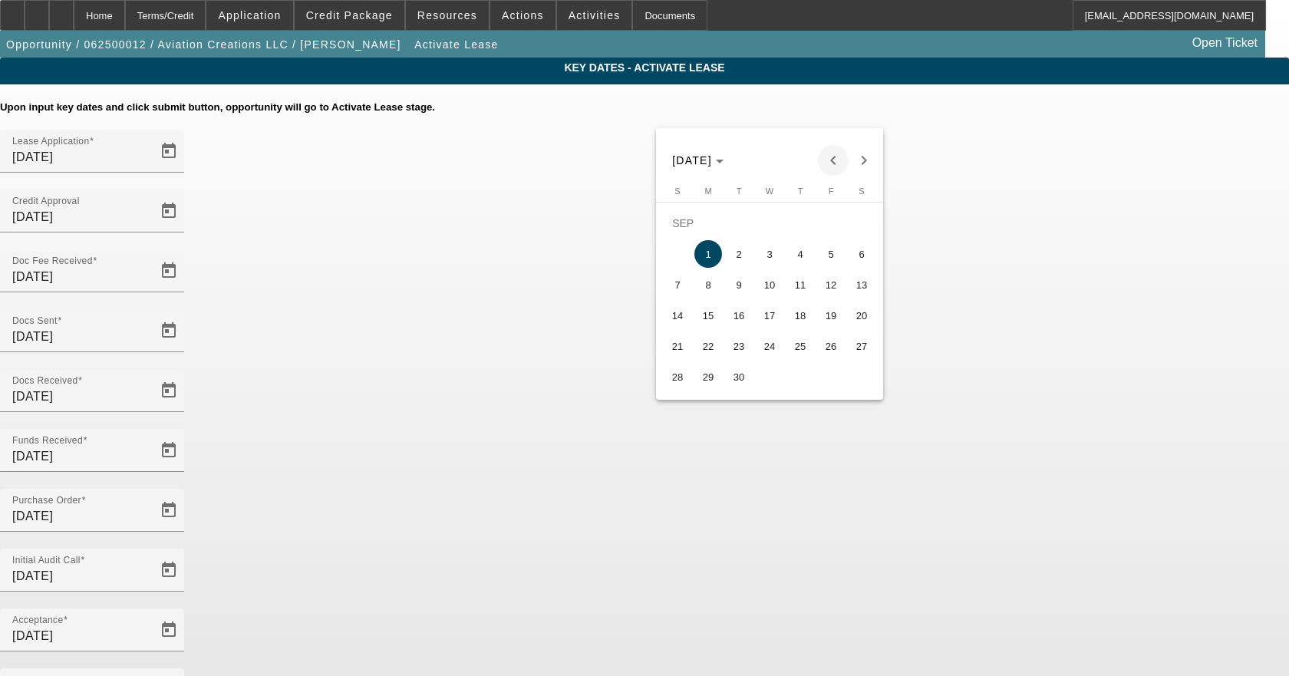
click at [823, 163] on span "Previous month" at bounding box center [833, 160] width 31 height 31
click at [828, 288] on span "15" at bounding box center [831, 285] width 28 height 28
type input "8/15/2025"
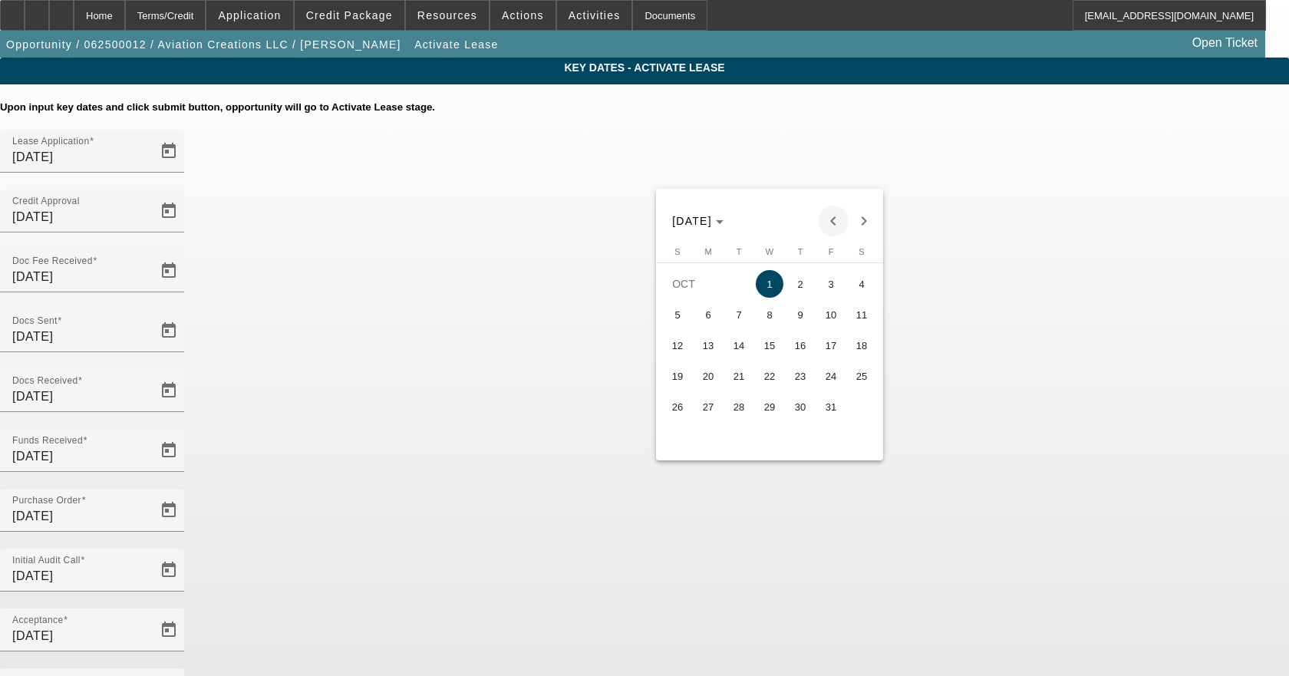
click at [824, 218] on span "Previous month" at bounding box center [833, 221] width 31 height 31
click at [706, 379] on span "15" at bounding box center [708, 376] width 28 height 28
type input "9/15/2025"
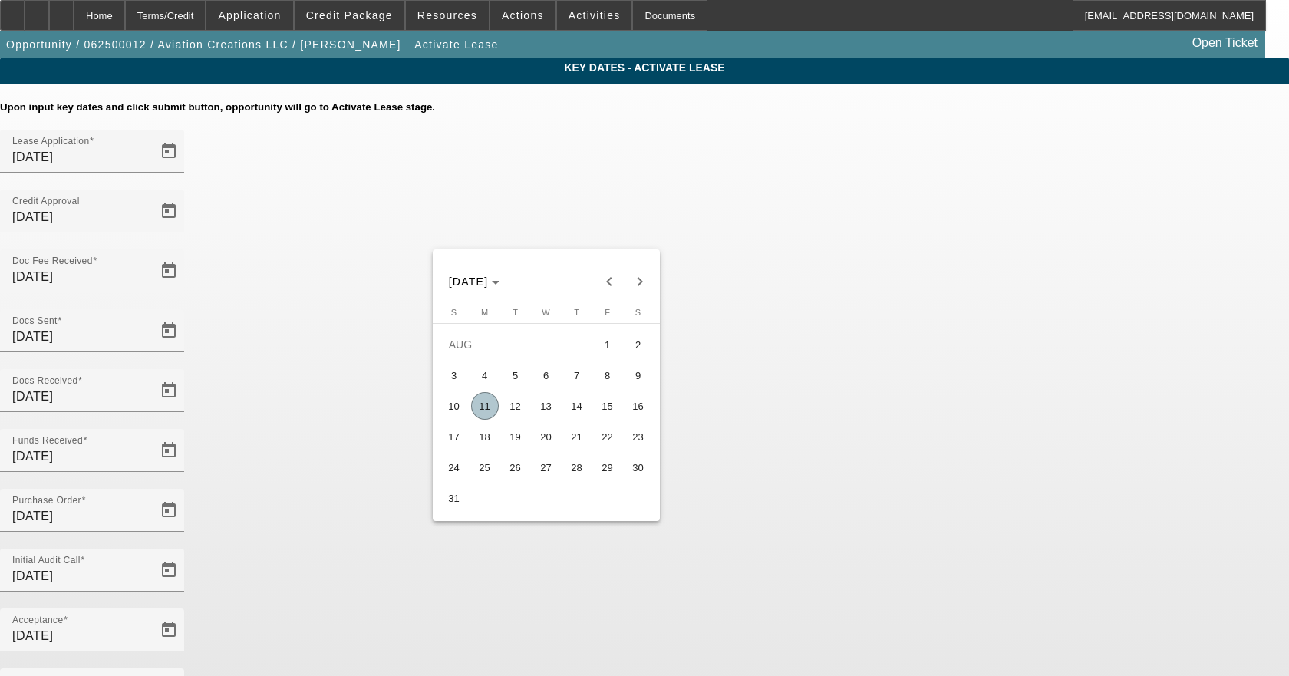
click at [615, 416] on span "15" at bounding box center [608, 406] width 28 height 28
type input "8/15/2025"
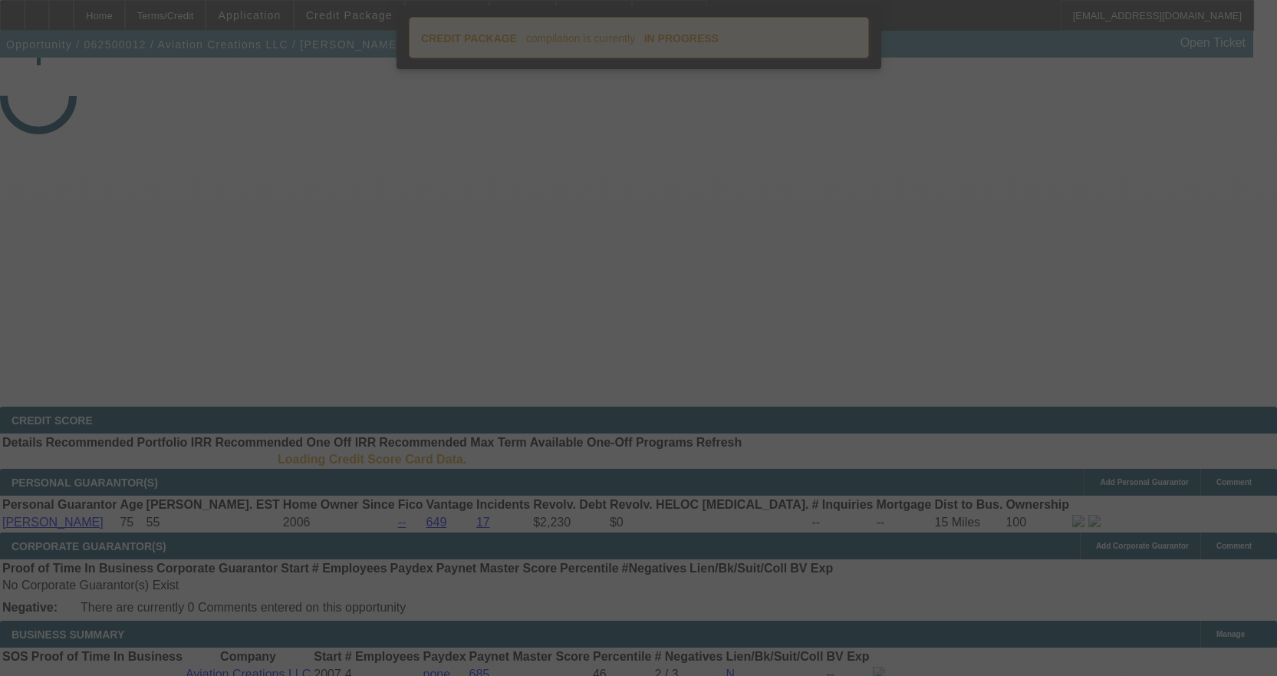
select select "4"
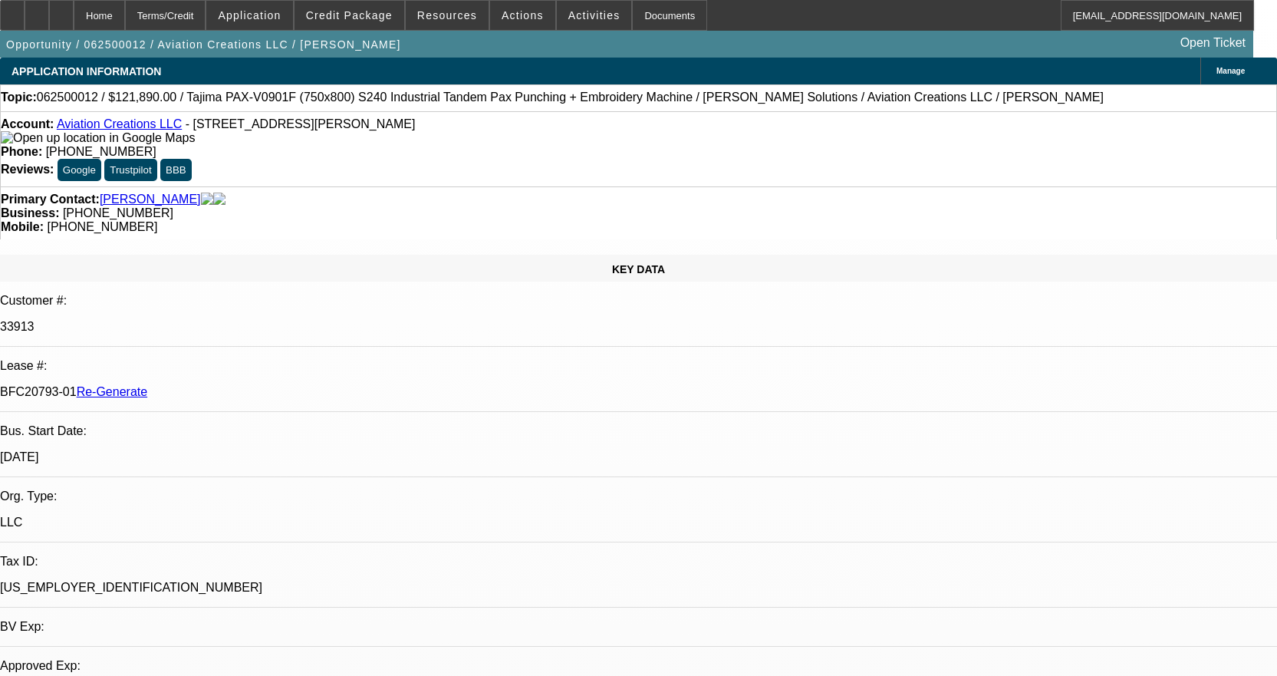
select select "0"
select select "6"
click at [373, 8] on span at bounding box center [350, 15] width 110 height 37
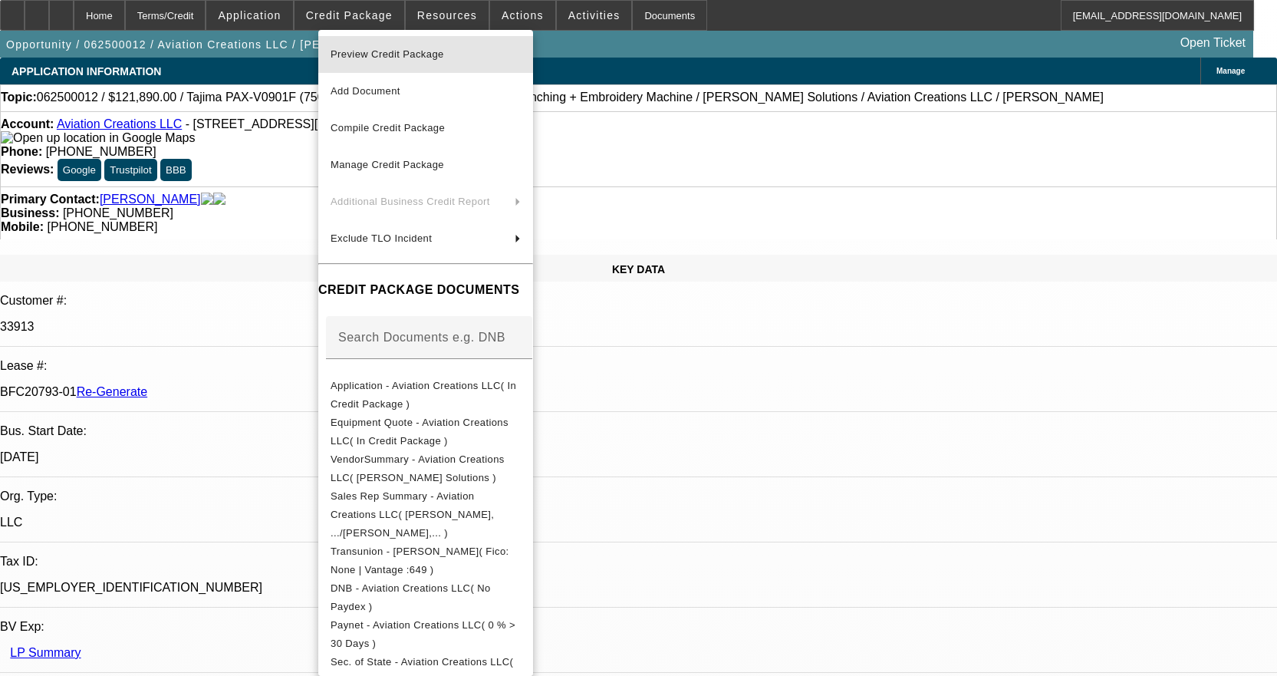
click at [397, 51] on span "Preview Credit Package" at bounding box center [388, 54] width 114 height 12
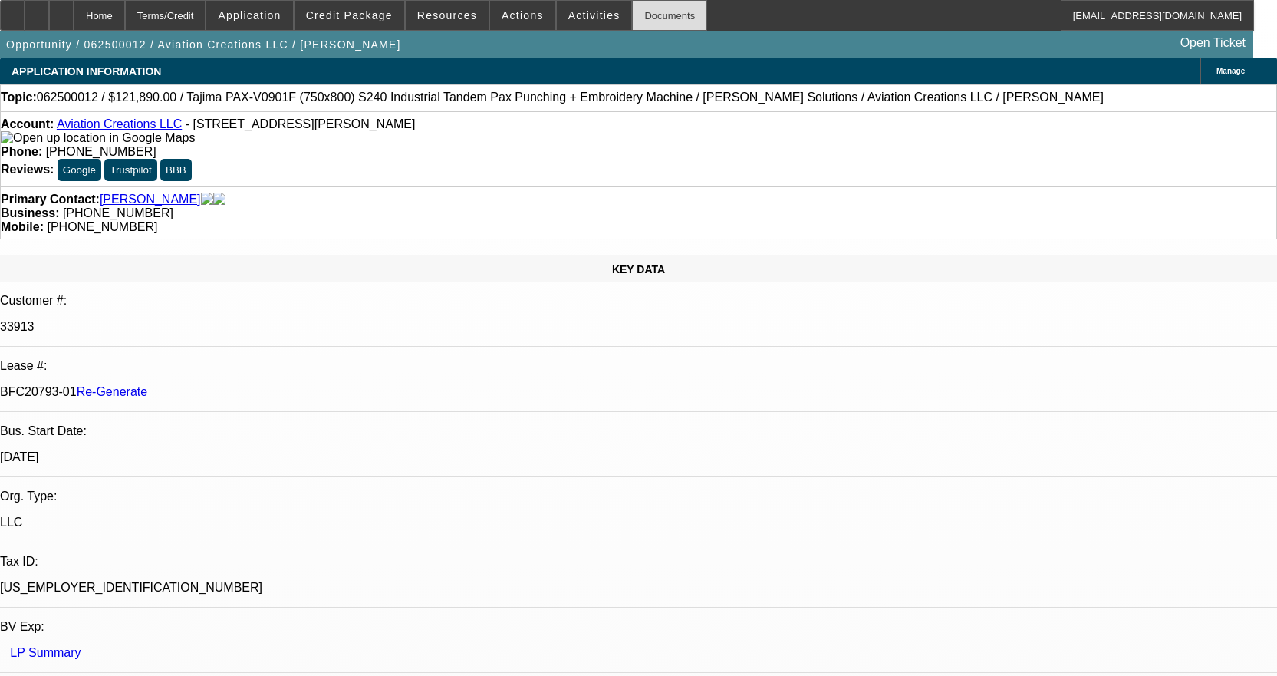
click at [634, 12] on div "Documents" at bounding box center [669, 15] width 75 height 31
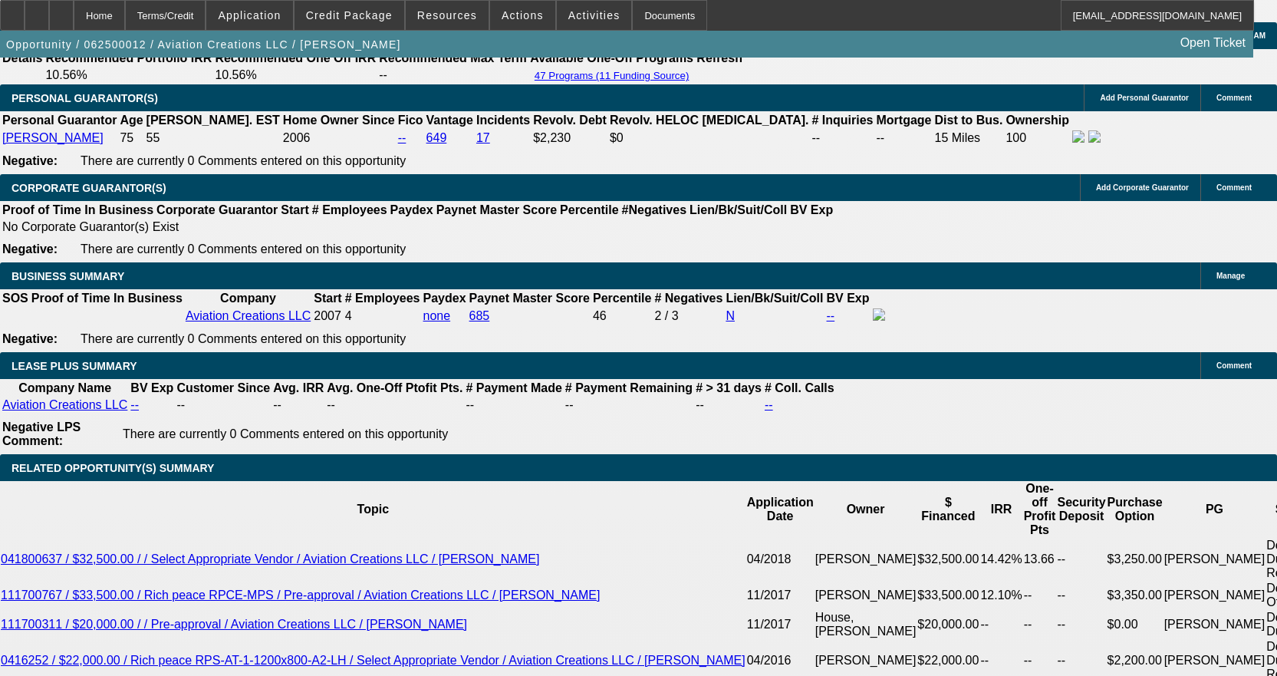
scroll to position [2608, 0]
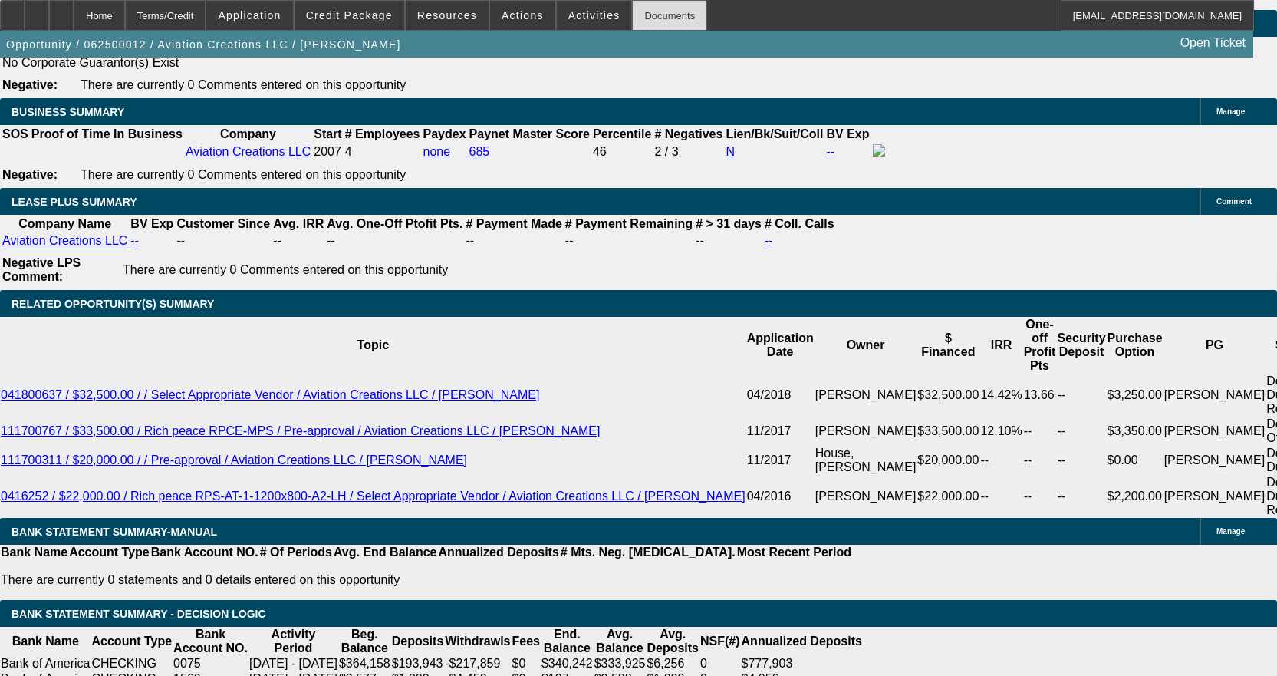
click at [642, 10] on div "Documents" at bounding box center [669, 15] width 75 height 31
click at [654, 7] on div "Documents" at bounding box center [669, 15] width 75 height 31
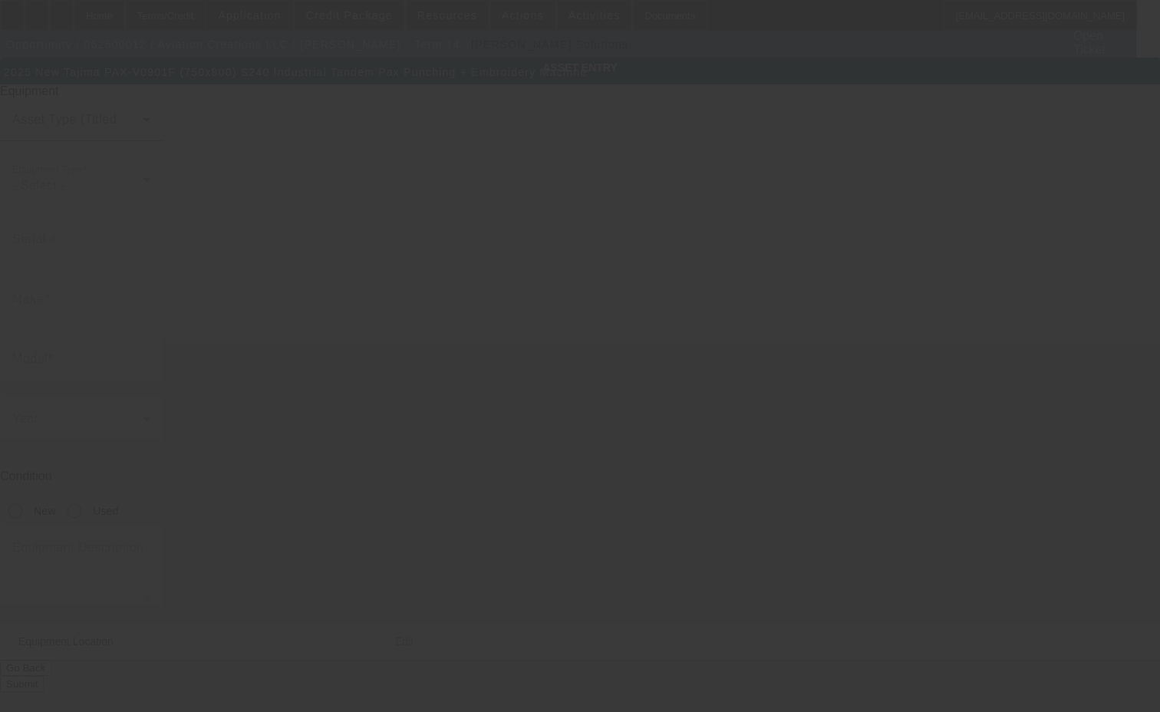
type input "Tajima"
type input "PAX-V0901F (750x800) S240 Industrial Tandem Pax Punching + Embroidery Machine"
radio input "true"
type textarea "with Table Cut C-4, Design Software DG-S Ejector System, Double Auto PP Tape Fe…"
type input "[STREET_ADDRESS][PERSON_NAME]"
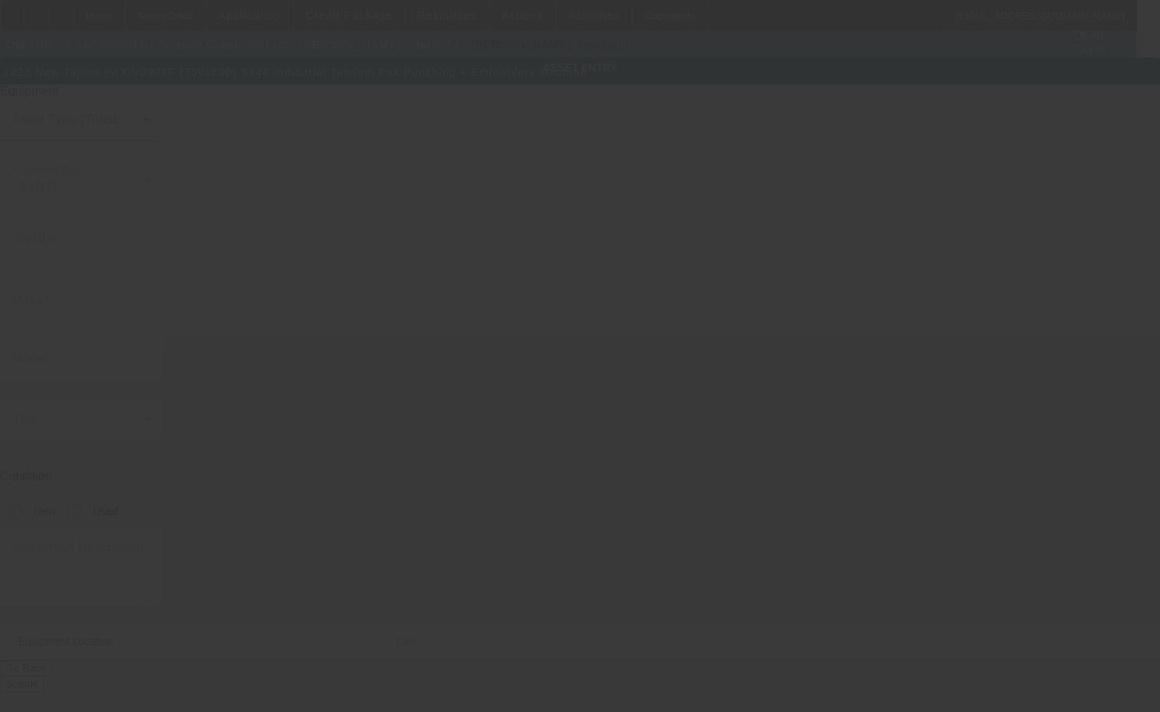
type input "Mesa"
type input "85215"
type input "Maricopa"
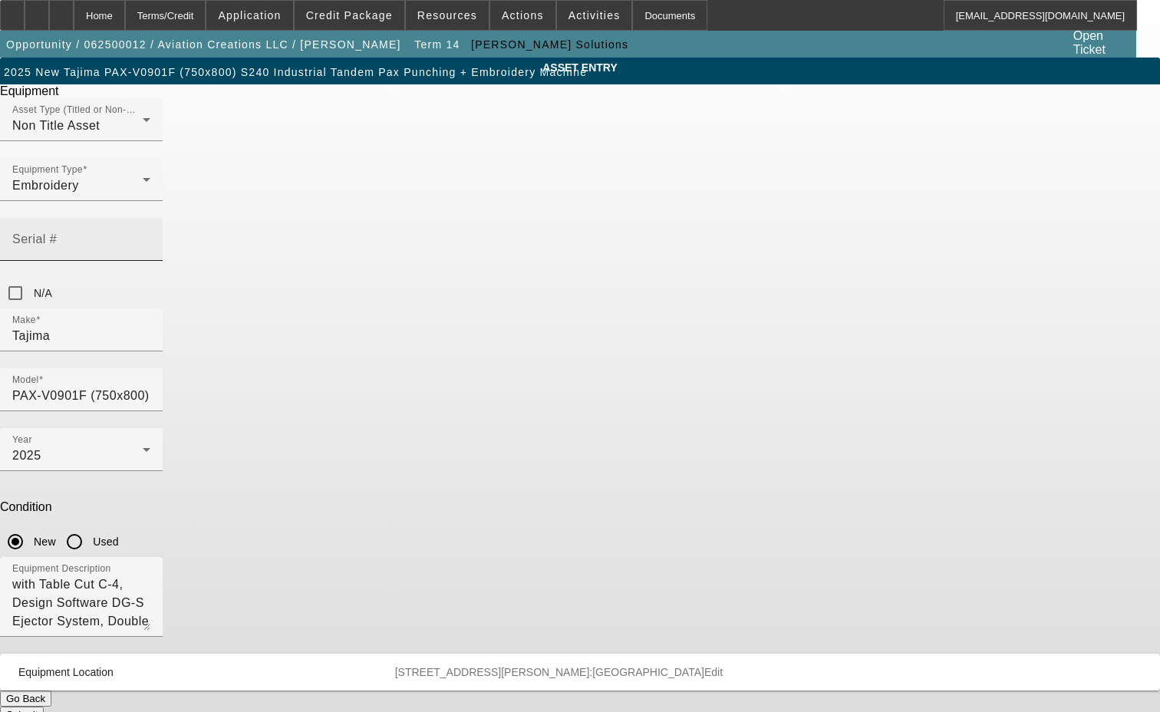
click at [150, 218] on div "Serial #" at bounding box center [81, 239] width 138 height 43
type input "C5901085"
click at [44, 707] on button "Submit" at bounding box center [22, 715] width 44 height 16
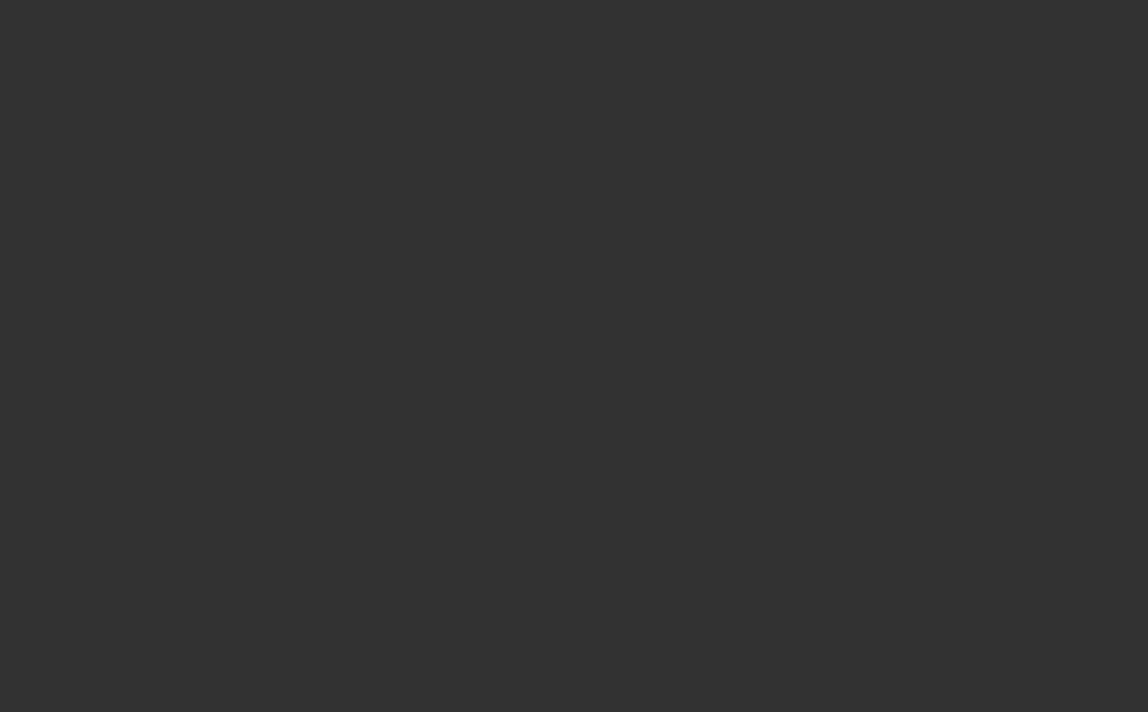
select select "4"
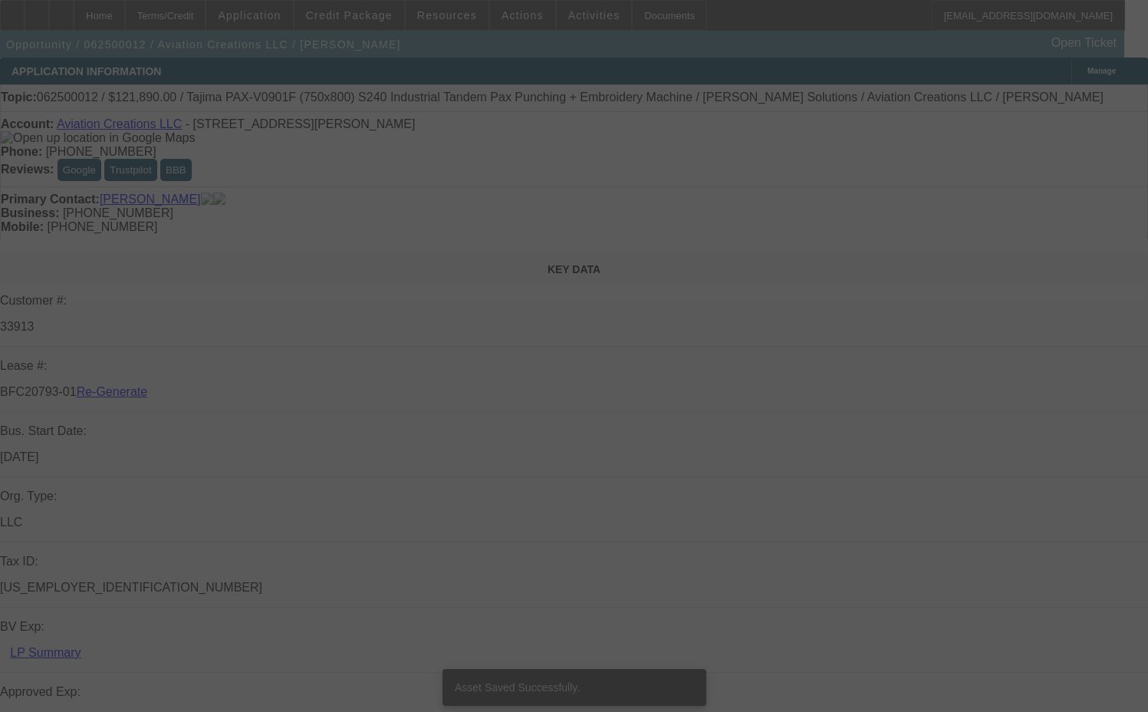
select select "0"
select select "6"
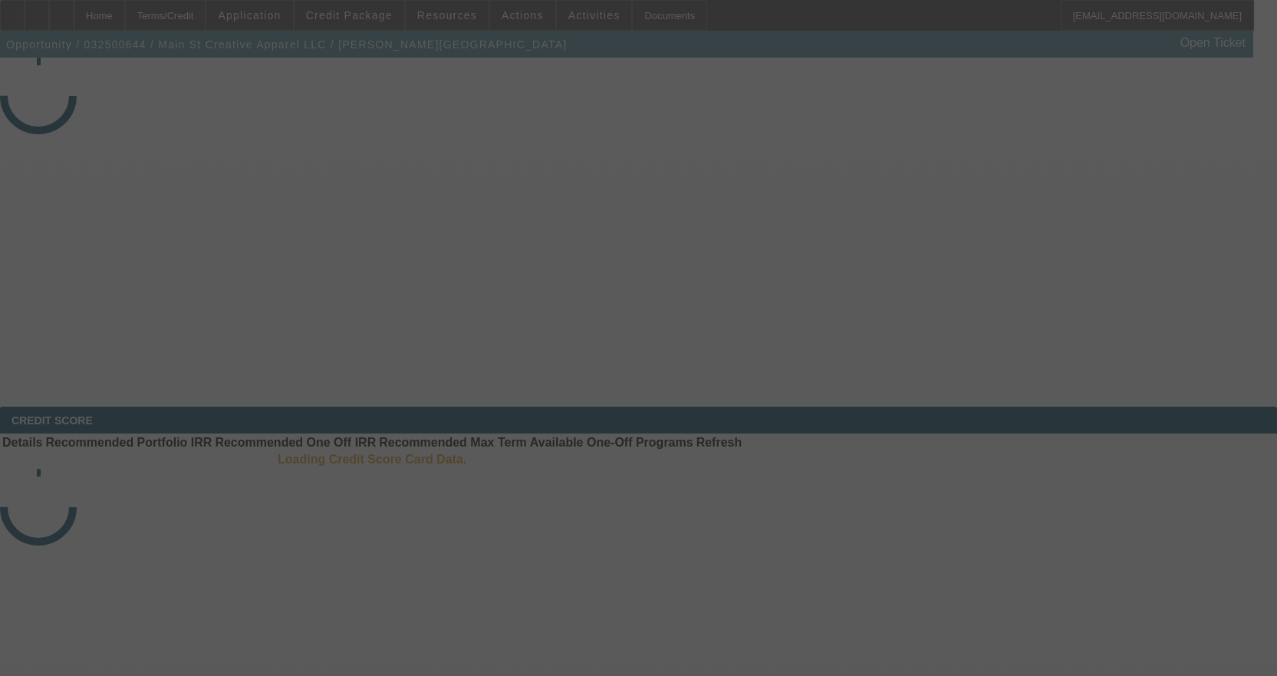
select select "4"
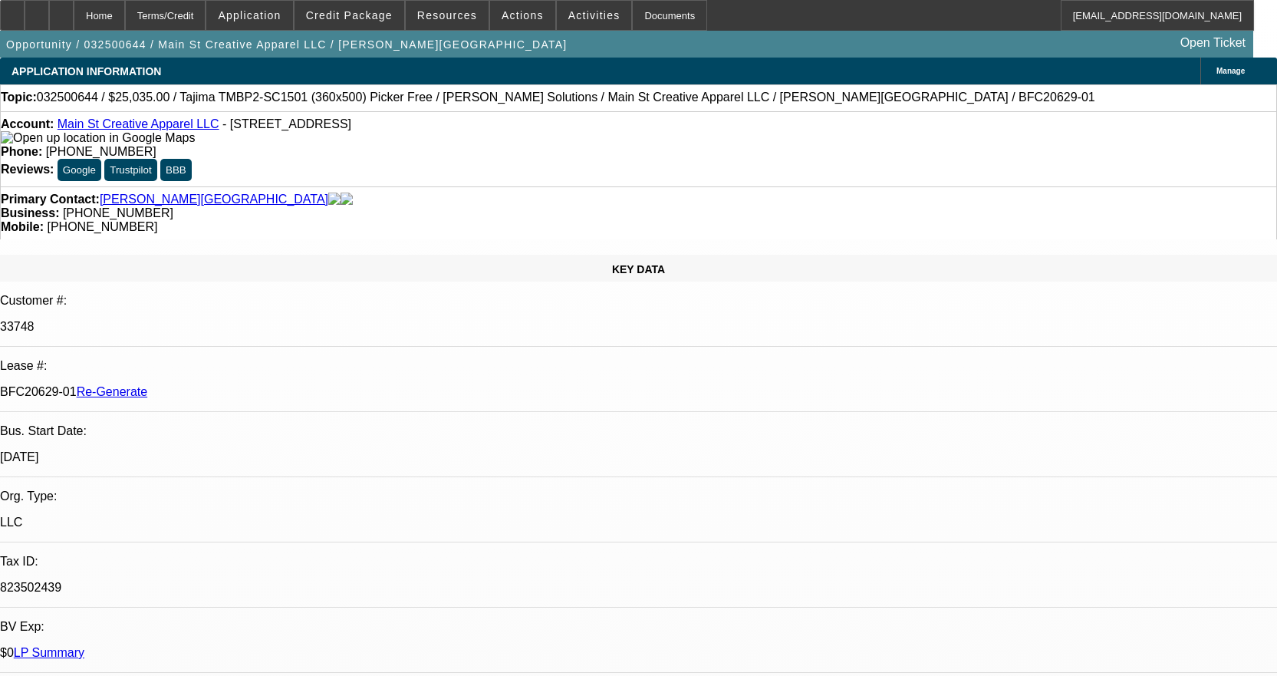
select select "0"
select select "6"
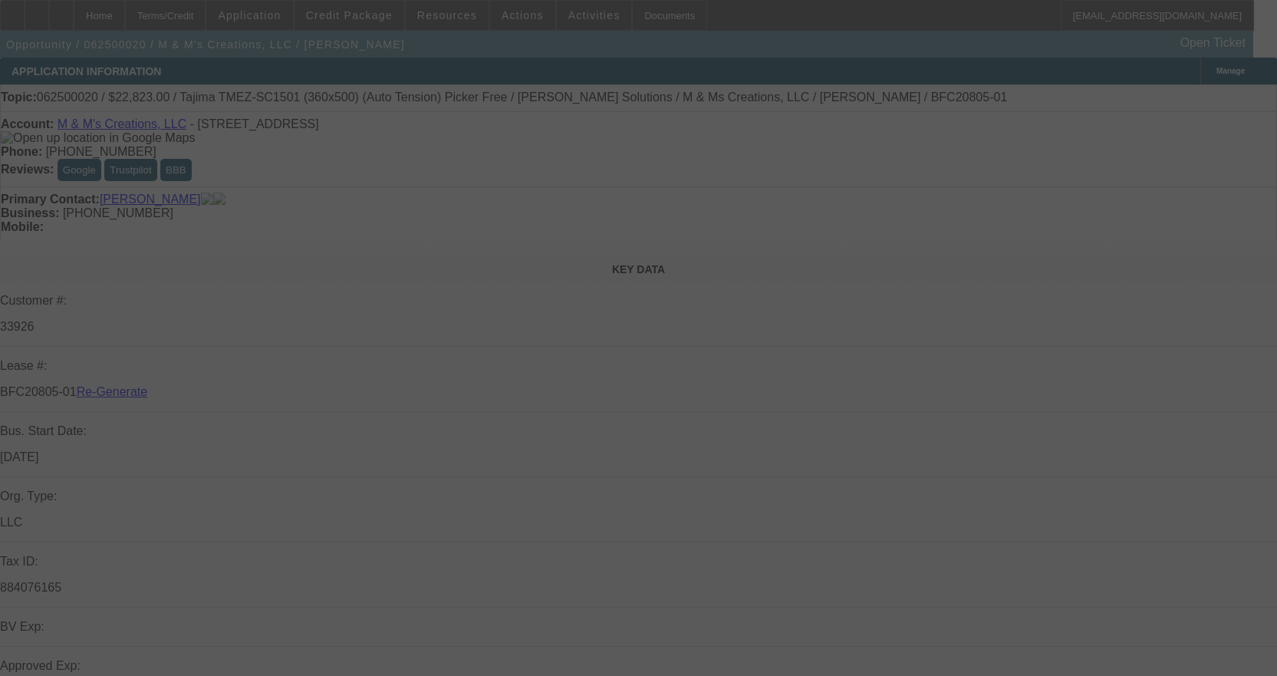
select select "4"
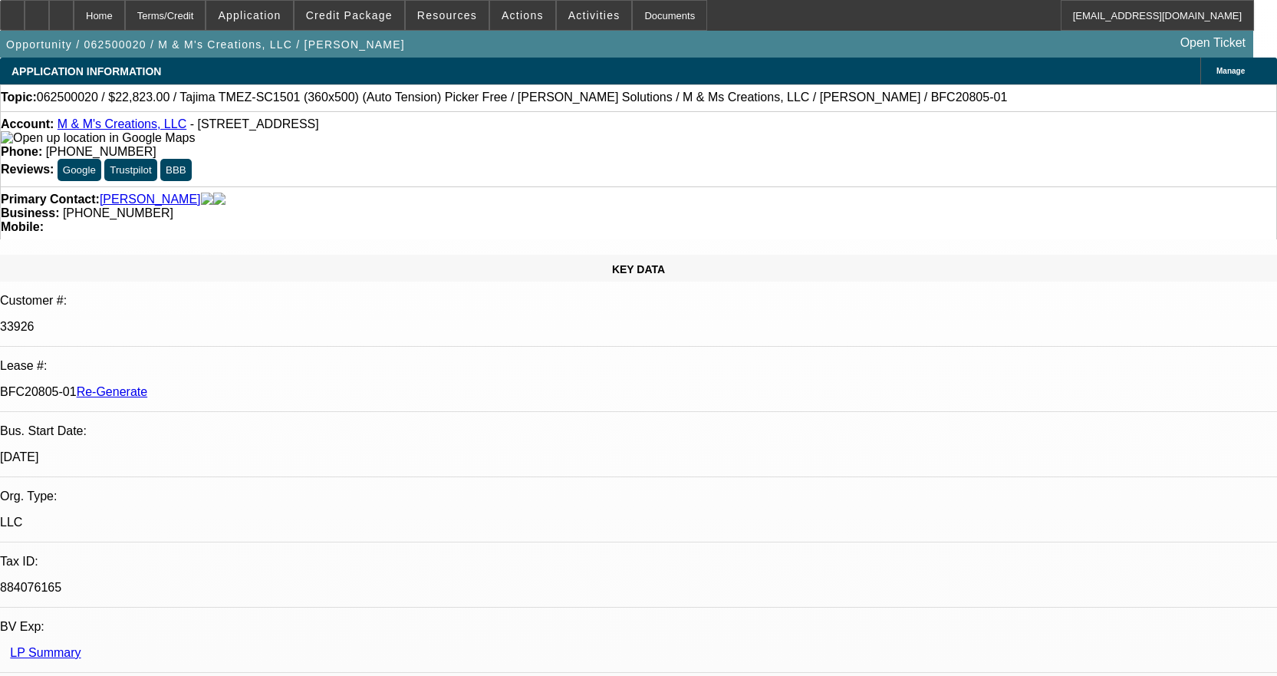
select select "0"
select select "2"
select select "0"
select select "6"
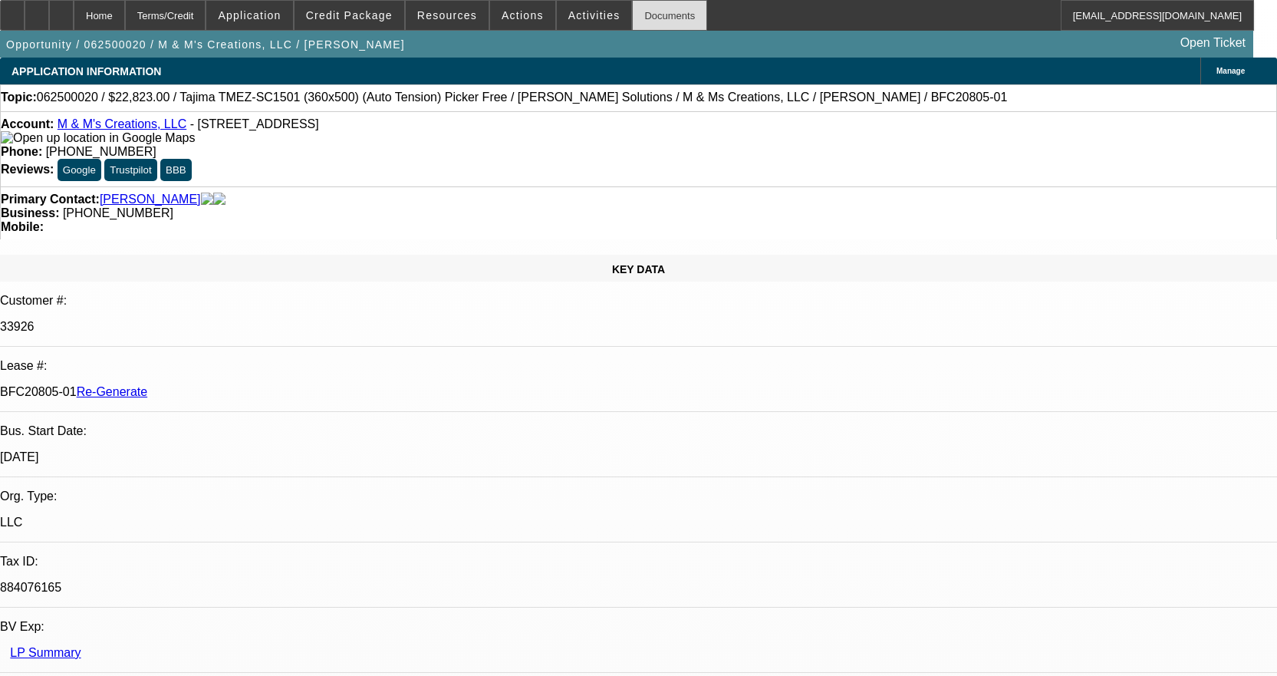
click at [642, 20] on div "Documents" at bounding box center [669, 15] width 75 height 31
click at [575, 21] on span "Activities" at bounding box center [594, 15] width 52 height 12
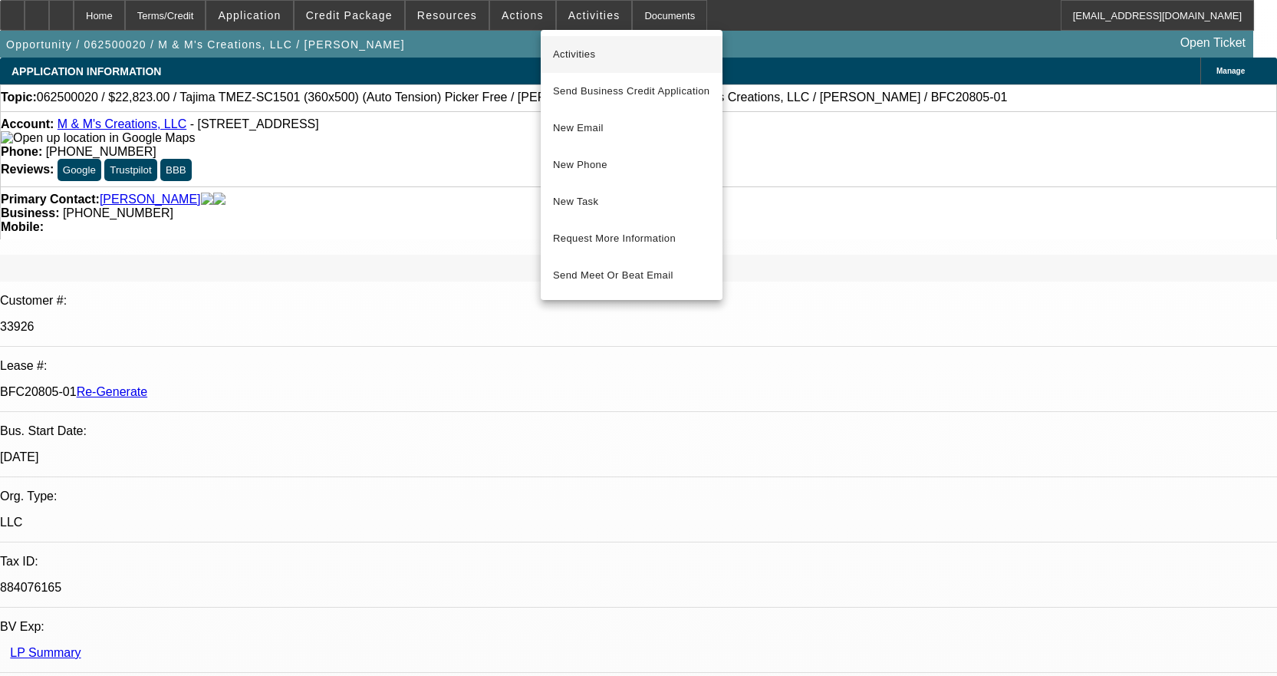
click at [574, 42] on button "Activities" at bounding box center [632, 54] width 182 height 37
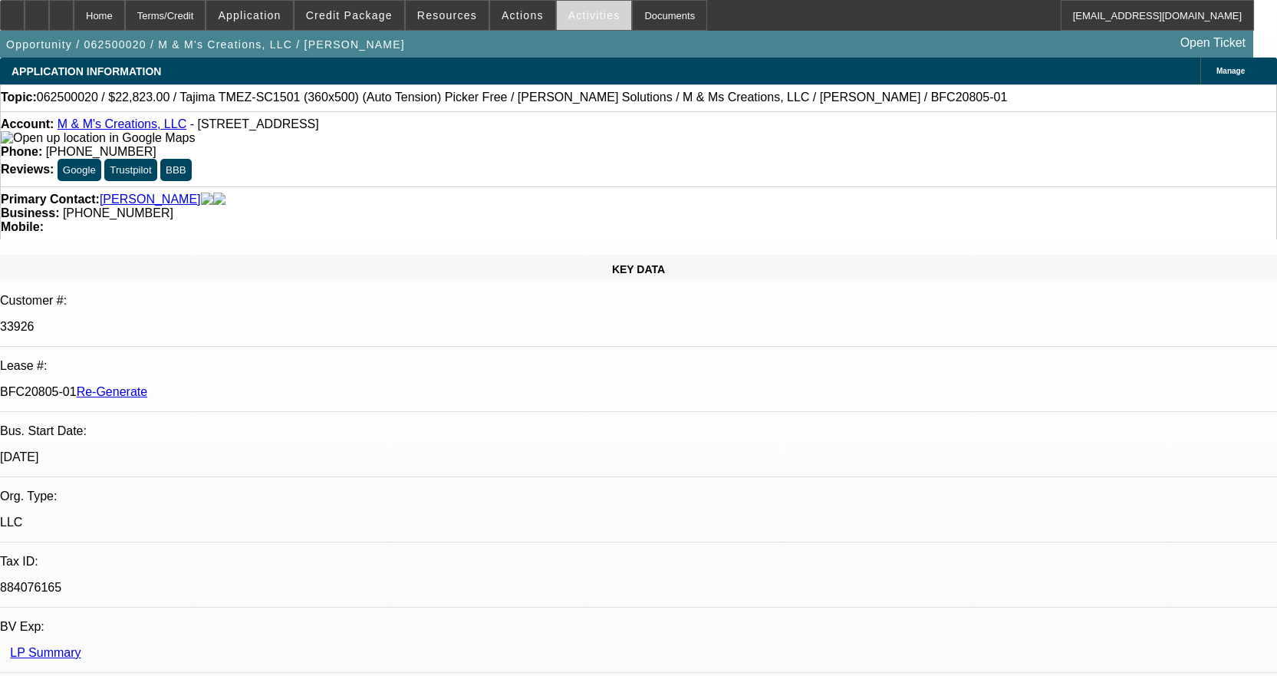
click at [592, 21] on span "Activities" at bounding box center [594, 15] width 52 height 12
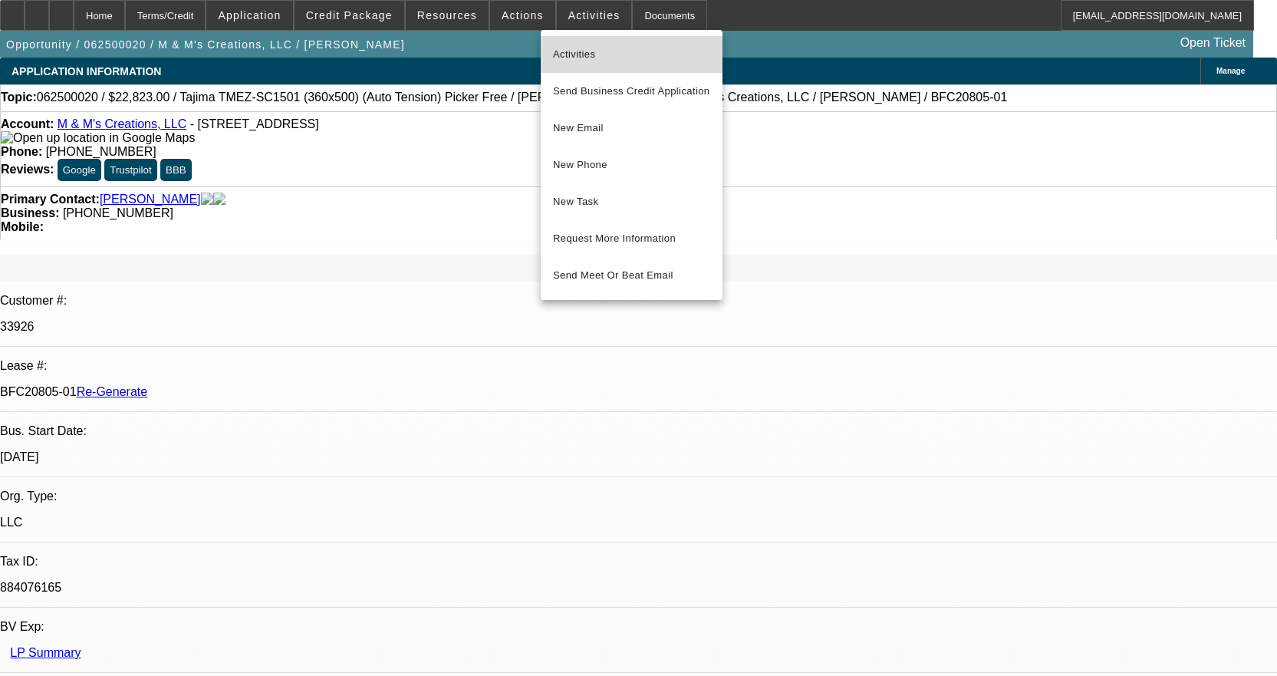
click at [580, 42] on button "Activities" at bounding box center [632, 54] width 182 height 37
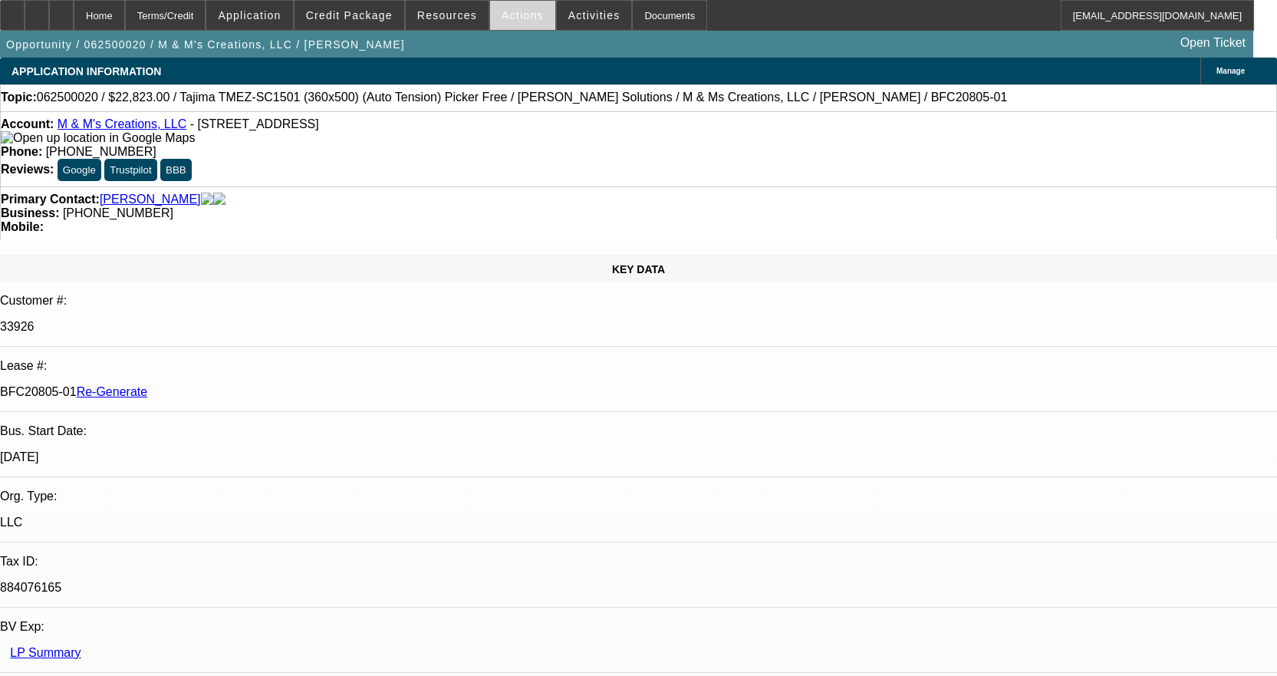
click at [525, 5] on span at bounding box center [522, 15] width 65 height 37
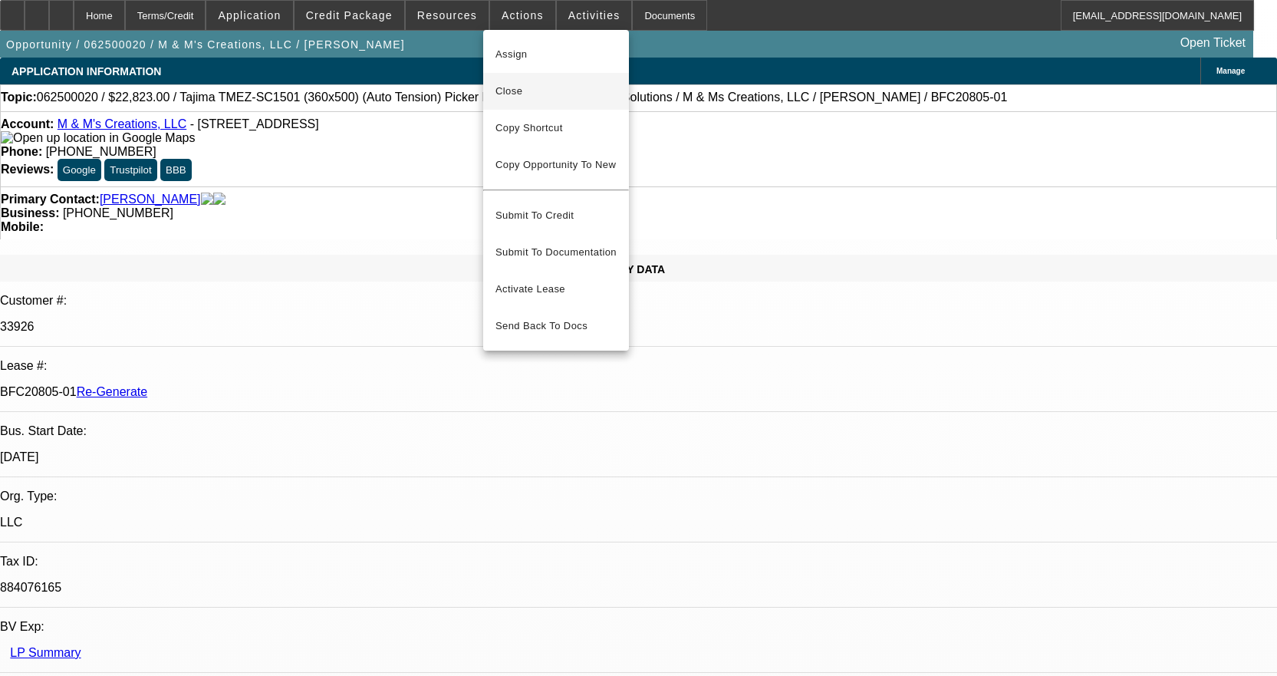
click at [524, 82] on span "Close" at bounding box center [556, 91] width 121 height 18
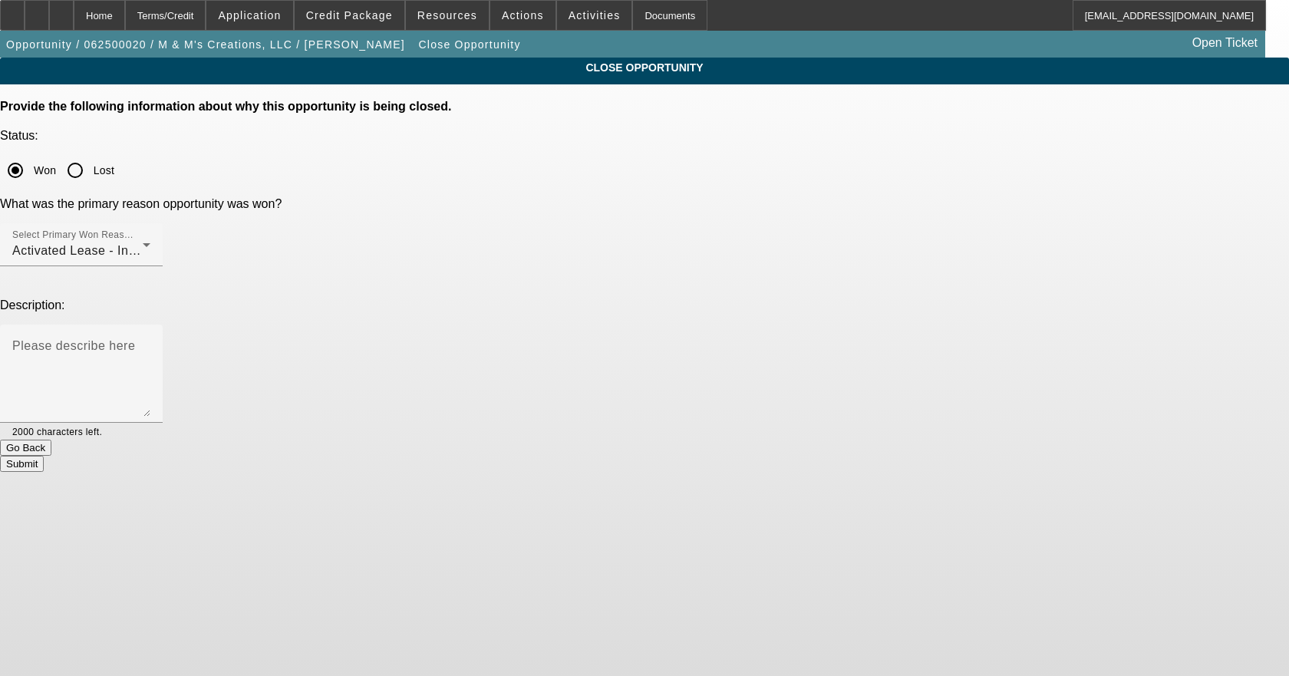
click at [44, 456] on button "Submit" at bounding box center [22, 464] width 44 height 16
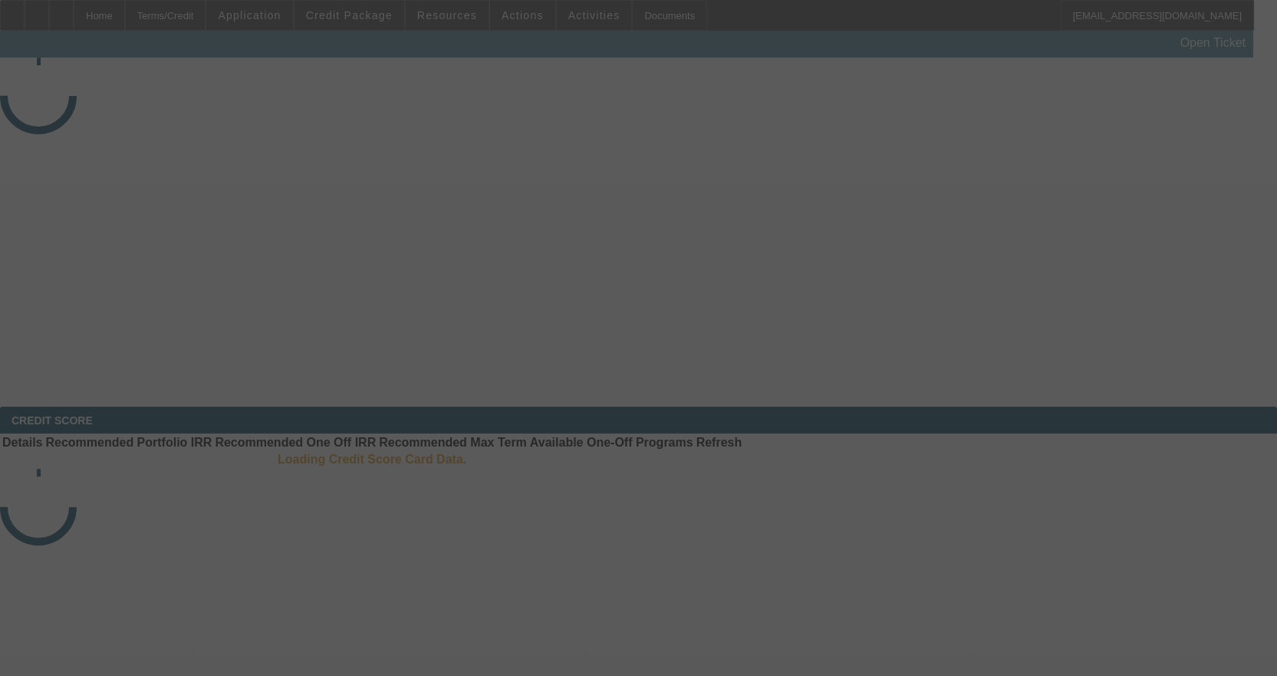
select select "4"
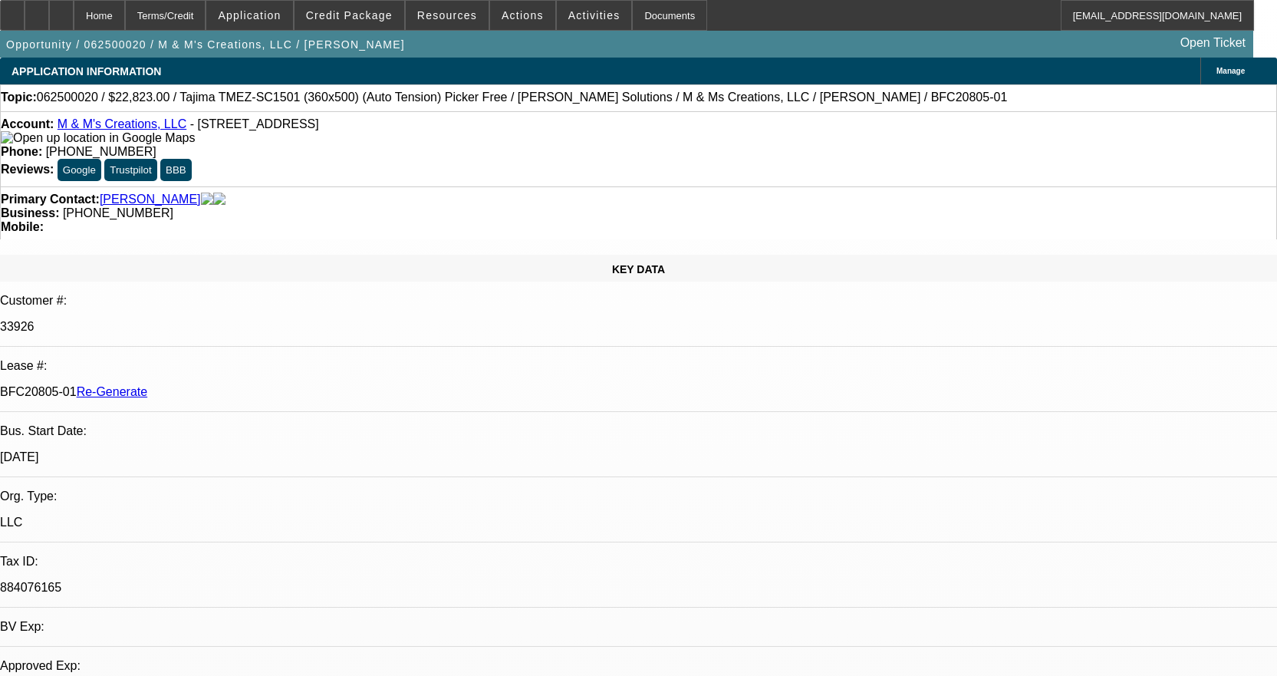
select select "0"
select select "2"
select select "0"
select select "6"
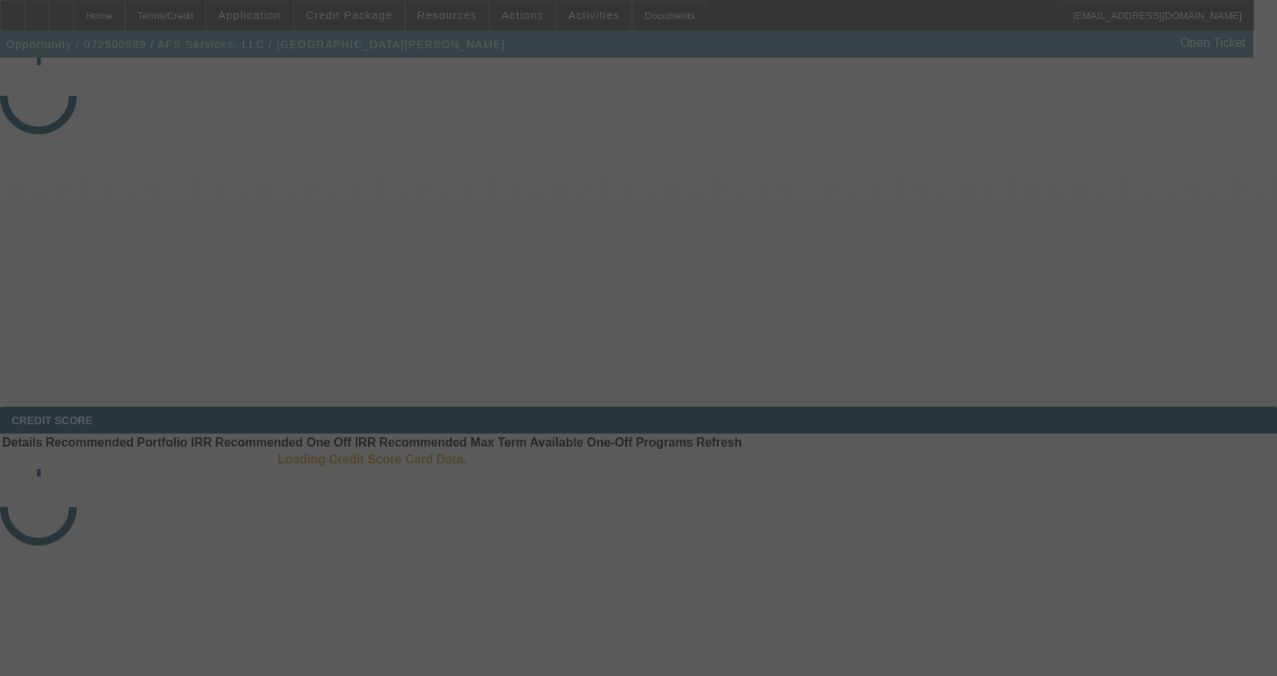
select select "3"
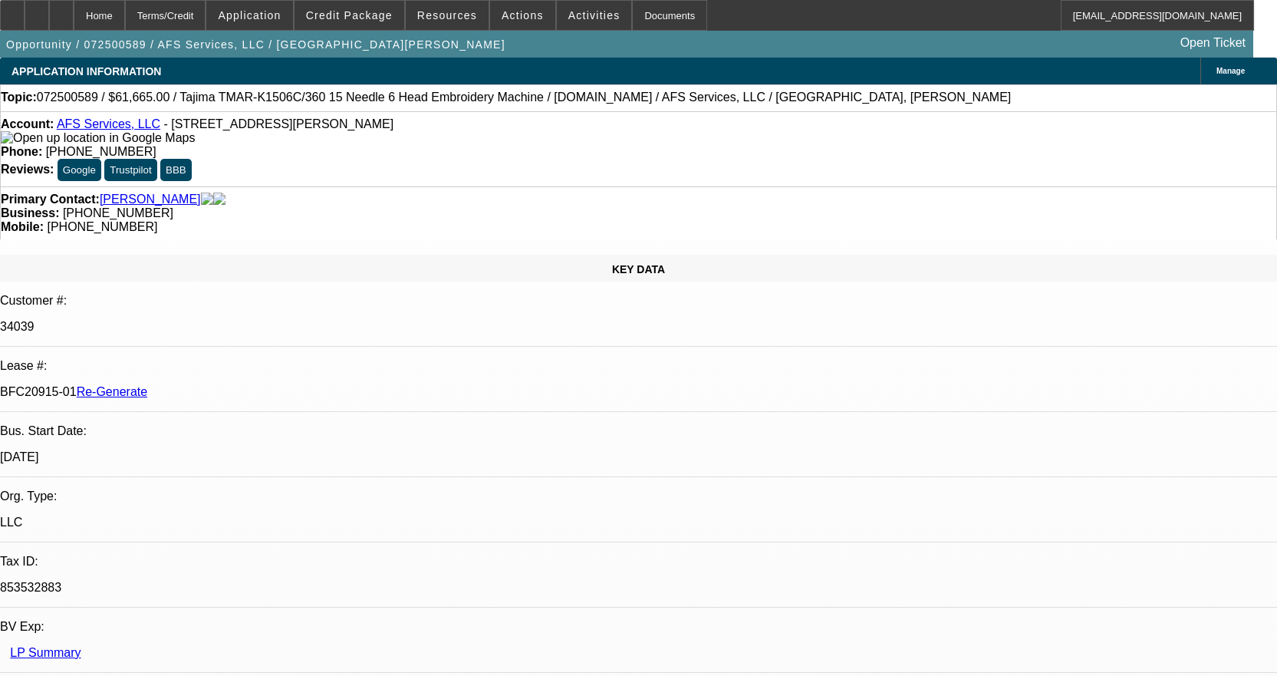
select select "0"
select select "2"
select select "0"
select select "6"
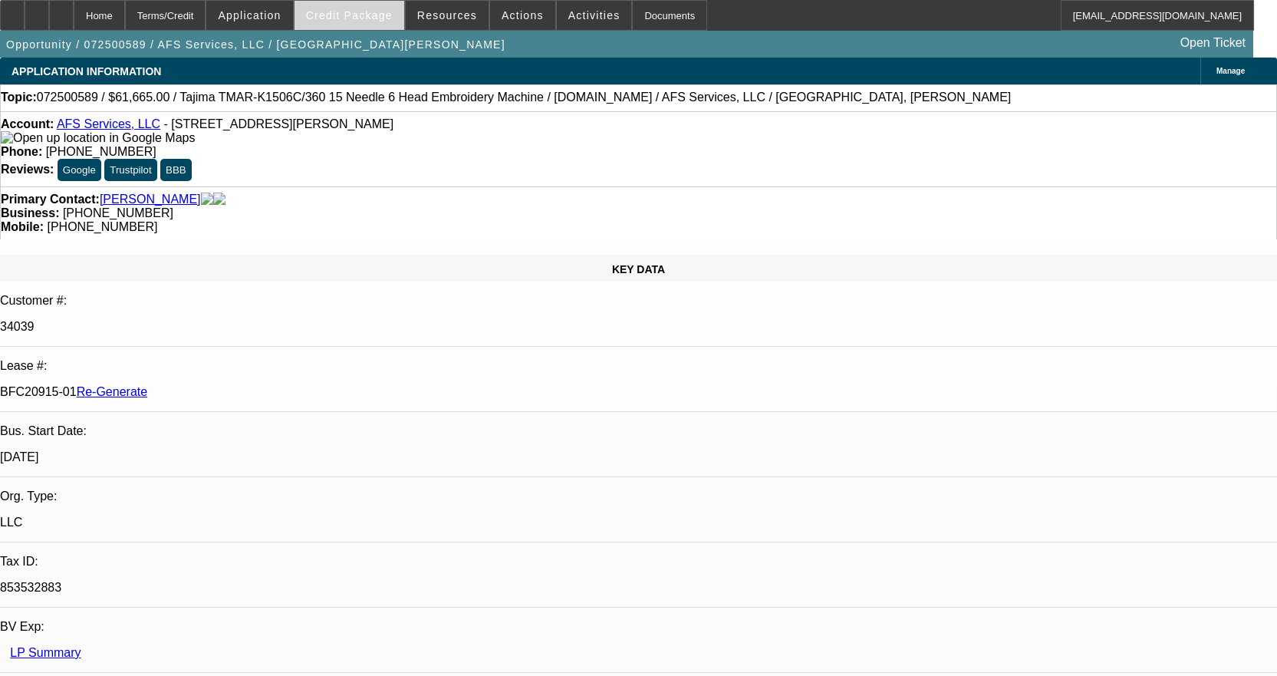
click at [368, 16] on span "Credit Package" at bounding box center [349, 15] width 87 height 12
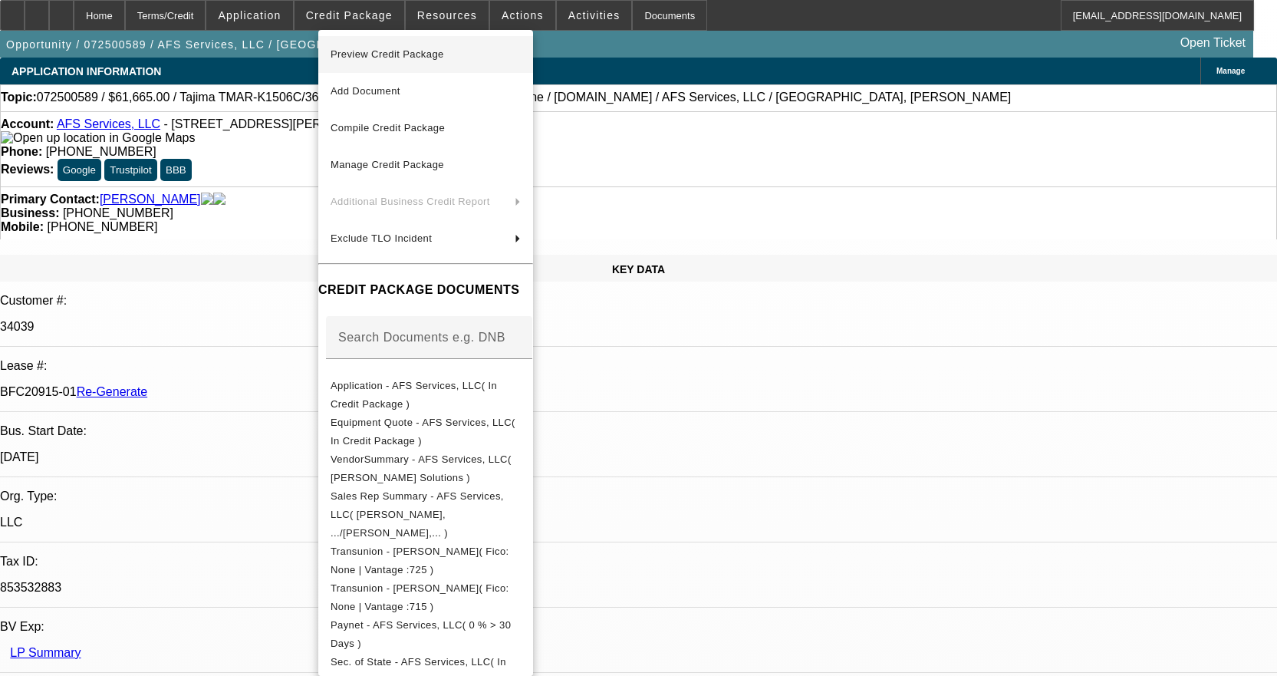
click at [379, 53] on span "Preview Credit Package" at bounding box center [388, 54] width 114 height 12
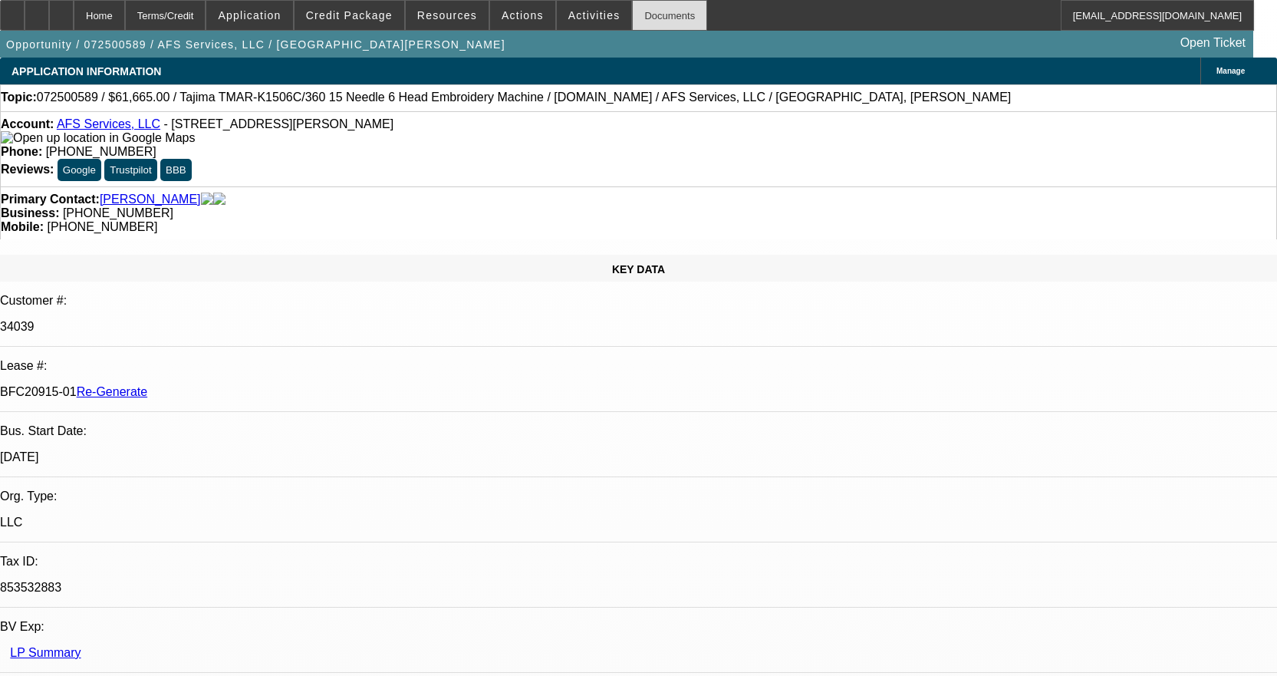
click at [641, 16] on div "Documents" at bounding box center [669, 15] width 75 height 31
click at [25, 16] on div at bounding box center [12, 15] width 25 height 31
click at [575, 15] on span "Activities" at bounding box center [594, 15] width 52 height 12
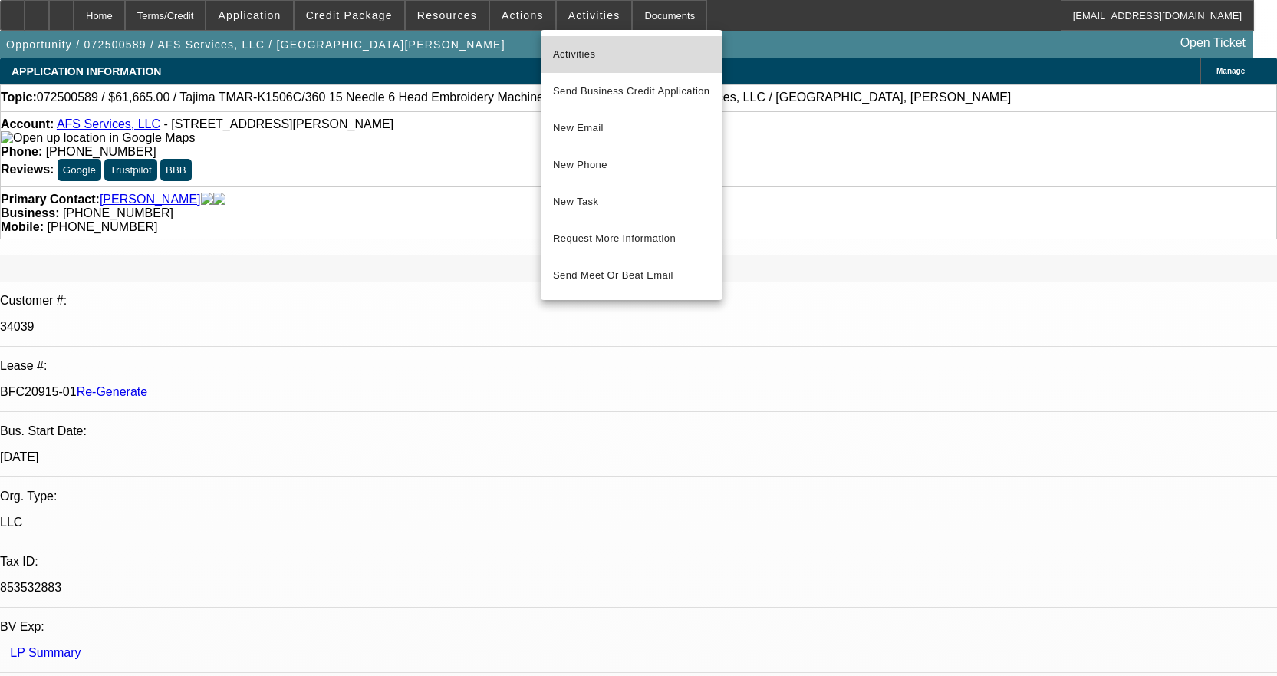
click at [560, 44] on button "Activities" at bounding box center [632, 54] width 182 height 37
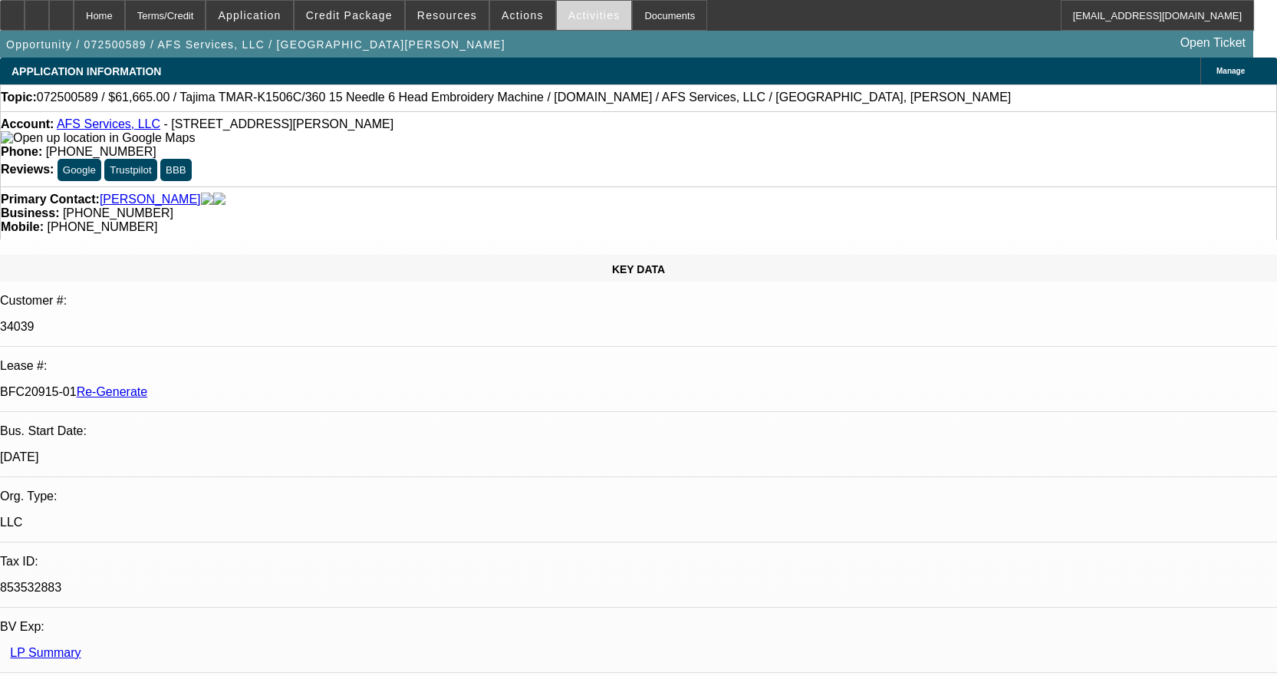
click at [568, 18] on span "Activities" at bounding box center [594, 15] width 52 height 12
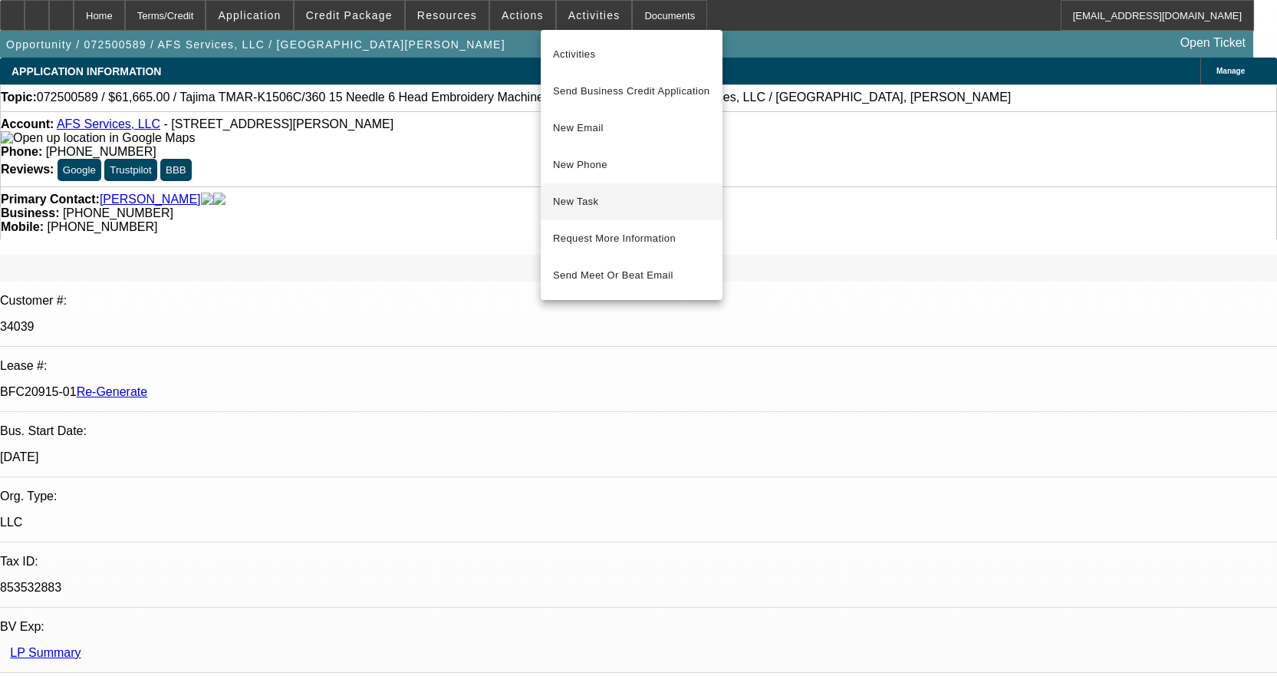
click at [596, 206] on span "New Task" at bounding box center [631, 202] width 157 height 18
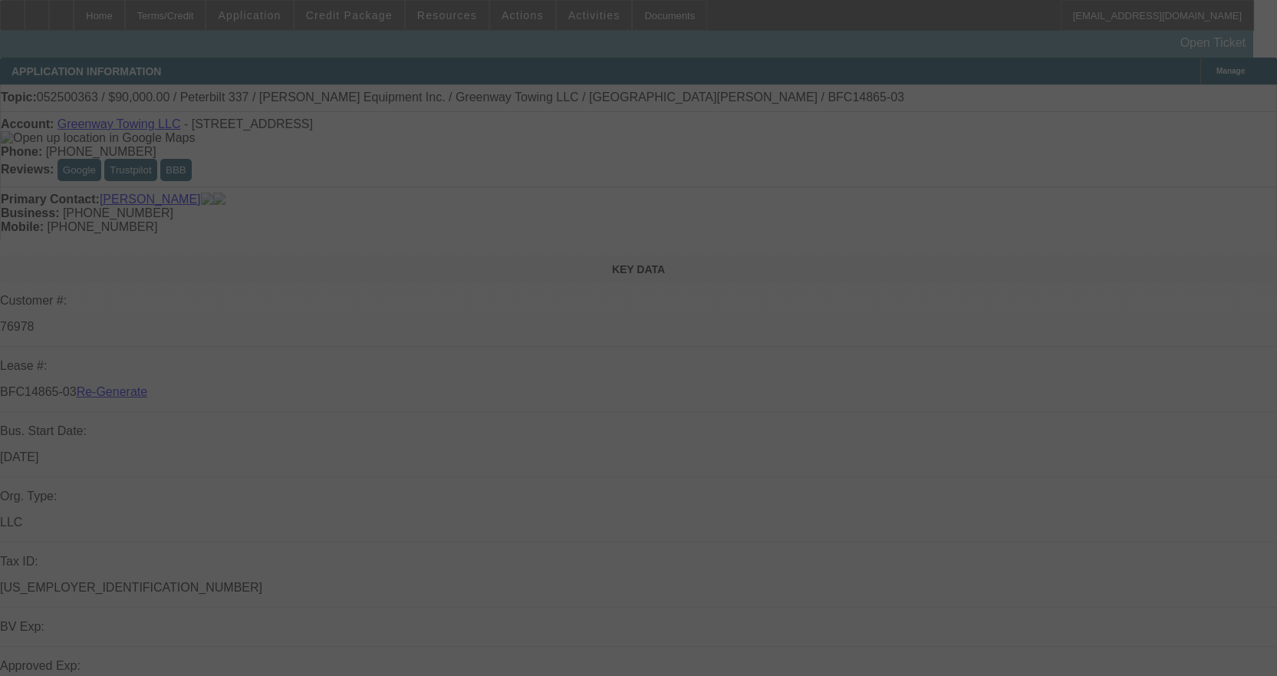
select select "4"
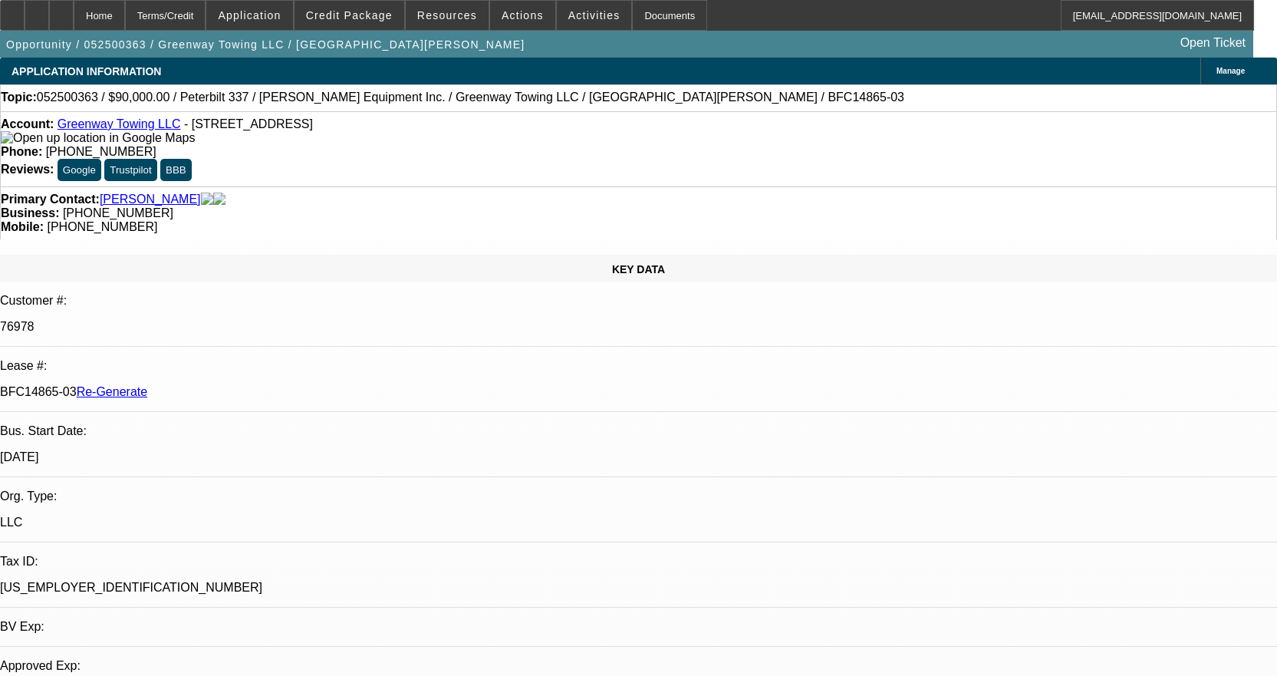
select select "0"
select select "0.1"
select select "4"
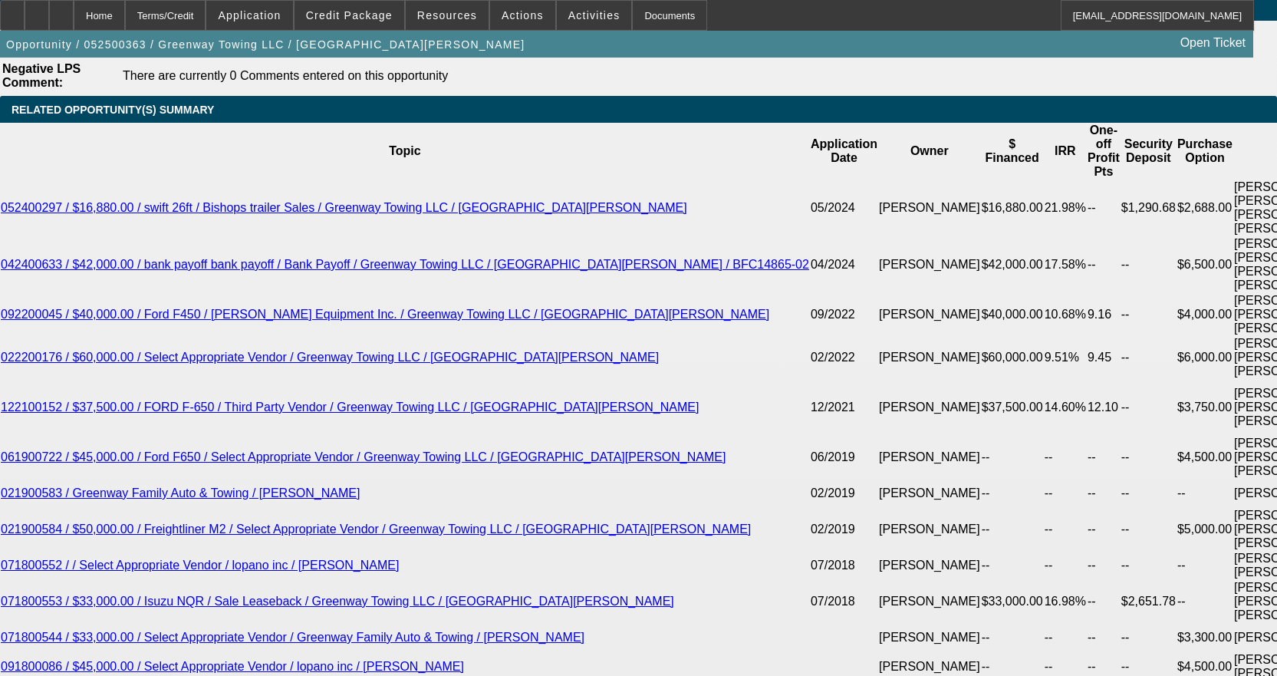
scroll to position [2839, 0]
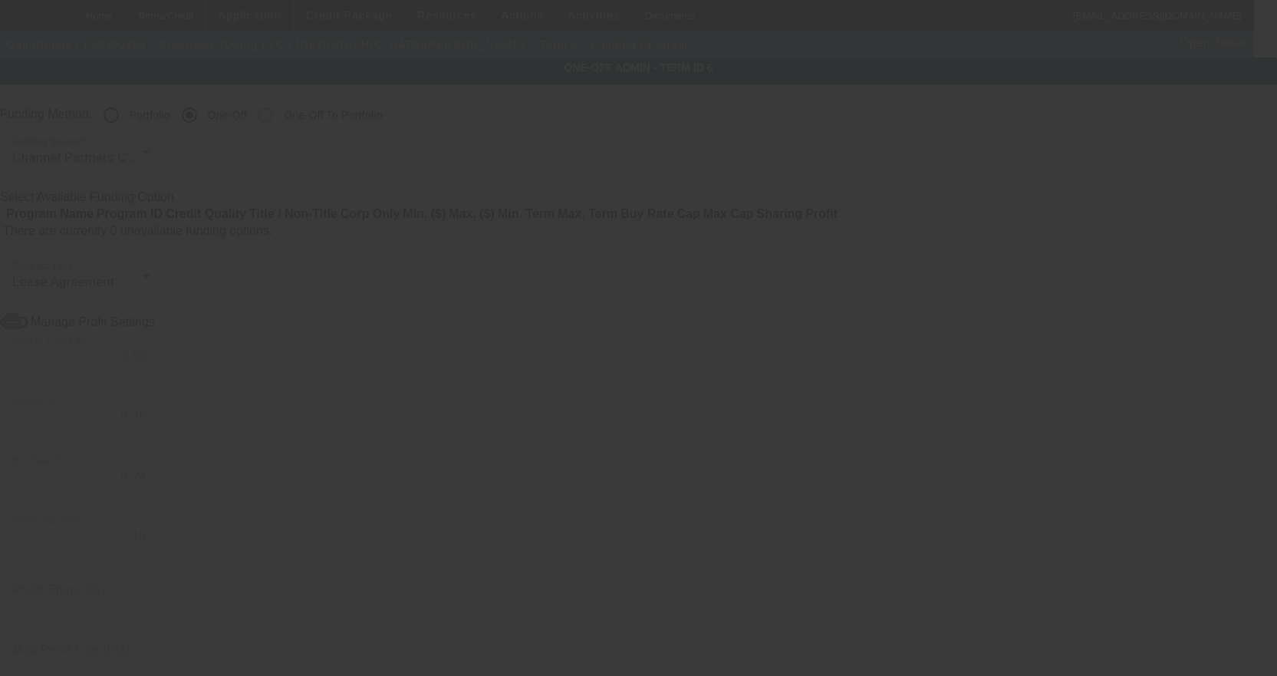
radio input "true"
type input "12"
type input "$25,000.00"
type input "$2,500.00"
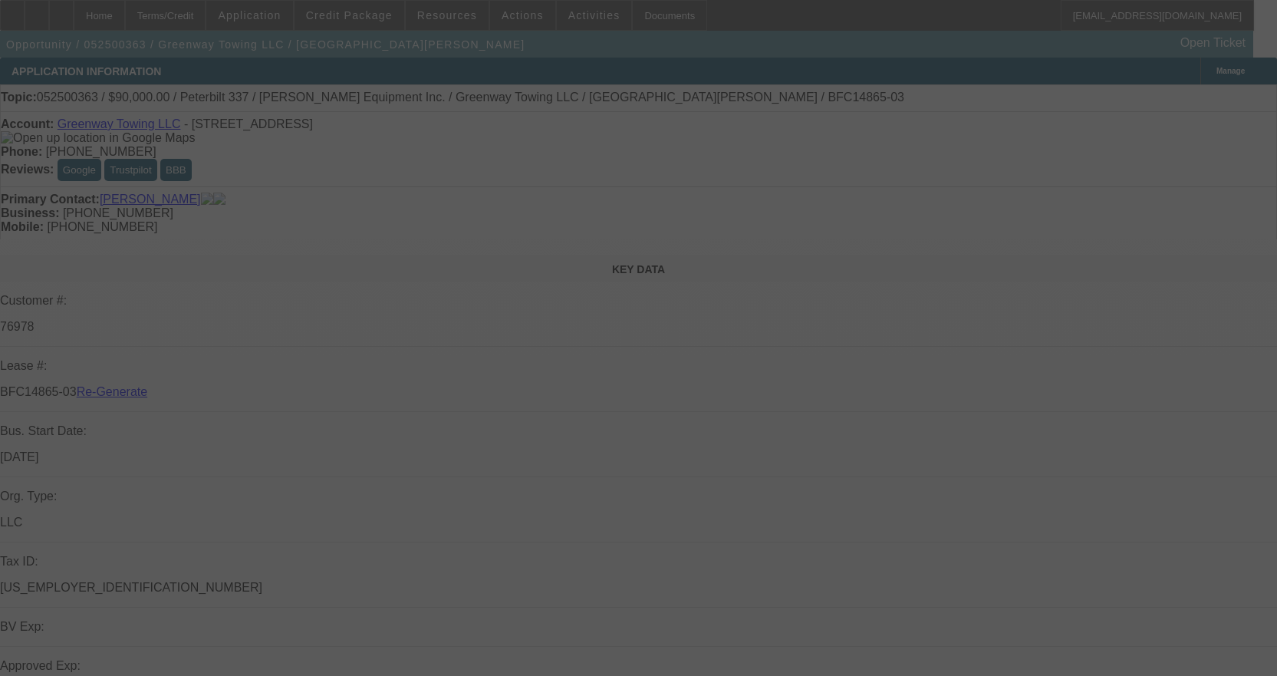
select select "4"
select select "0"
select select "0.1"
select select "4"
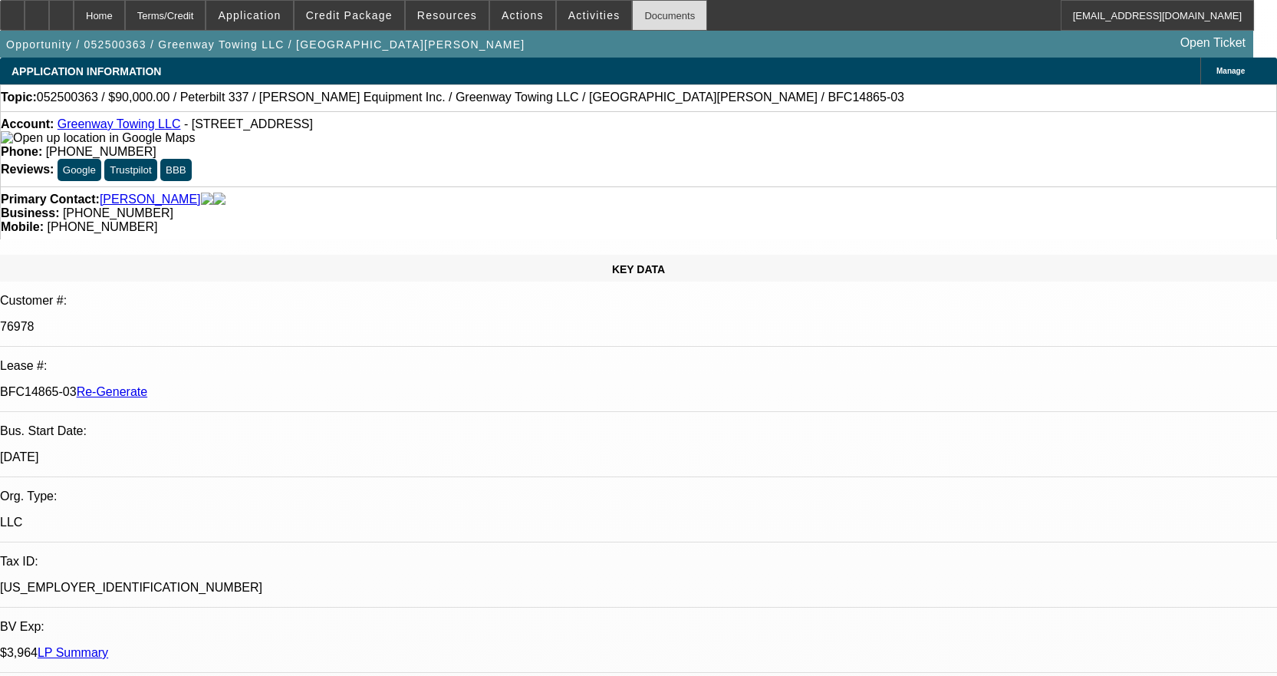
click at [632, 18] on div "Documents" at bounding box center [669, 15] width 75 height 31
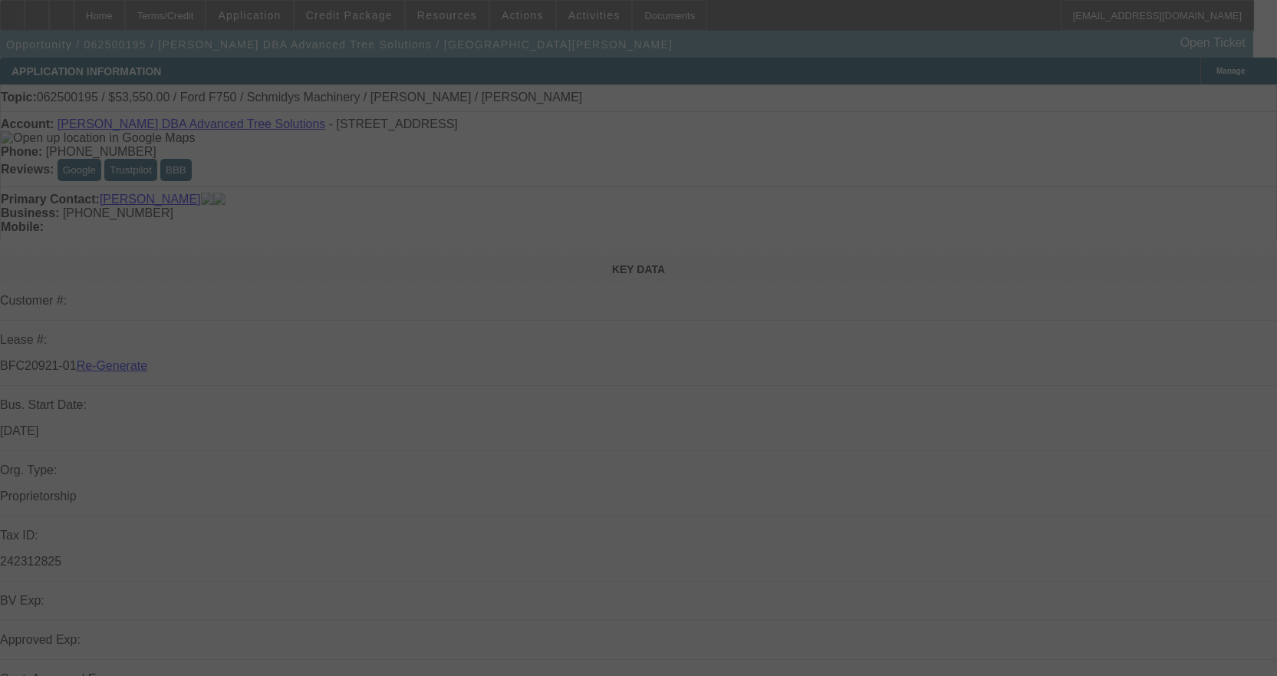
select select "3"
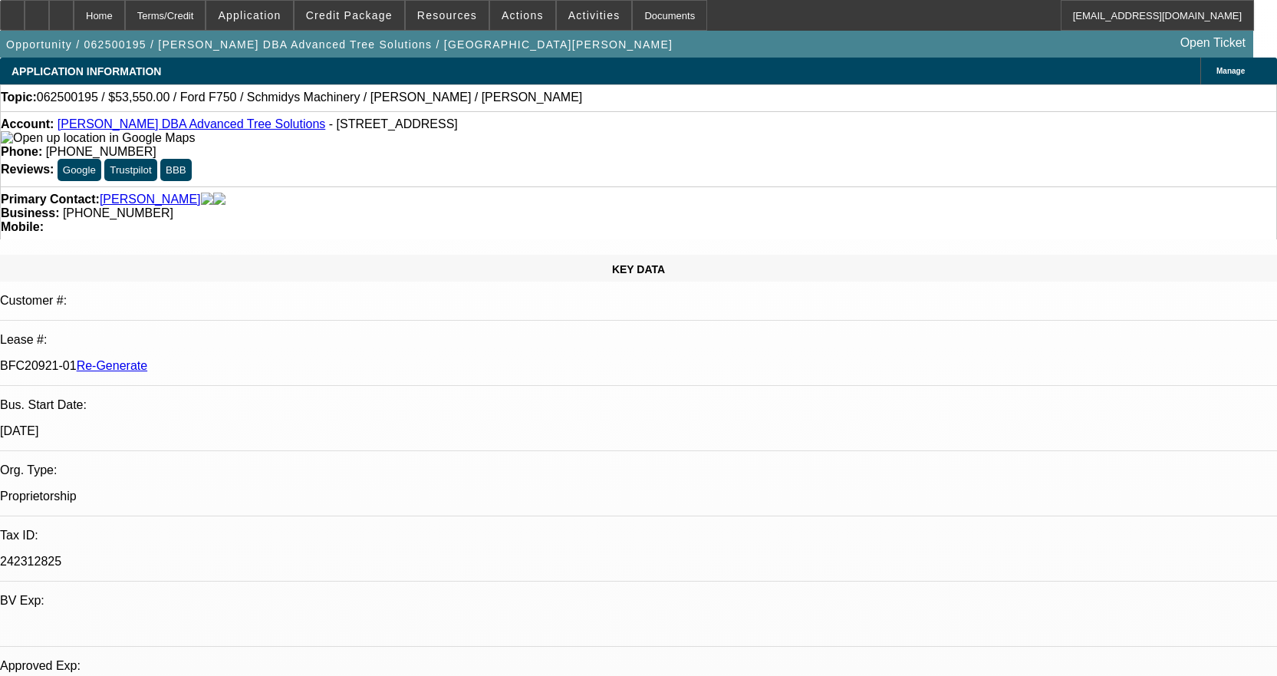
select select "0.1"
select select "0"
select select "3"
select select "0"
select select "6"
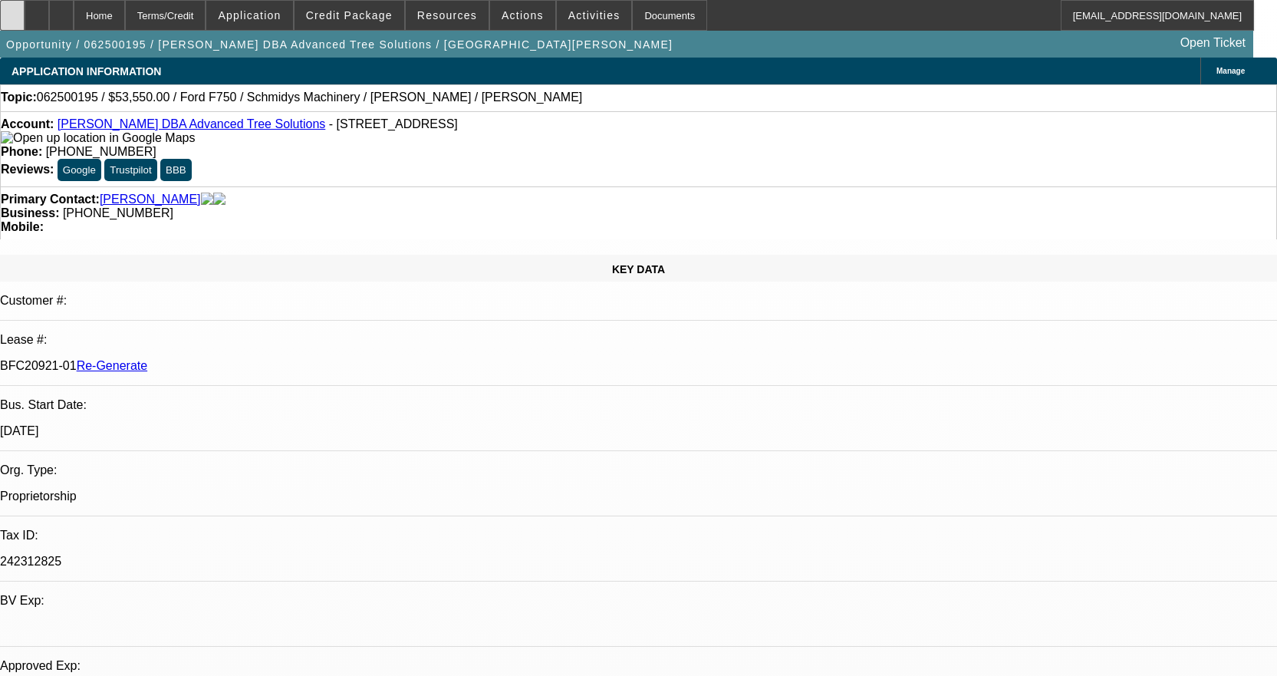
click at [18, 14] on div at bounding box center [12, 15] width 25 height 31
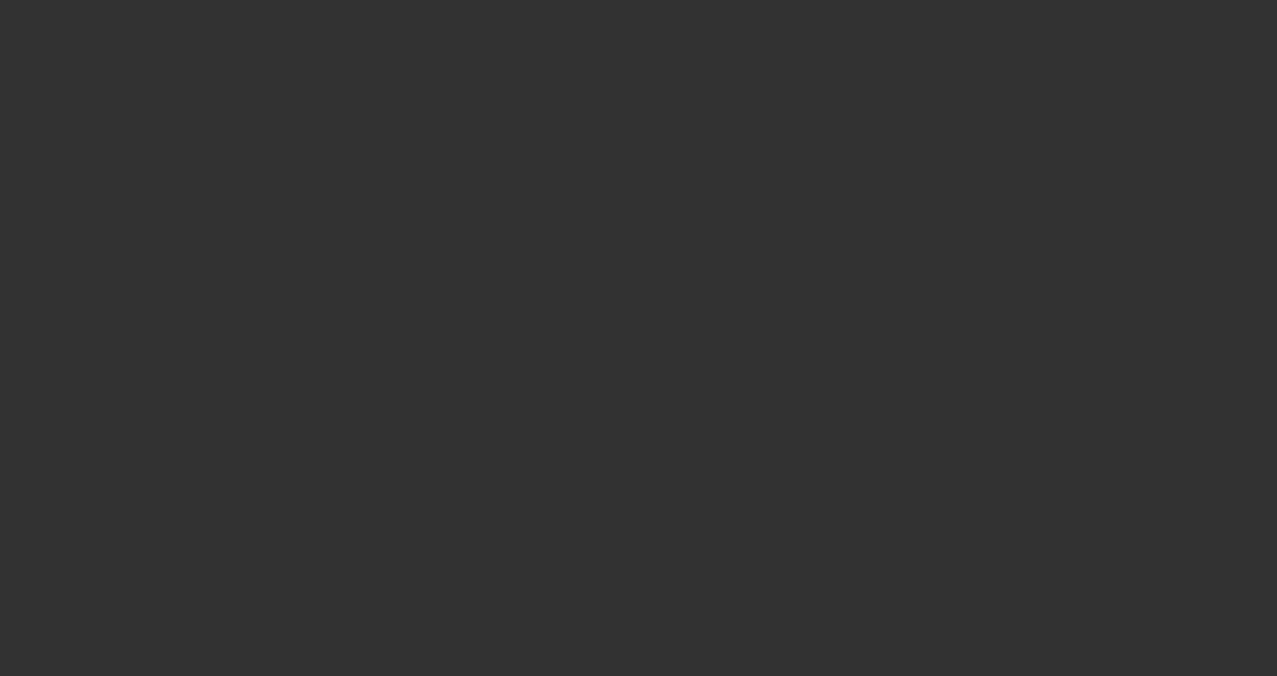
select select "3"
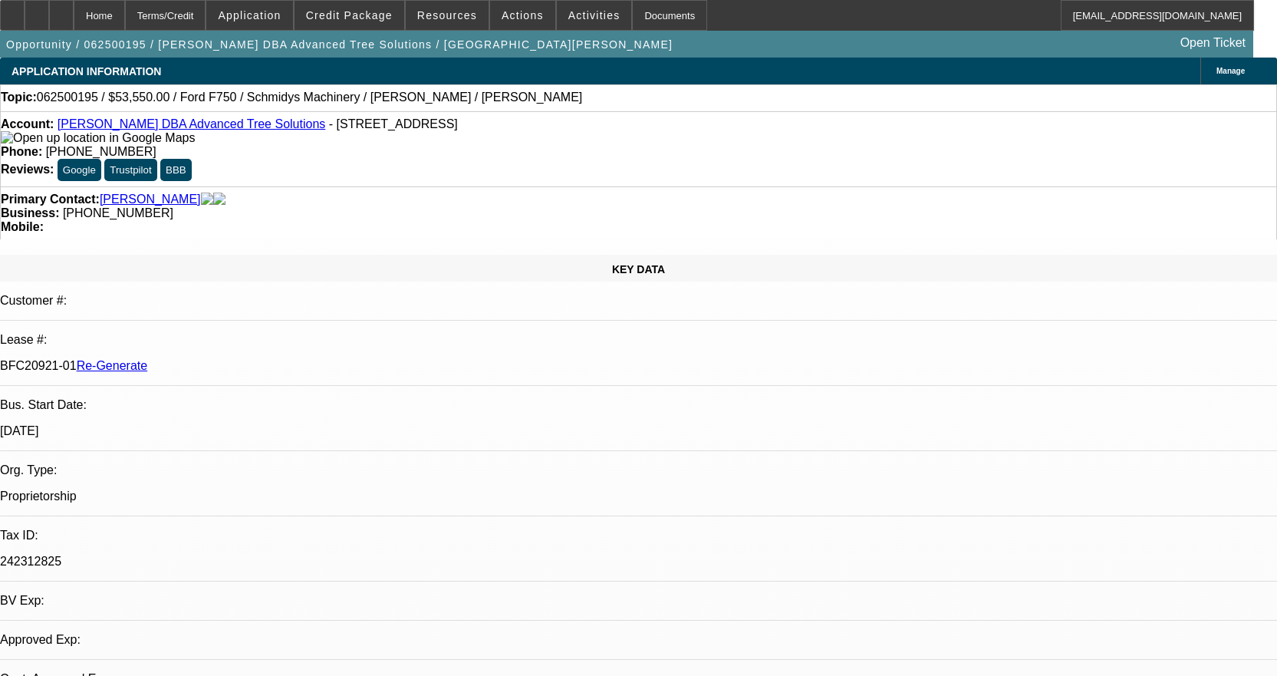
select select "0.1"
select select "0"
select select "3"
select select "0"
select select "6"
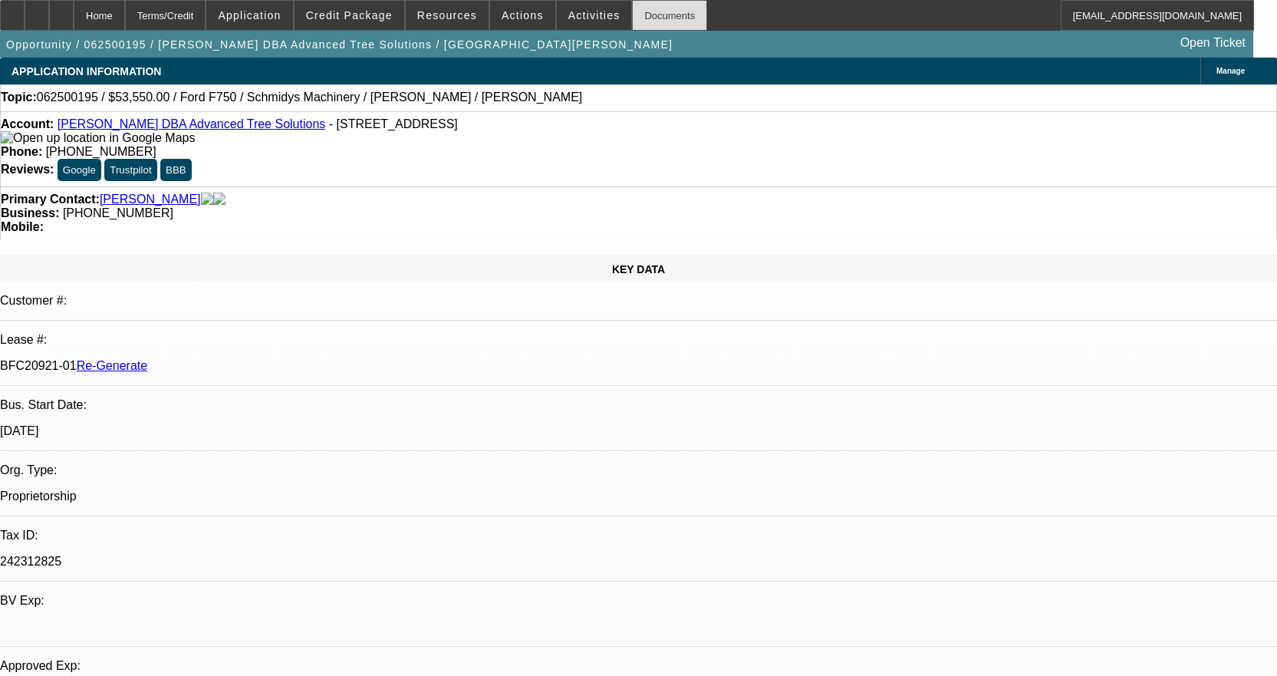
click at [657, 19] on div "Documents" at bounding box center [669, 15] width 75 height 31
click at [579, 25] on span at bounding box center [594, 15] width 75 height 37
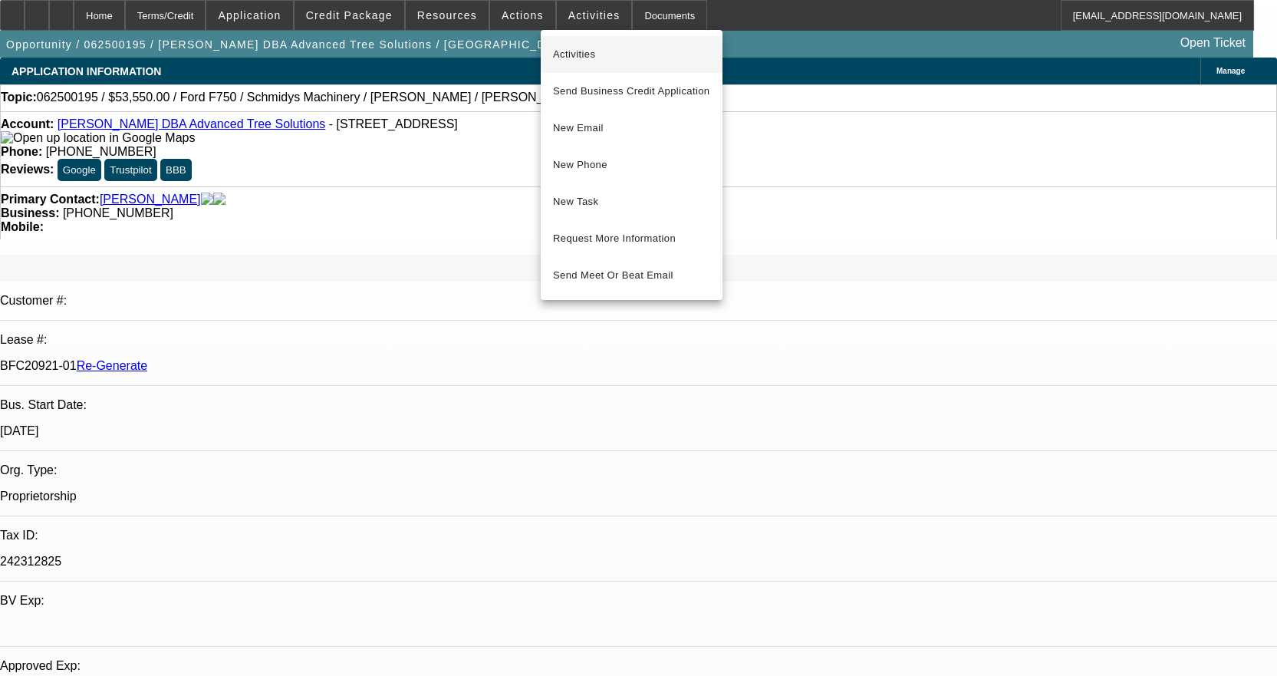
click at [580, 51] on span "Activities" at bounding box center [631, 54] width 157 height 18
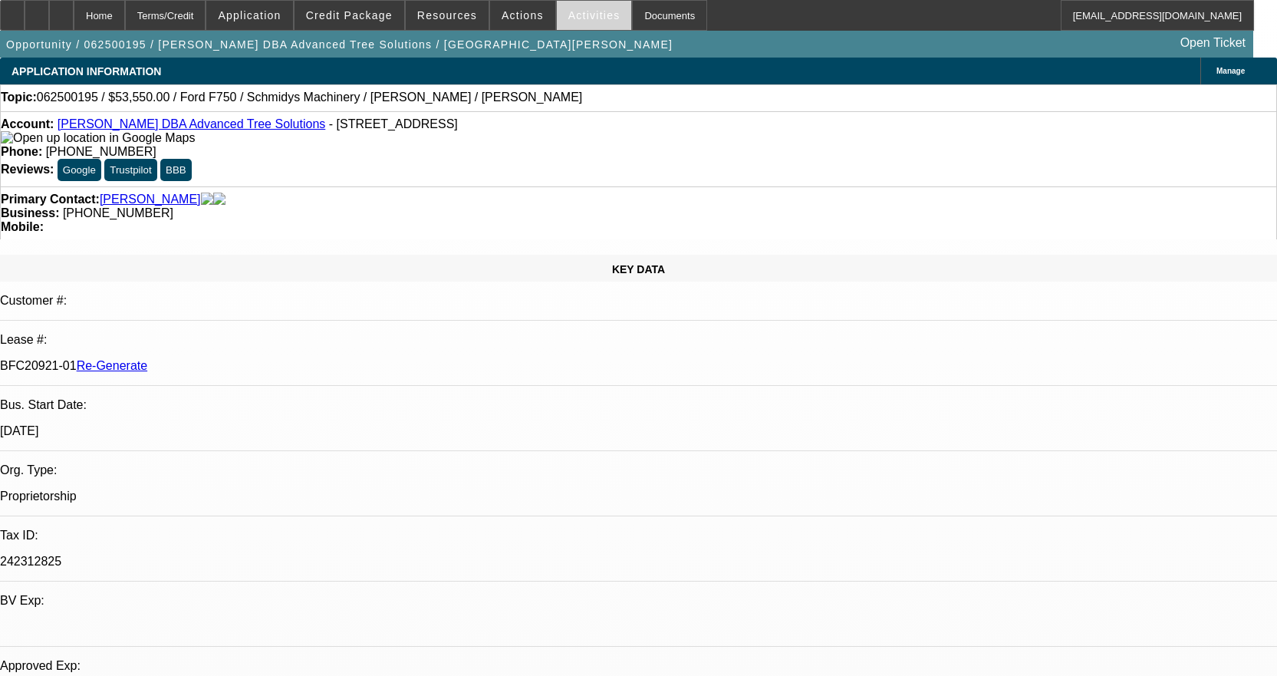
click at [569, 11] on span "Activities" at bounding box center [594, 15] width 52 height 12
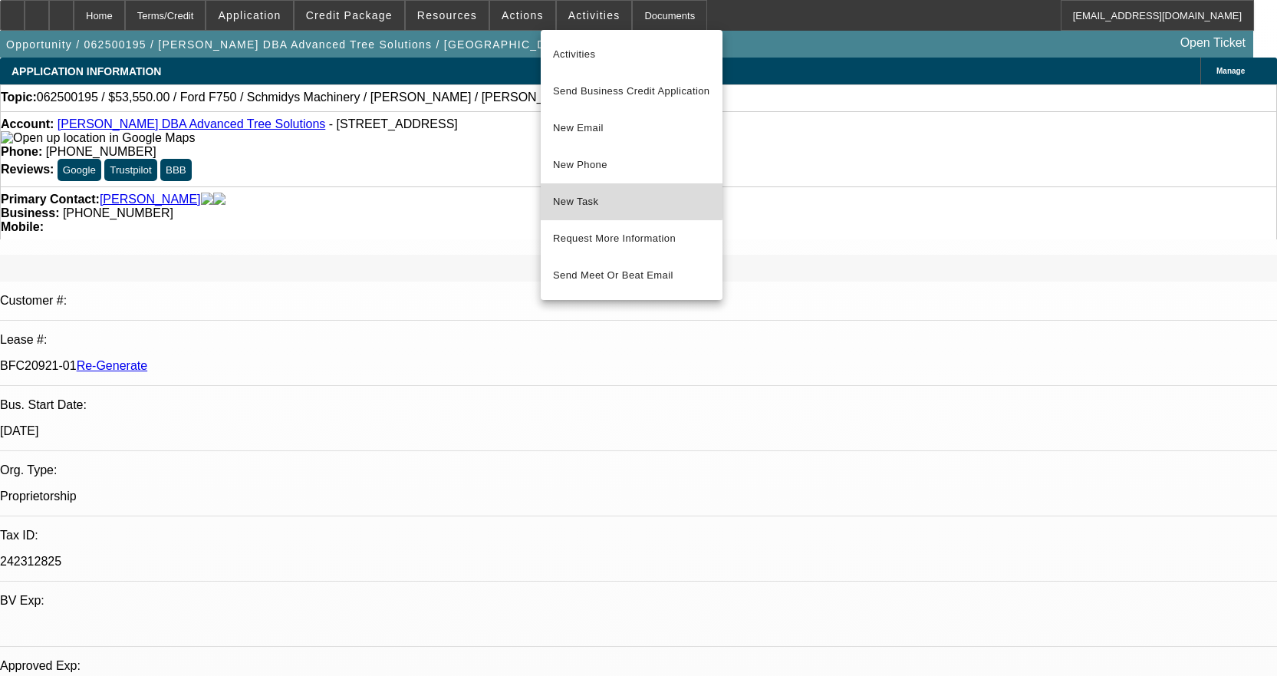
click at [581, 193] on span "New Task" at bounding box center [631, 202] width 157 height 18
